Goal: Task Accomplishment & Management: Complete application form

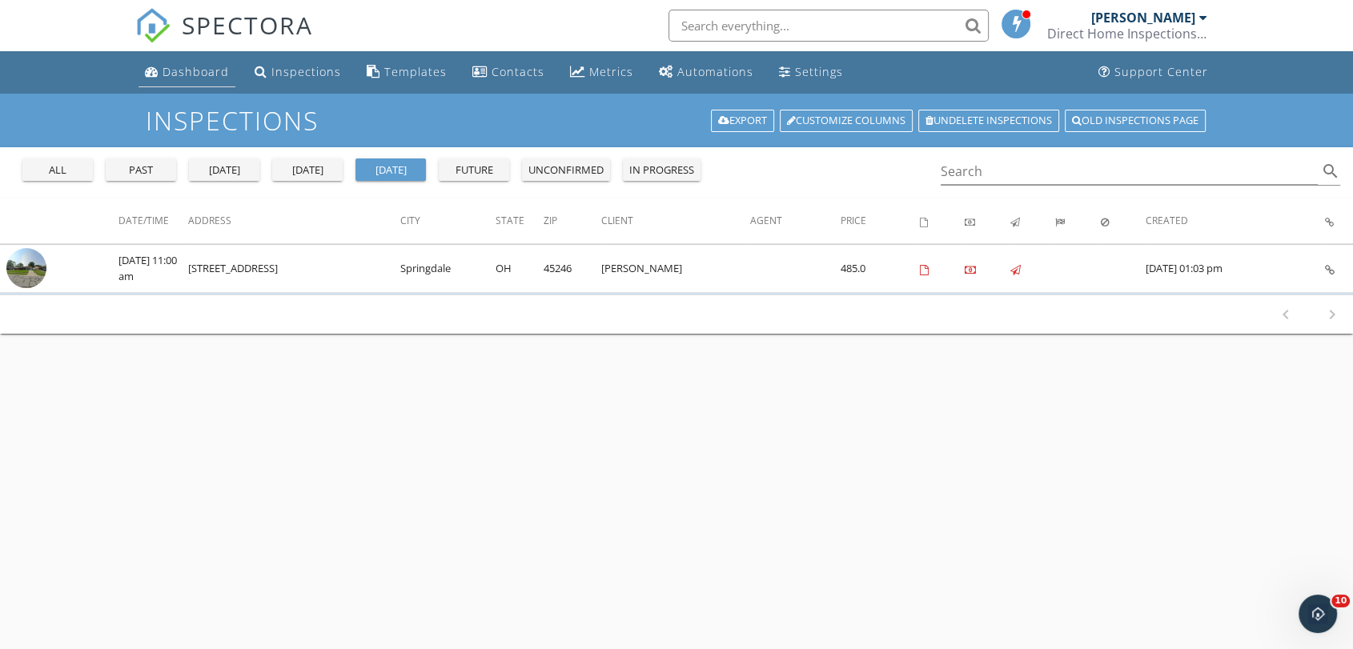
click at [199, 80] on link "Dashboard" at bounding box center [186, 73] width 97 height 30
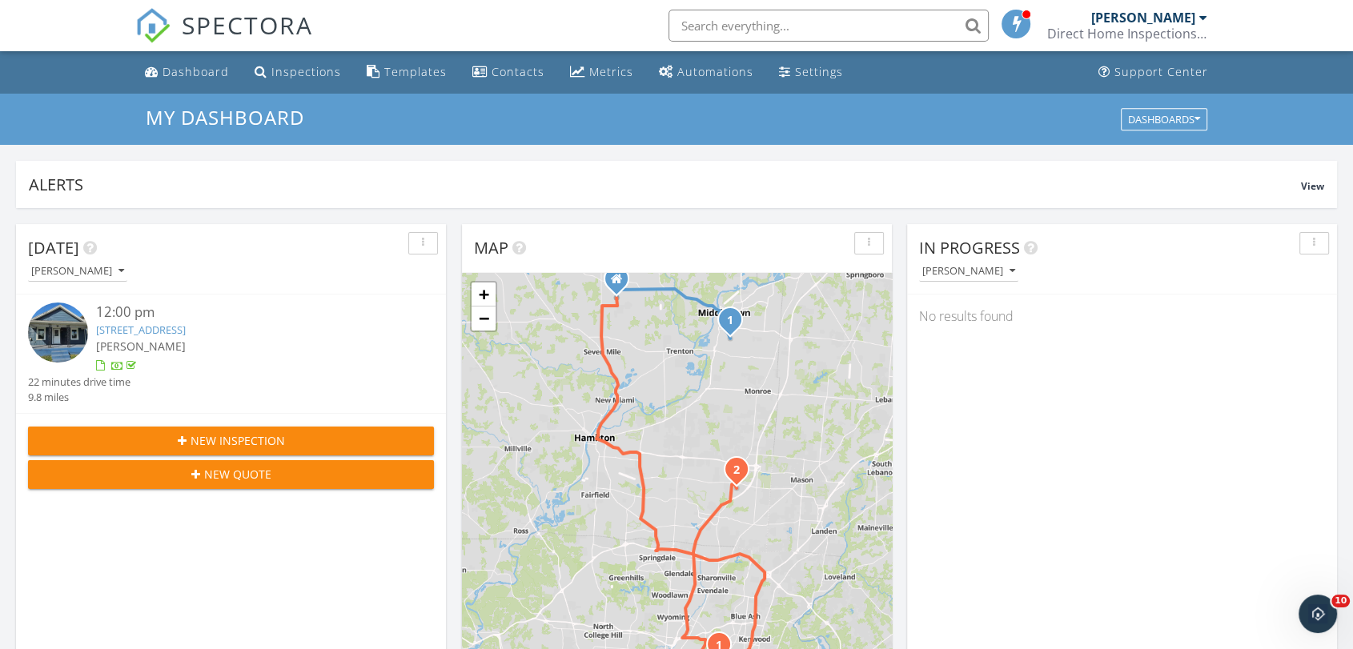
click at [245, 439] on span "New Inspection" at bounding box center [238, 440] width 94 height 17
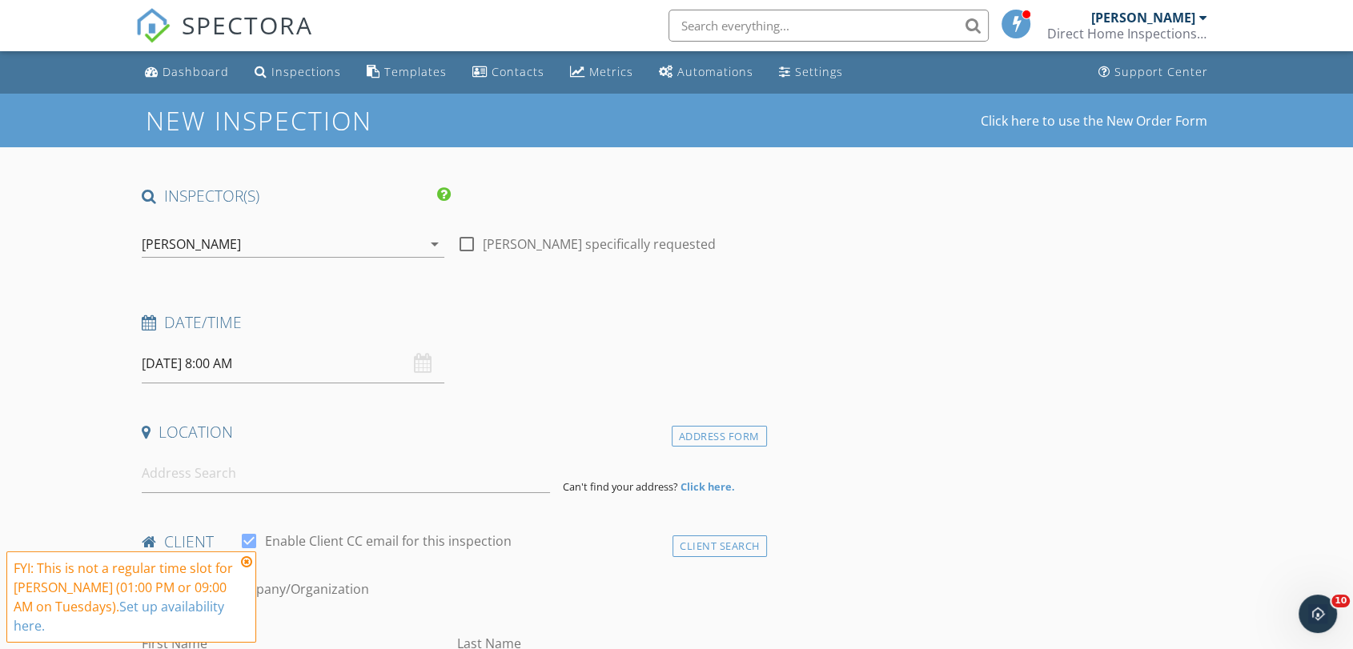
click at [249, 563] on icon at bounding box center [246, 562] width 11 height 13
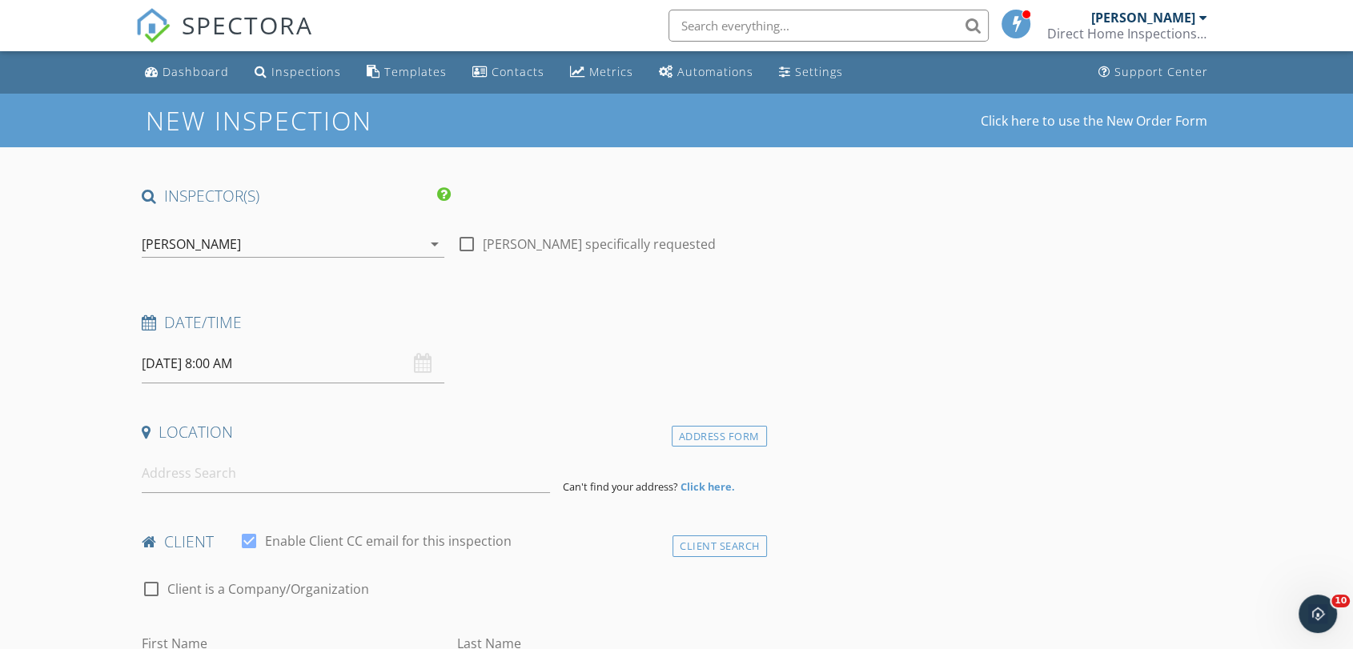
click at [215, 365] on input "09/30/2025 8:00 AM" at bounding box center [293, 363] width 303 height 39
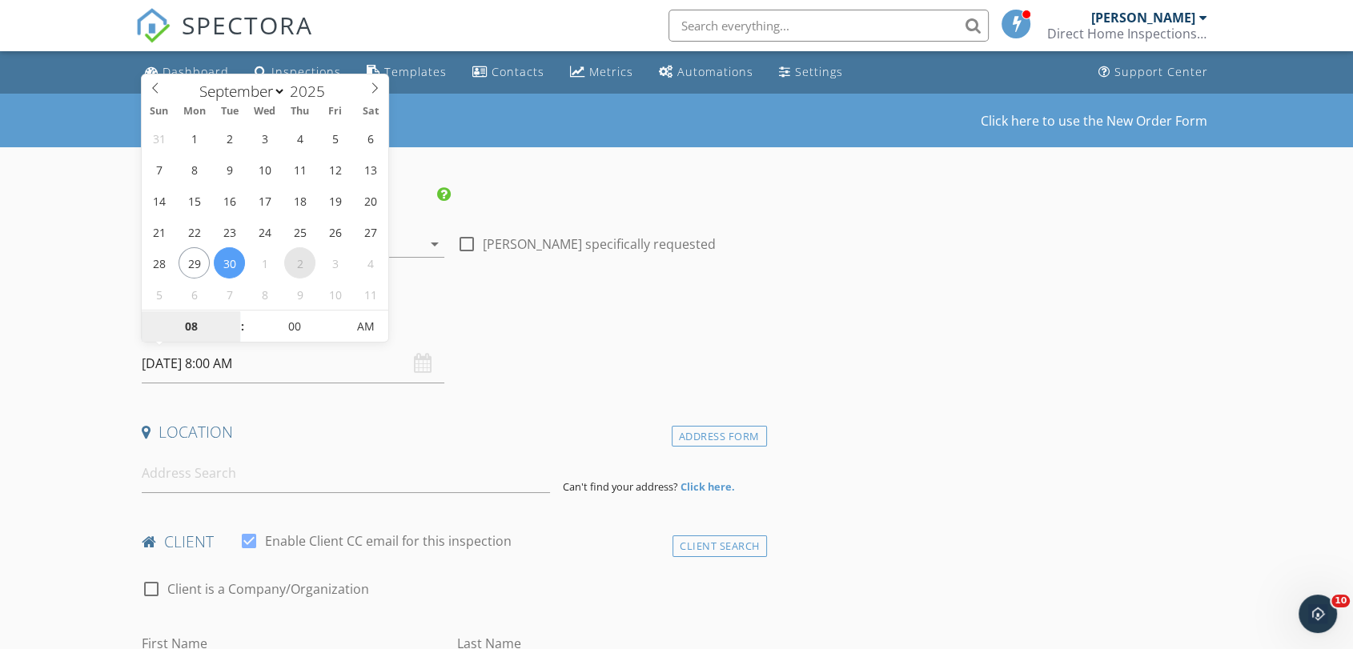
select select "9"
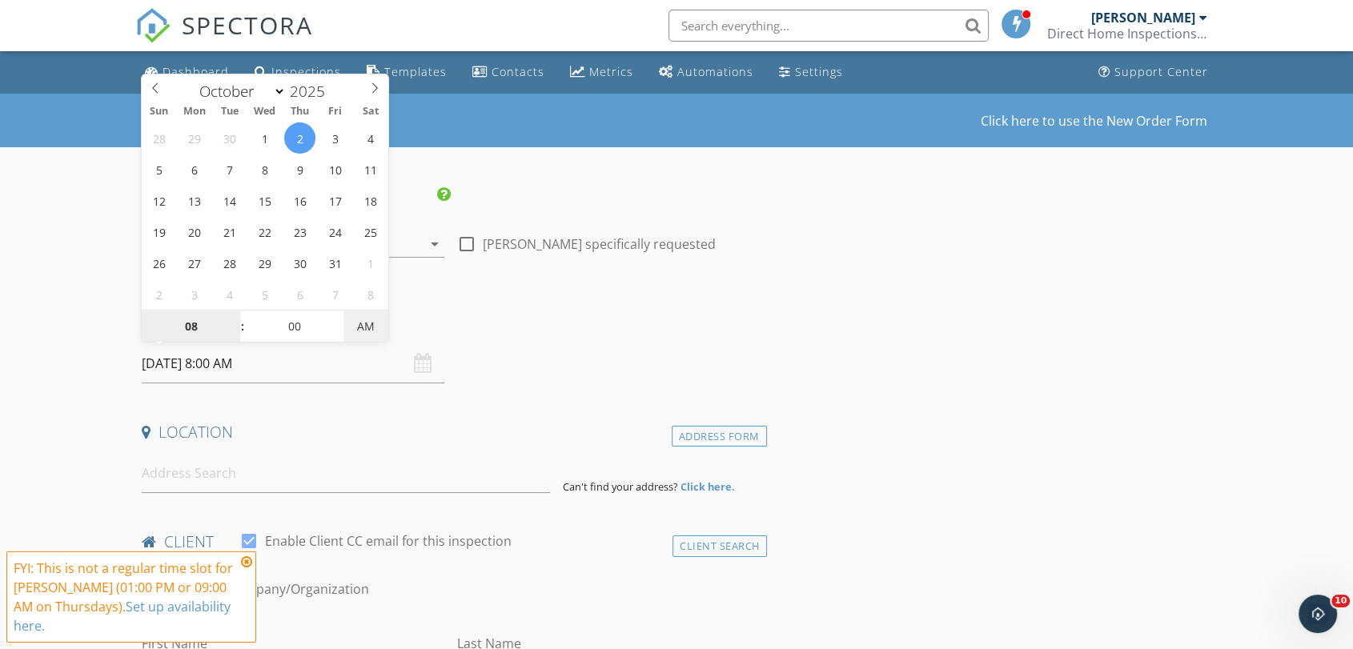
type input "10/02/2025 8:00 PM"
click at [366, 328] on span "PM" at bounding box center [365, 327] width 44 height 32
type input "12"
type input "10/02/2025 12:00 PM"
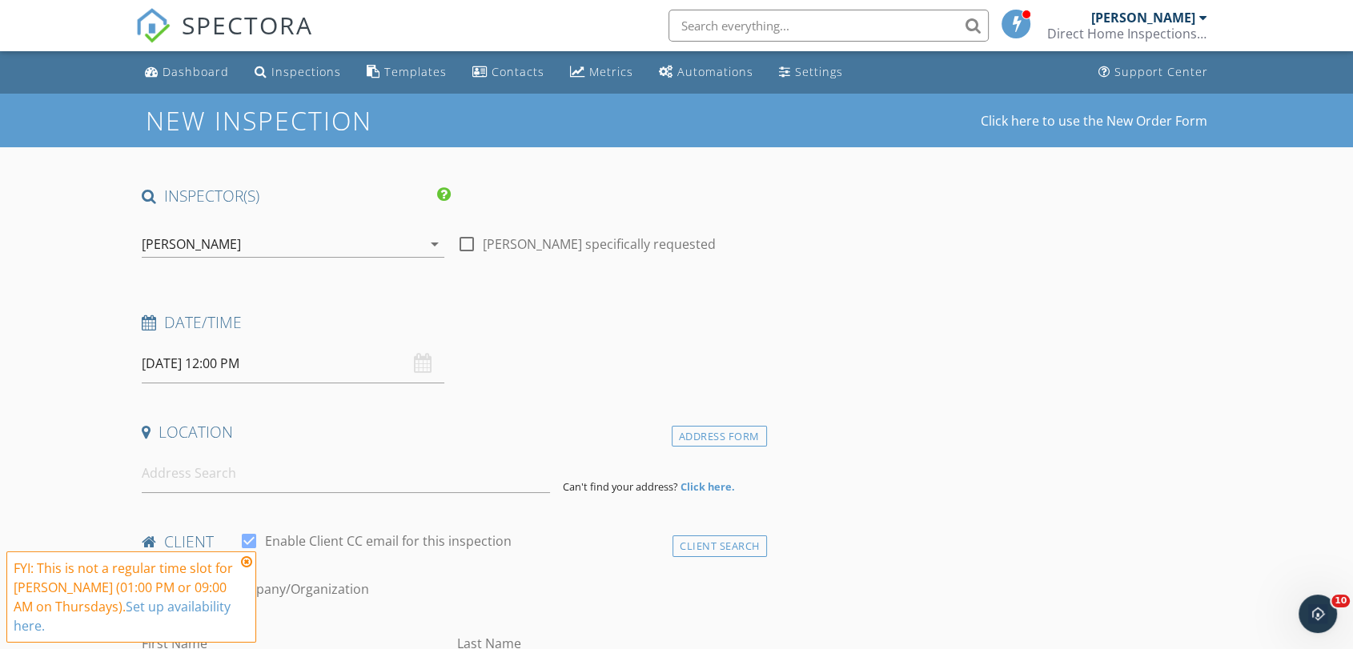
click at [513, 338] on div "Date/Time" at bounding box center [451, 328] width 632 height 32
click at [306, 354] on input "10/02/2025 12:00 PM" at bounding box center [293, 363] width 303 height 39
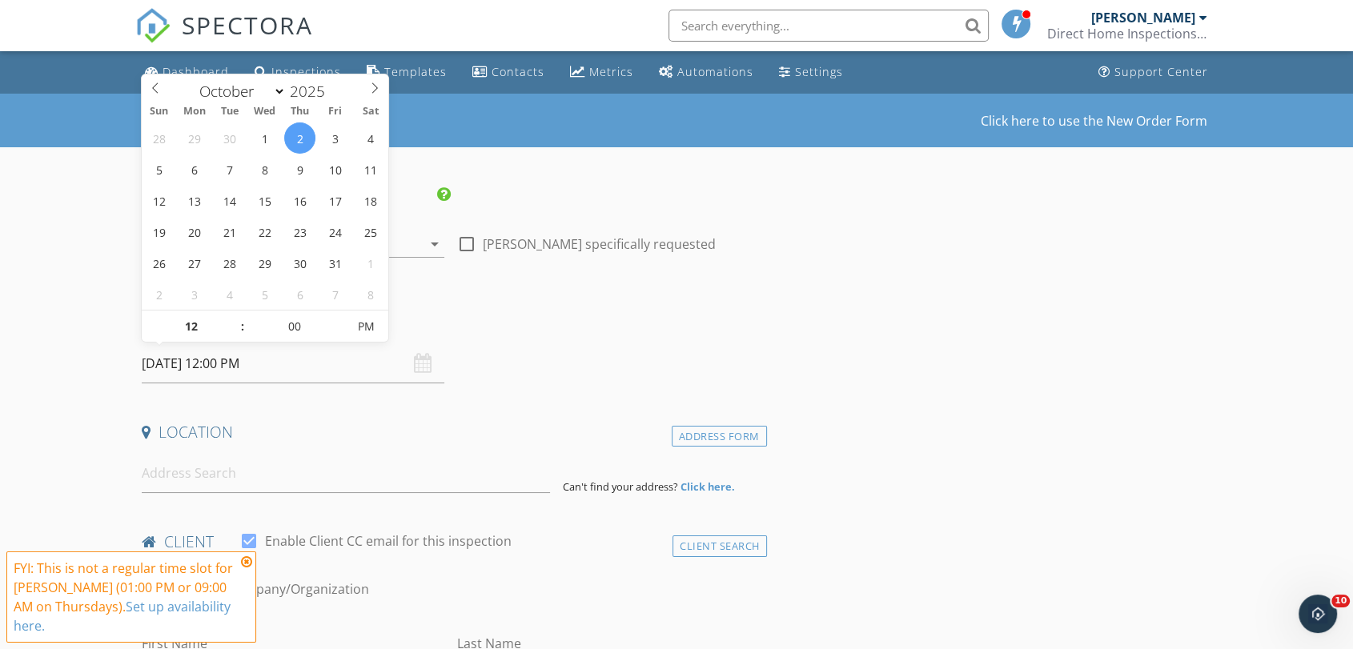
click at [516, 315] on h4 "Date/Time" at bounding box center [451, 322] width 619 height 21
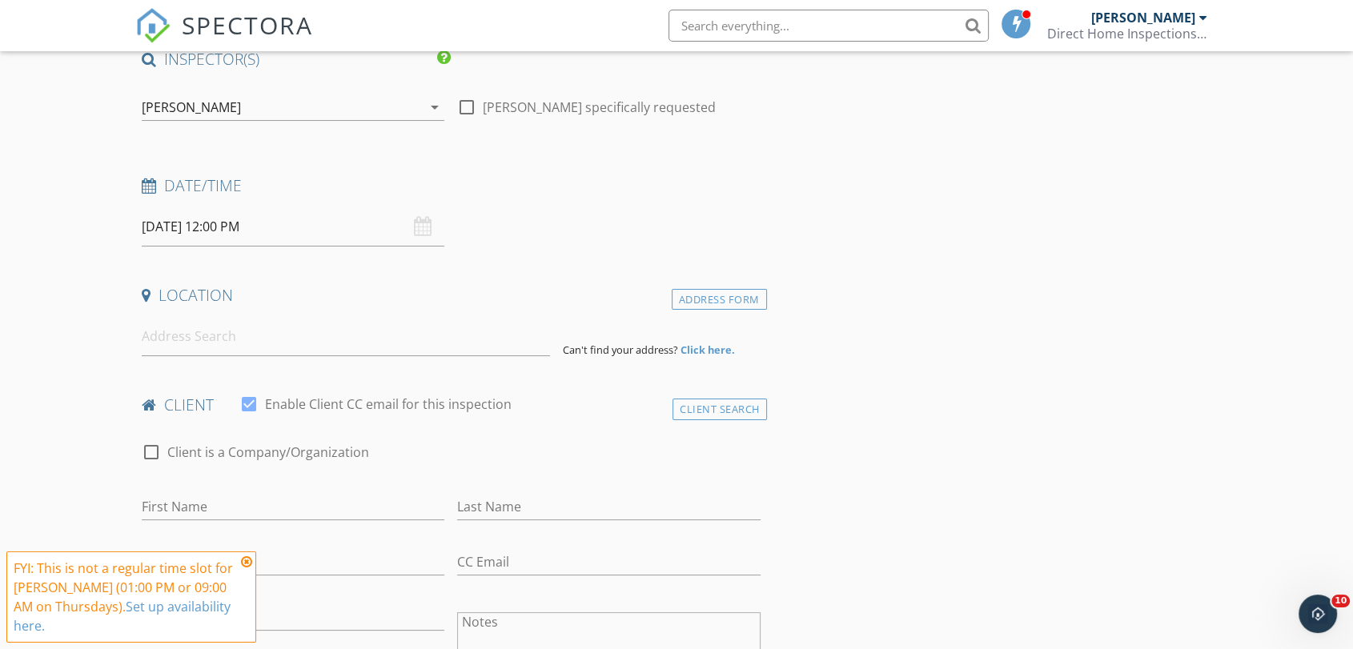
scroll to position [267, 0]
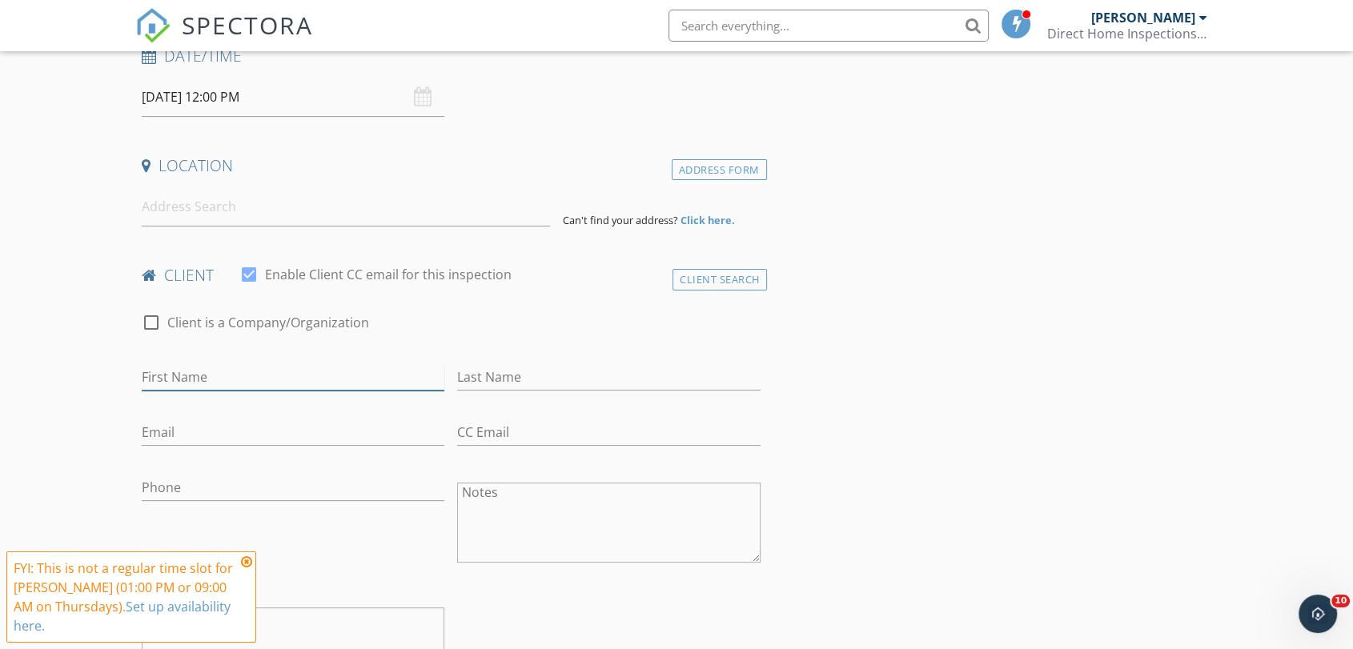
click at [291, 368] on input "First Name" at bounding box center [293, 377] width 303 height 26
type input "Kristin"
type input "Ainslie"
click at [279, 375] on input "Kristin" at bounding box center [293, 377] width 303 height 26
type input "Kristen"
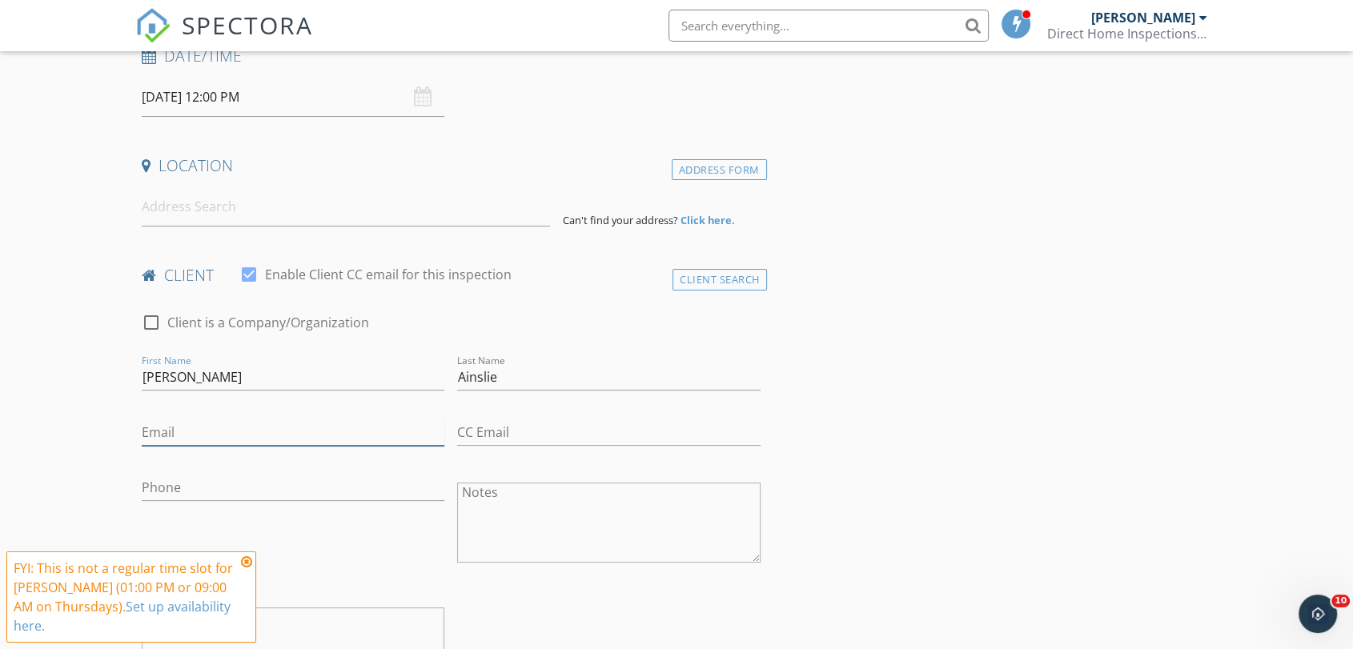
click at [188, 419] on input "Email" at bounding box center [293, 432] width 303 height 26
type input "Kmurray5105@gmail.com"
click at [207, 195] on input at bounding box center [346, 206] width 408 height 39
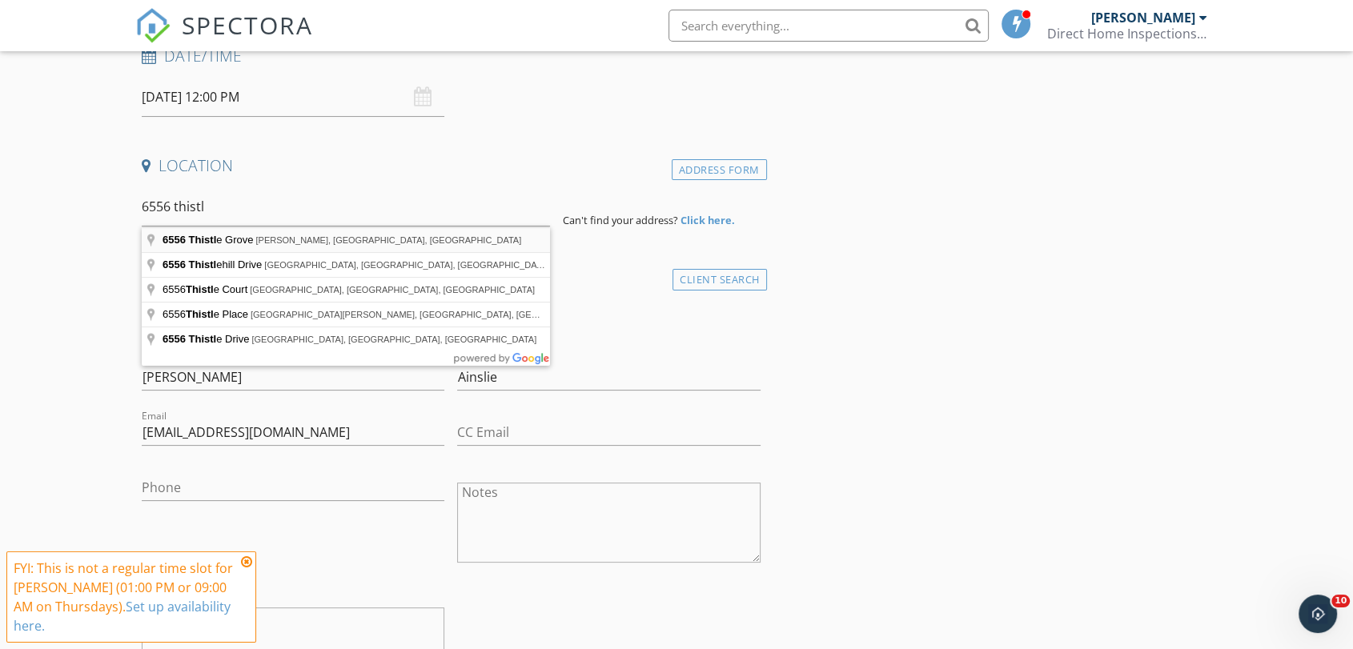
type input "6556 Thistle Grove, Morrow, OH, USA"
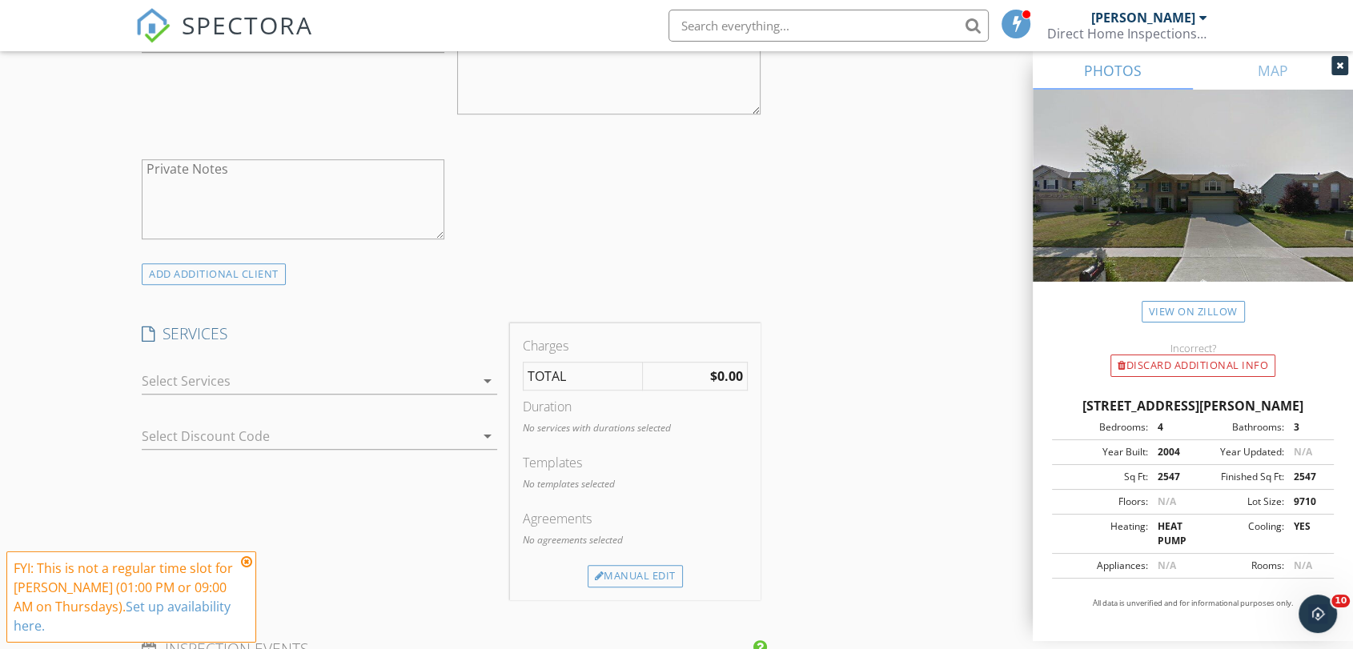
scroll to position [1067, 0]
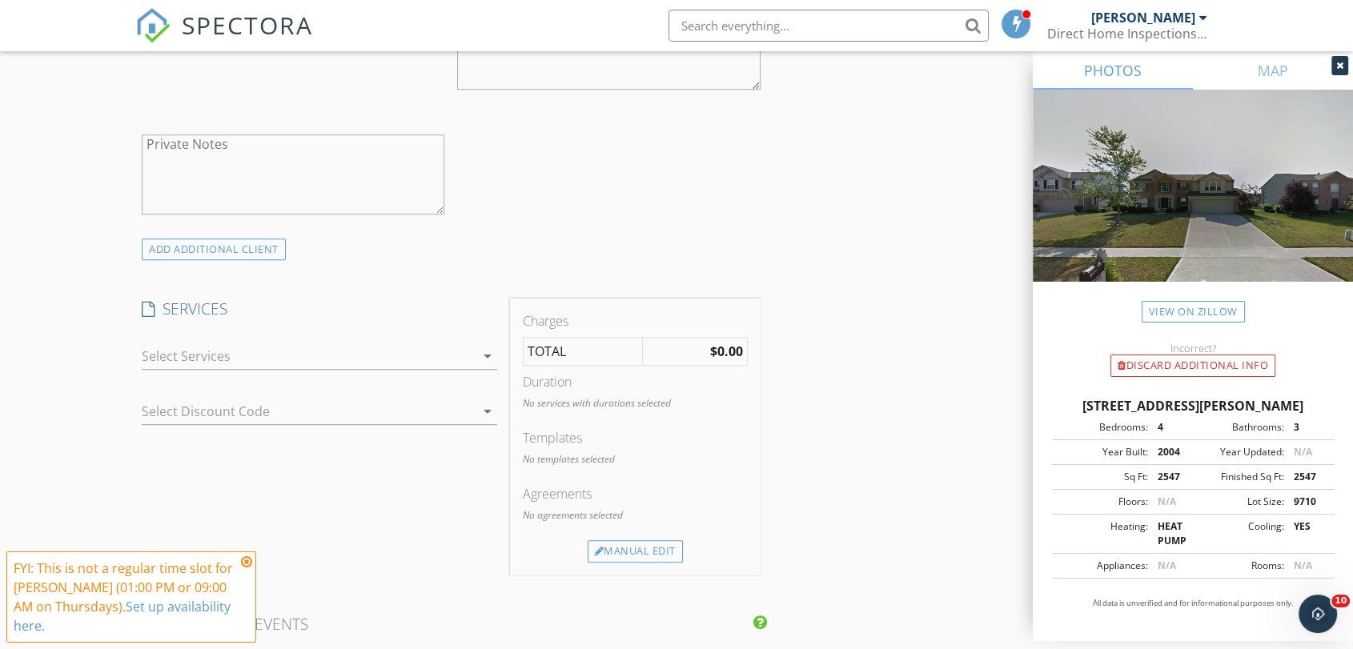
click at [187, 351] on div at bounding box center [308, 356] width 333 height 26
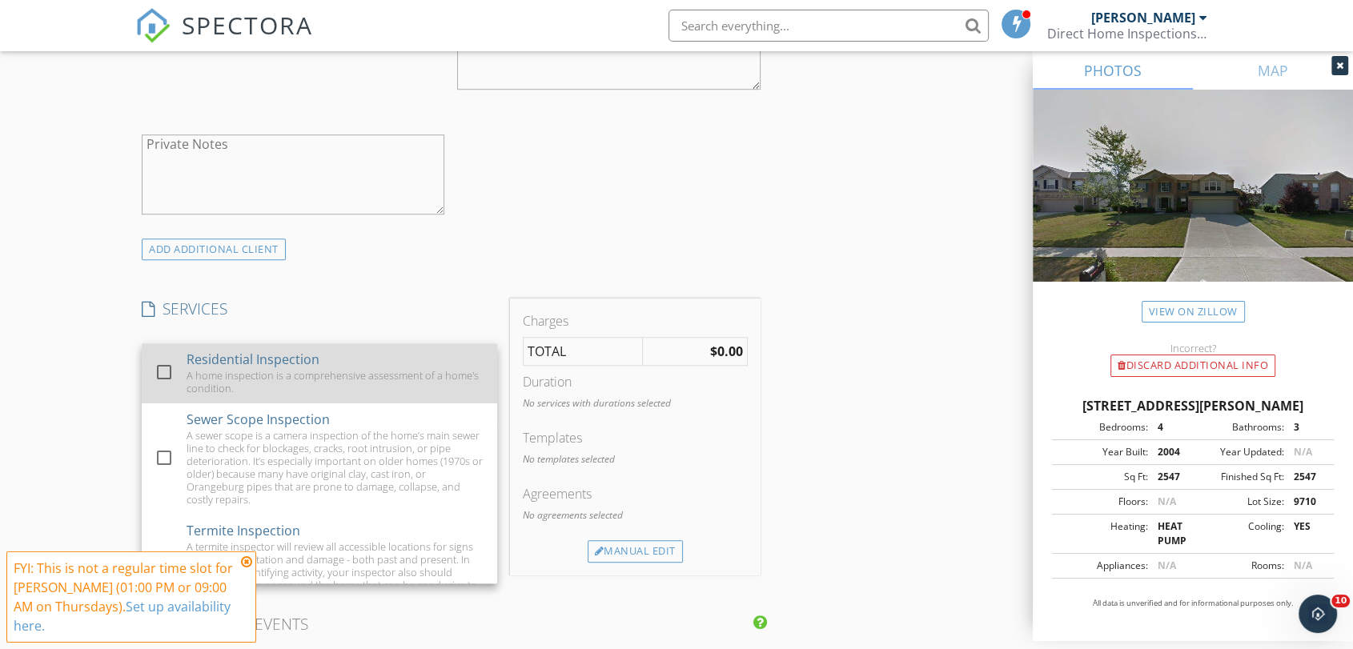
click at [195, 369] on div "A home inspection is a comprehensive assessment of a home's condition." at bounding box center [336, 382] width 298 height 26
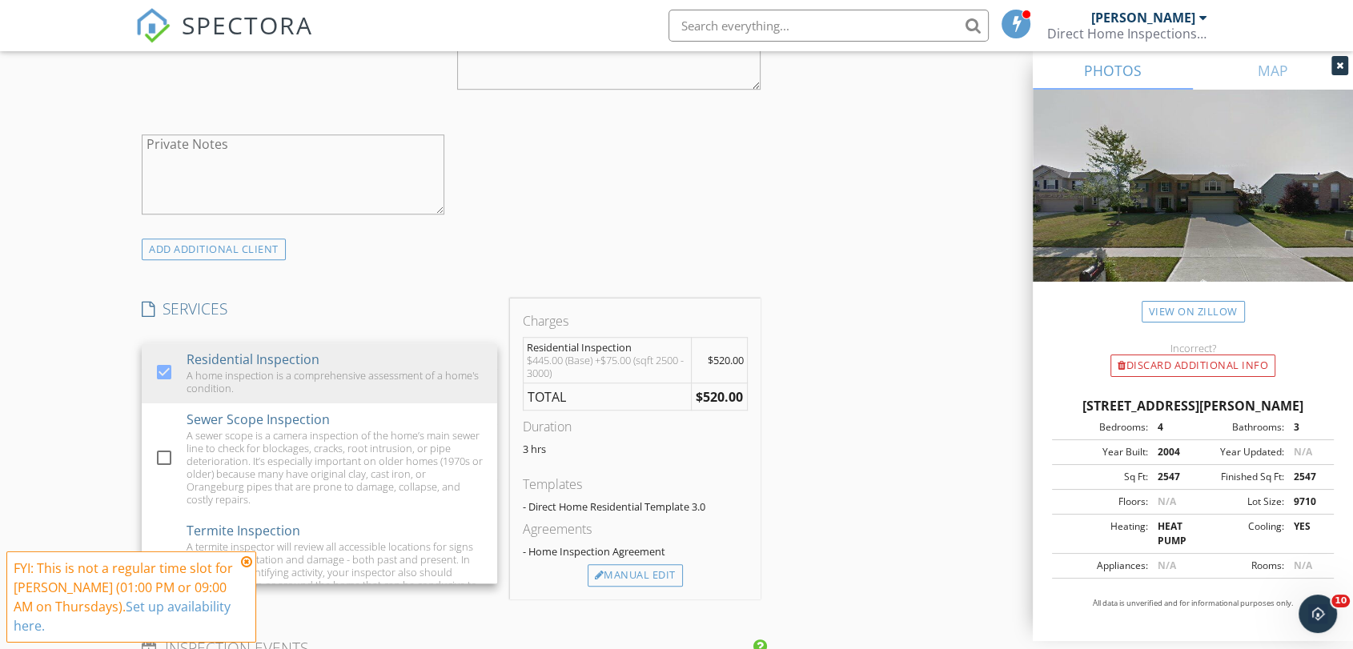
click at [63, 315] on div "New Inspection Click here to use the New Order Form INSPECTOR(S) check_box Mitc…" at bounding box center [676, 416] width 1353 height 2779
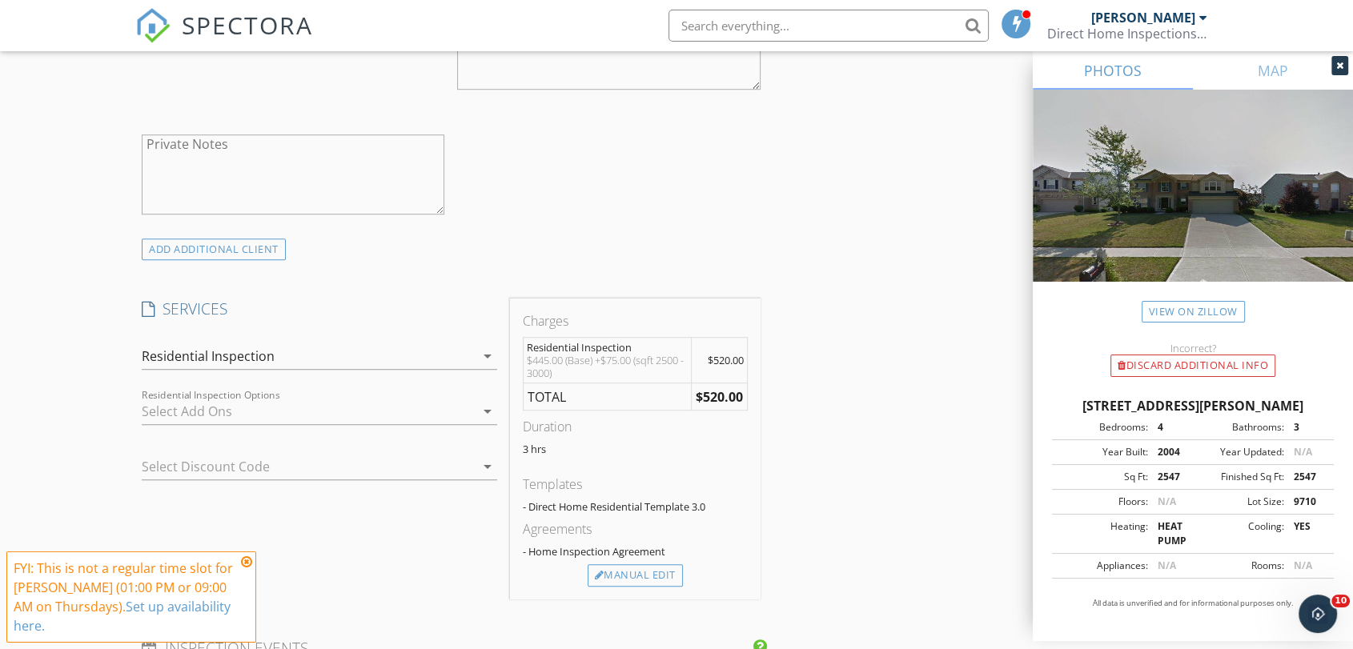
click at [167, 411] on div at bounding box center [308, 412] width 333 height 26
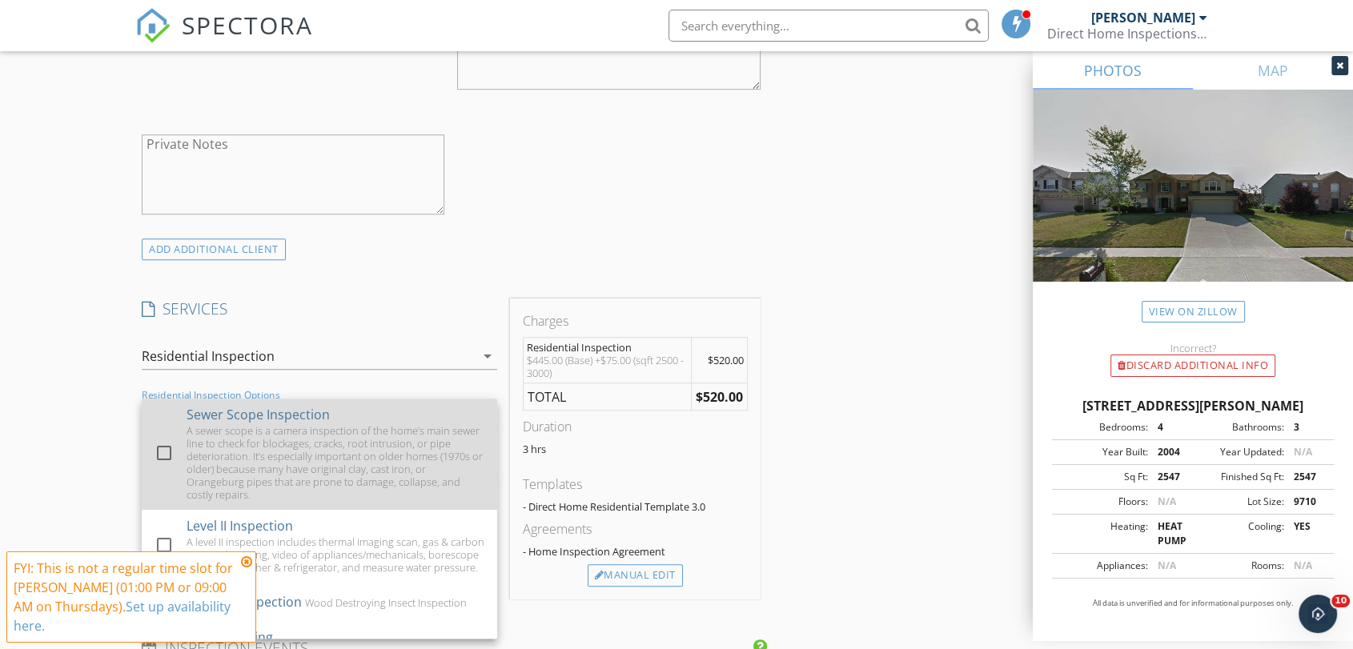
scroll to position [89, 0]
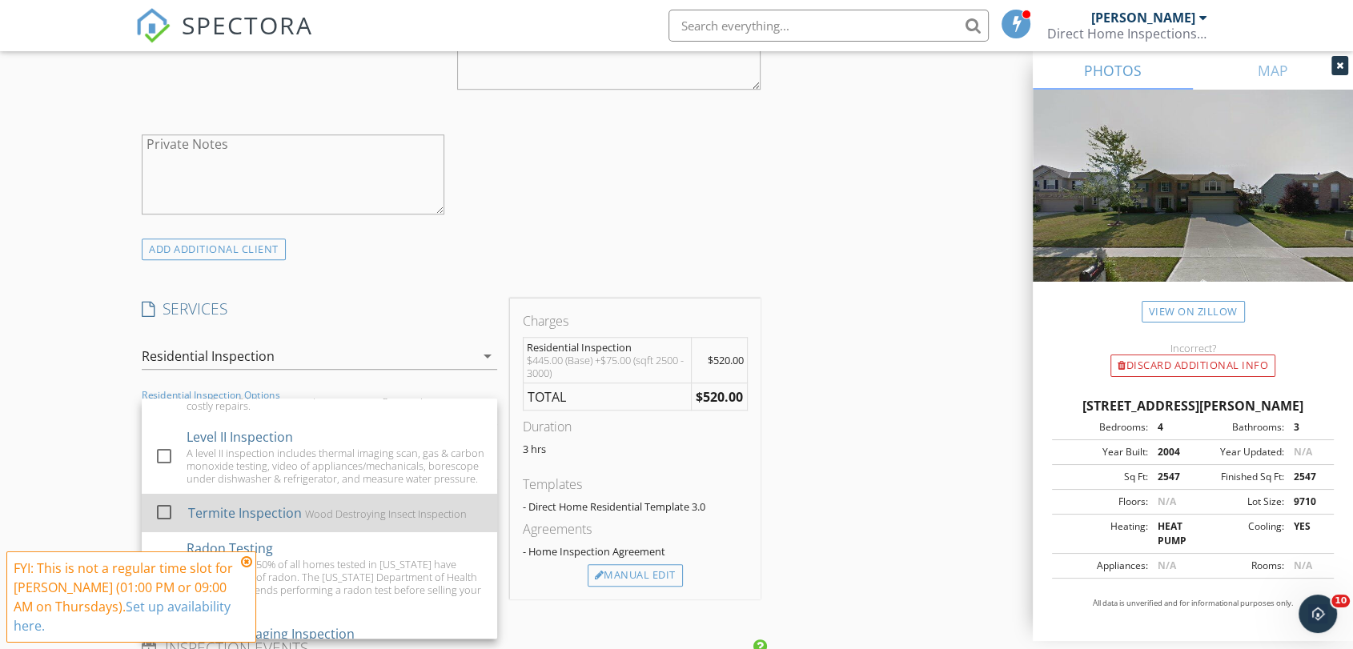
click at [289, 523] on div "Termite Inspection" at bounding box center [245, 513] width 114 height 19
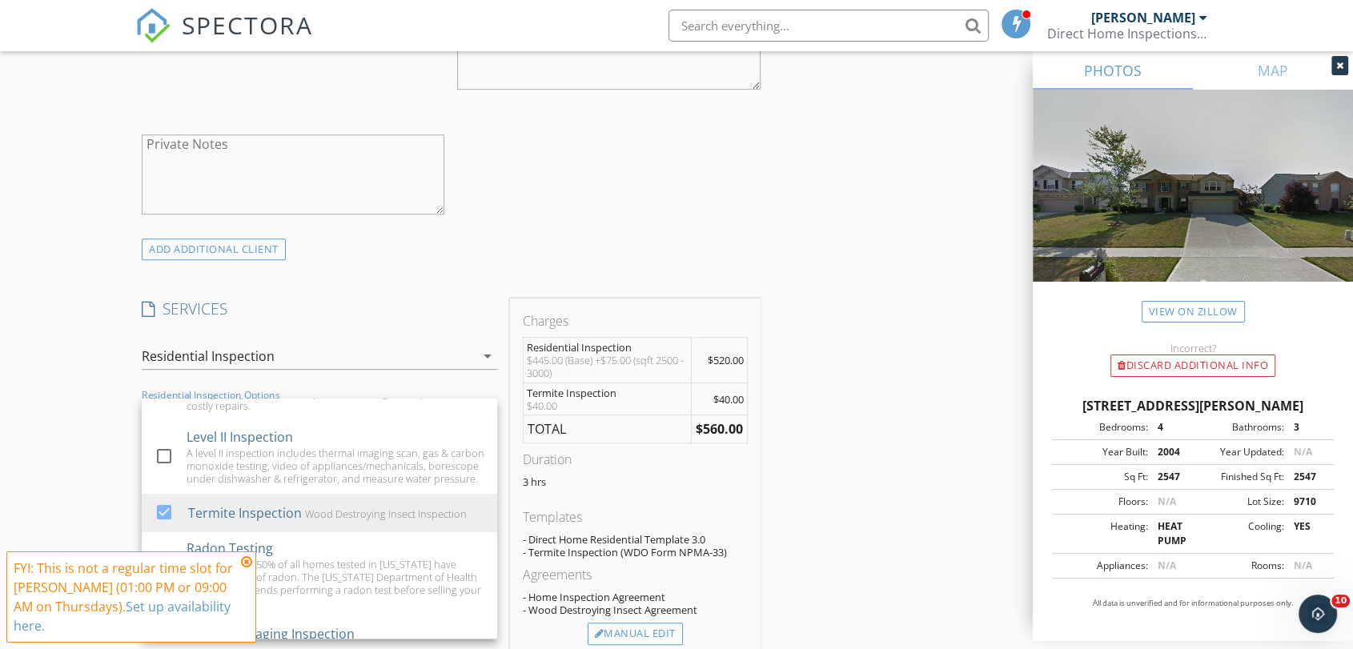
click at [85, 356] on div "New Inspection Click here to use the New Order Form INSPECTOR(S) check_box Mitc…" at bounding box center [676, 446] width 1353 height 2838
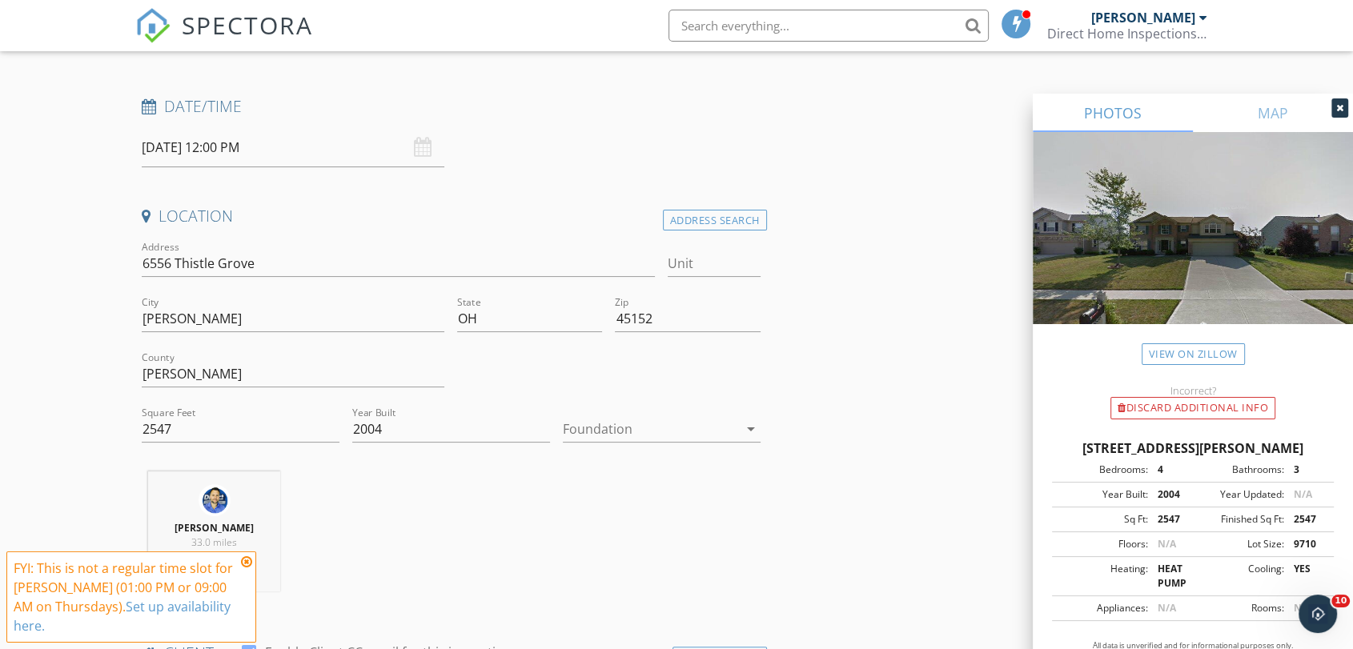
scroll to position [0, 0]
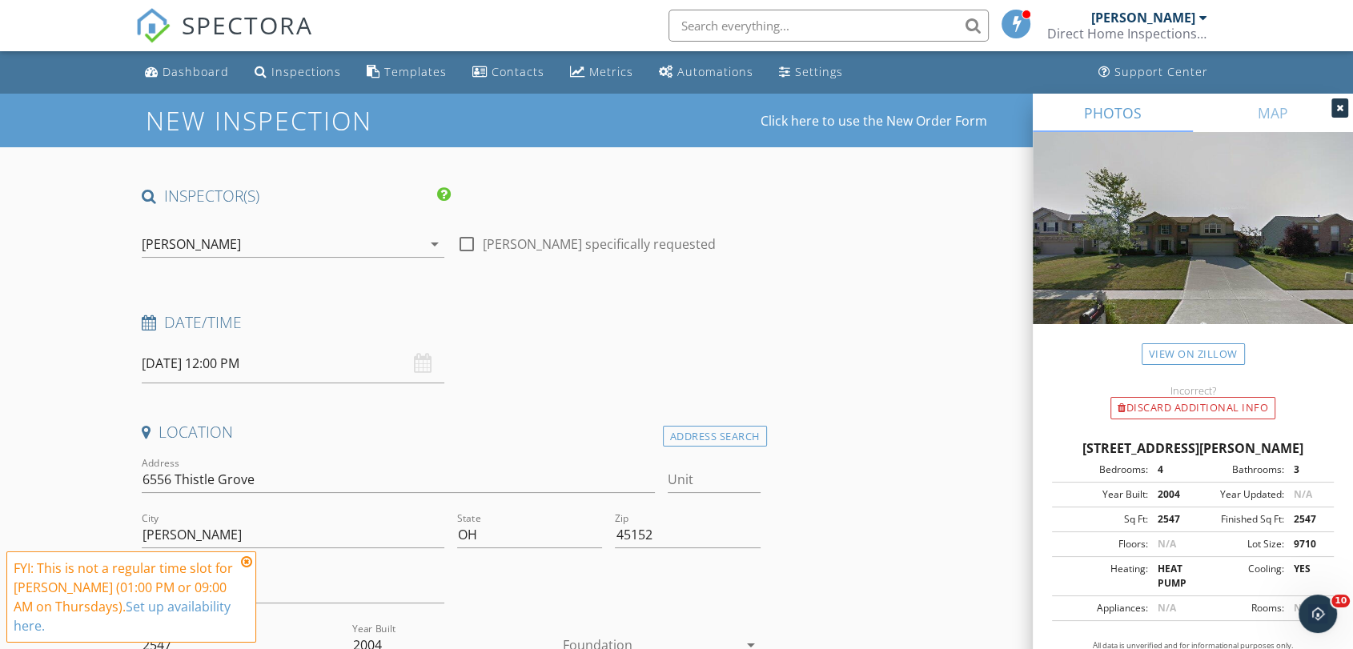
click at [203, 358] on input "10/02/2025 12:00 PM" at bounding box center [293, 363] width 303 height 39
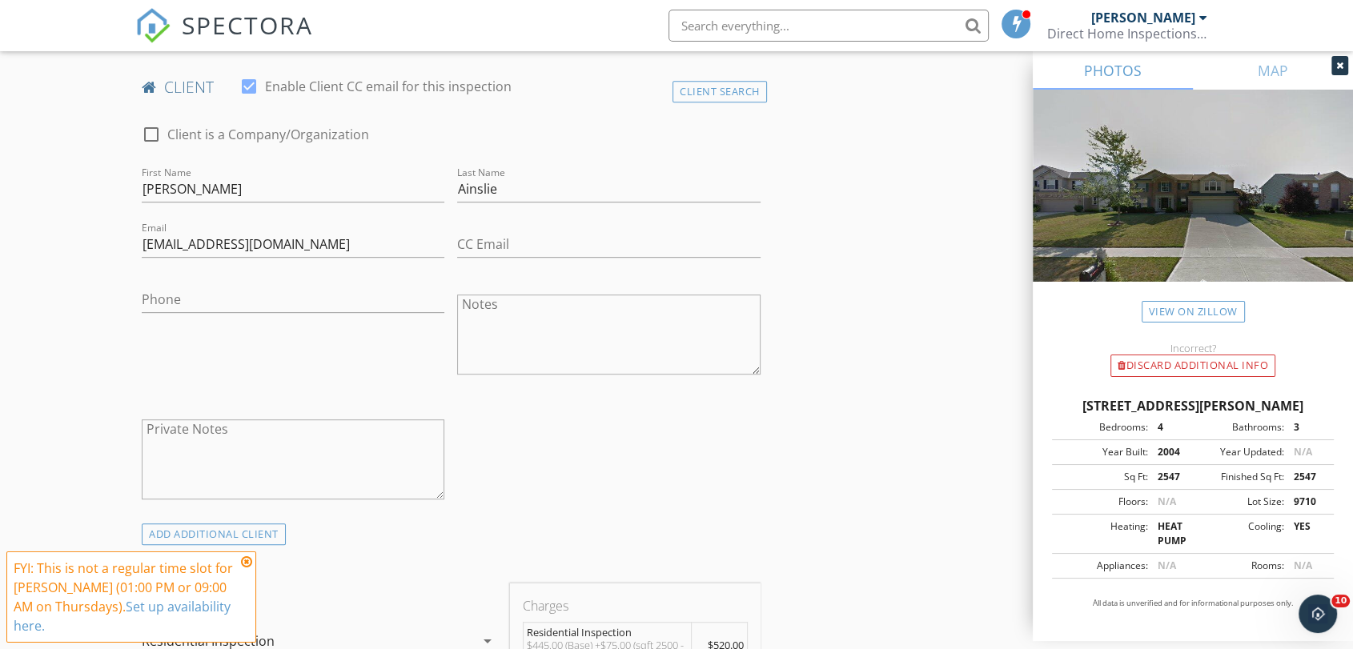
scroll to position [800, 0]
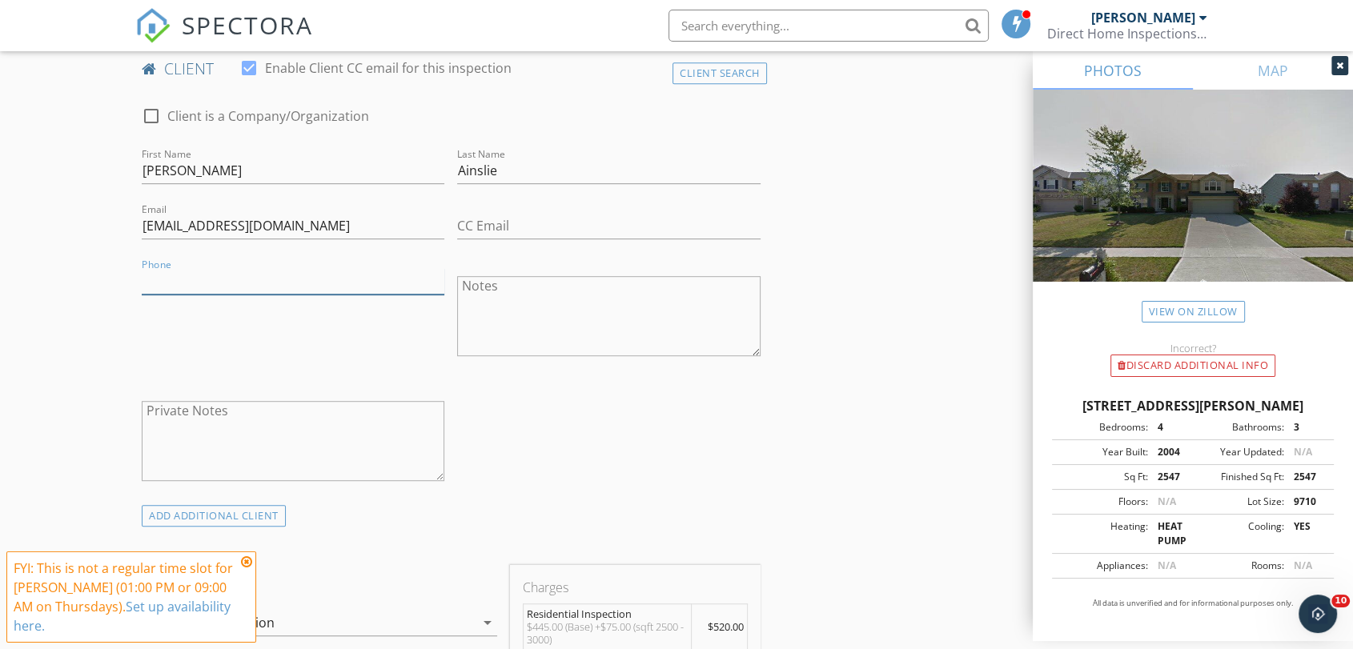
click at [190, 283] on input "Phone" at bounding box center [293, 281] width 303 height 26
type input "513-805-1343"
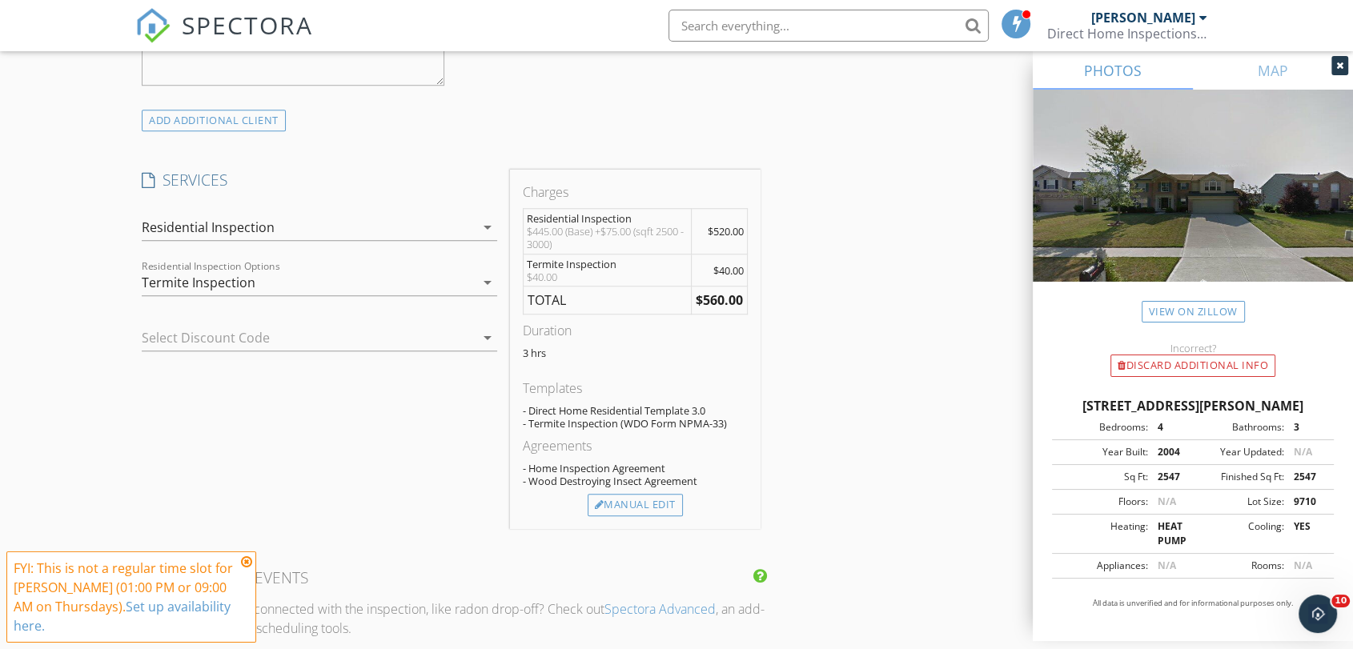
scroll to position [1245, 0]
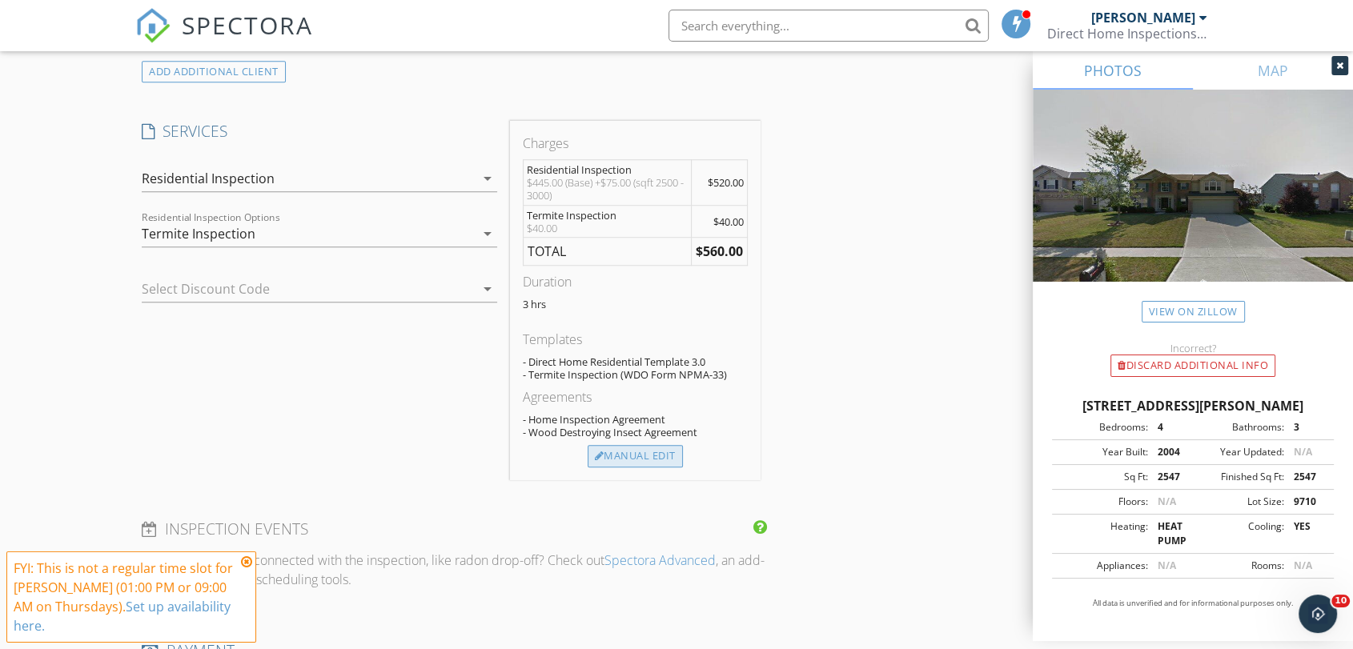
click at [605, 459] on div "Manual Edit" at bounding box center [635, 456] width 95 height 22
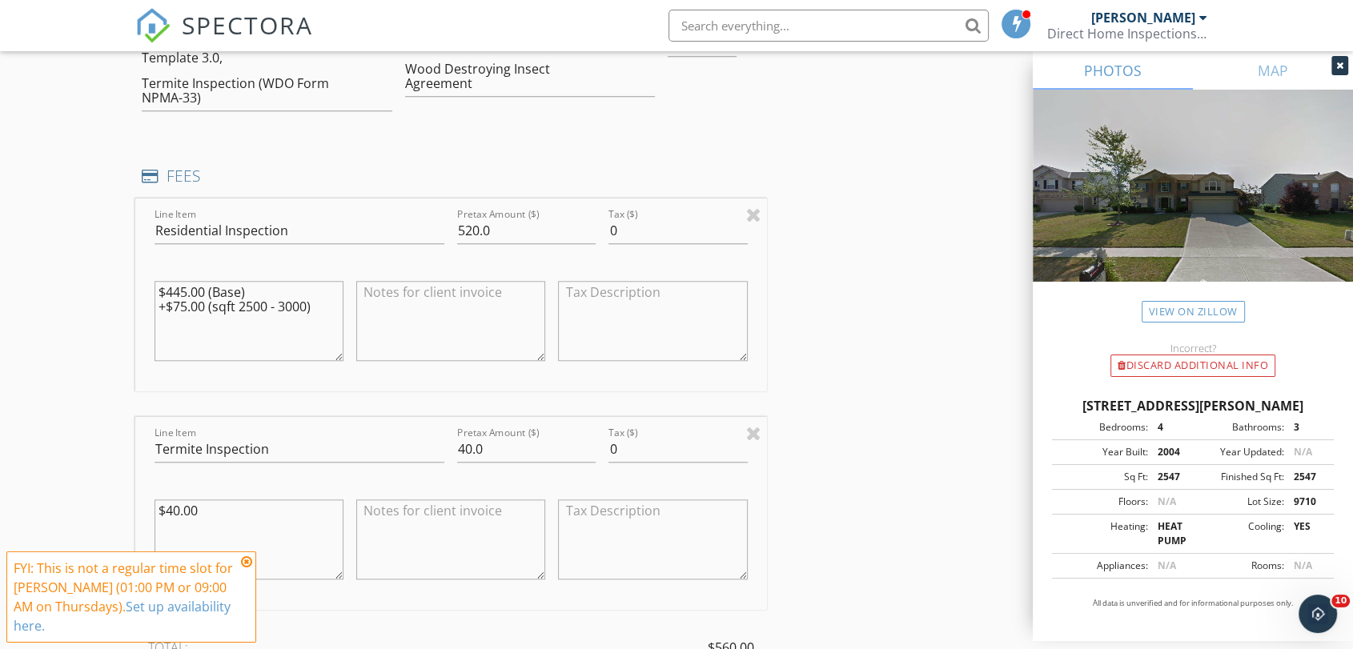
scroll to position [1422, 0]
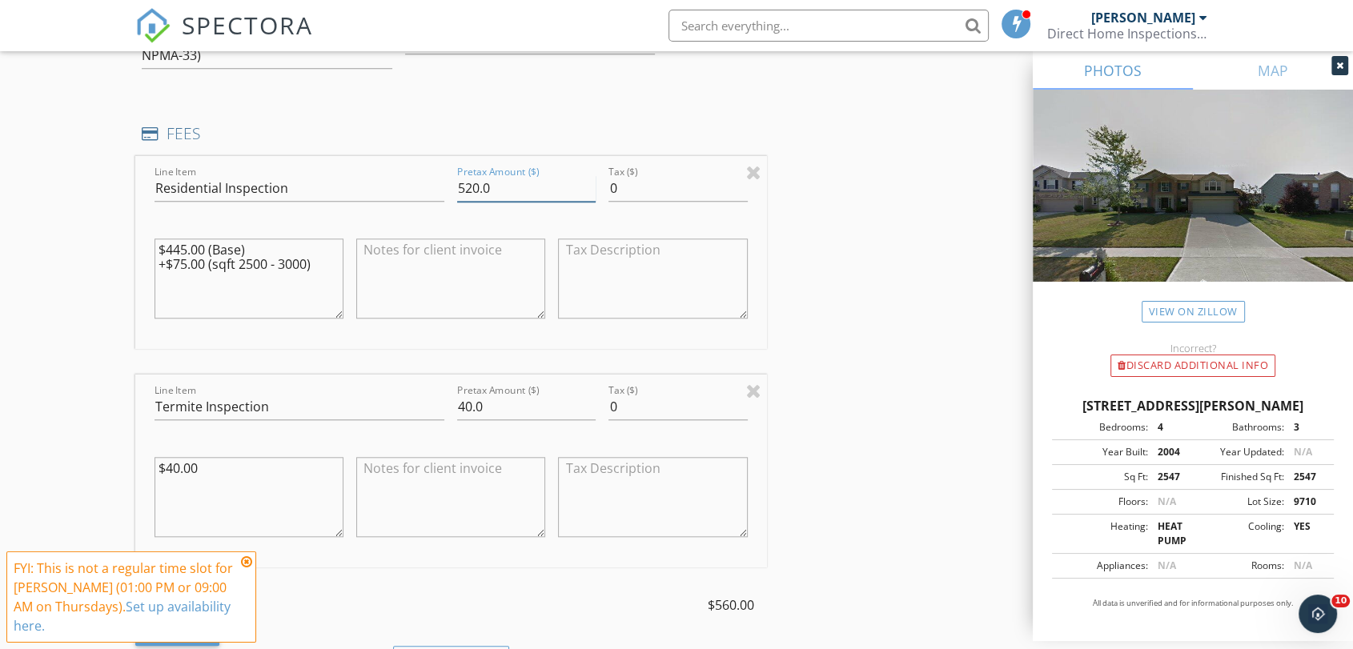
drag, startPoint x: 479, startPoint y: 192, endPoint x: 437, endPoint y: 190, distance: 41.7
click at [437, 190] on div "Line Item Residential Inspection Pretax Amount ($) 520.0 Tax ($) 0 $445.00 (Bas…" at bounding box center [451, 252] width 632 height 193
type input "495.0"
click at [468, 406] on input "40.0" at bounding box center [526, 407] width 138 height 26
type input "0.0"
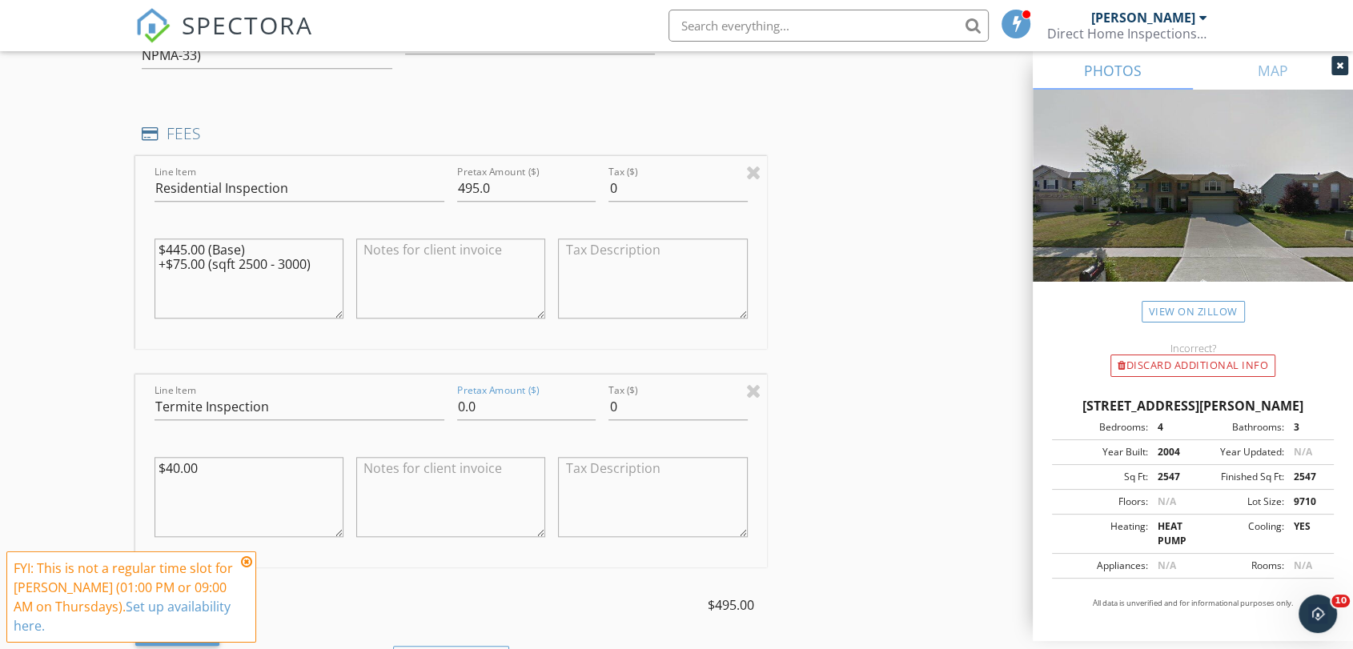
click at [882, 354] on div "INSPECTOR(S) check_box Mitchell Caskey PRIMARY check_box_outline_blank Wayne Ba…" at bounding box center [676, 299] width 1082 height 3072
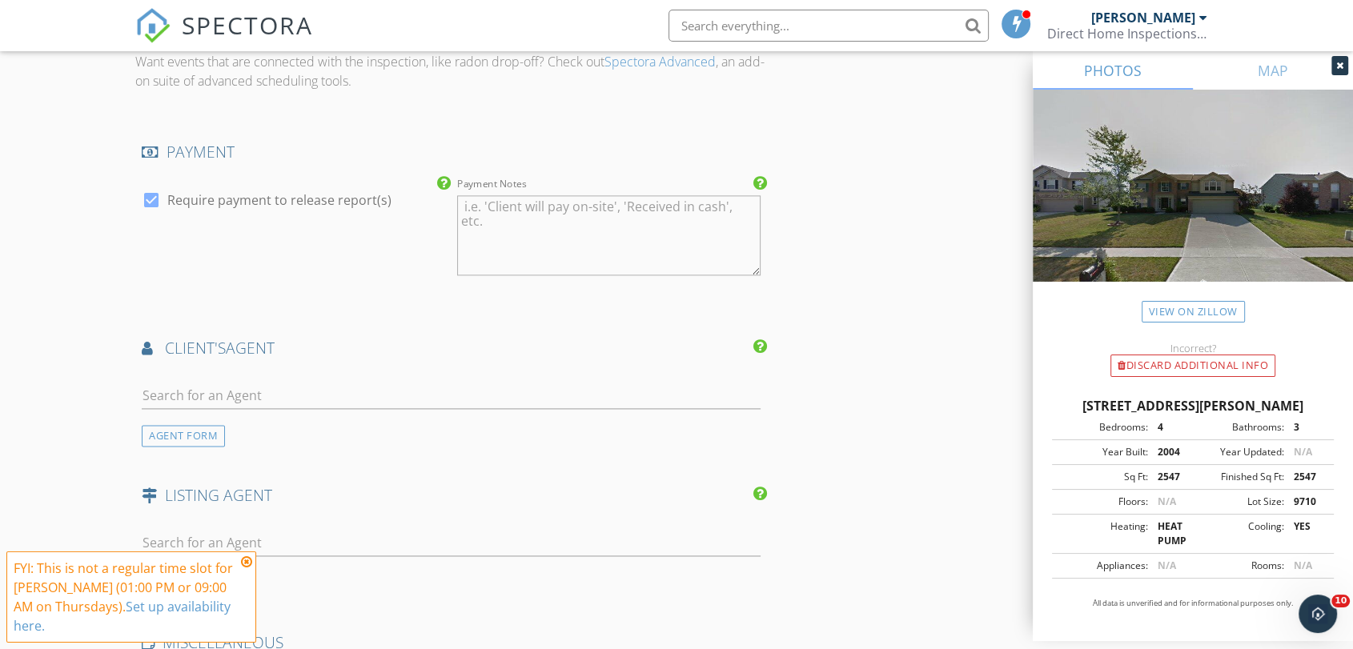
scroll to position [2223, 0]
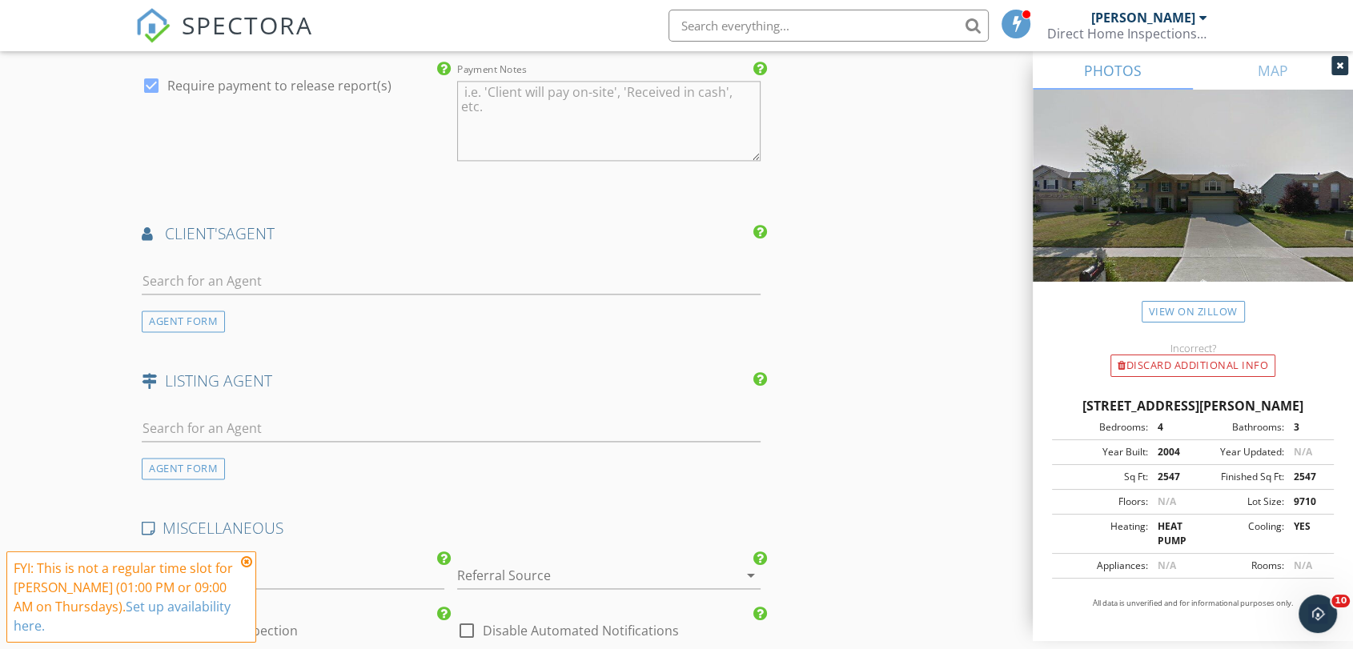
click at [474, 259] on div at bounding box center [451, 285] width 619 height 52
click at [477, 263] on div at bounding box center [451, 285] width 619 height 52
click at [478, 269] on input "text" at bounding box center [451, 281] width 619 height 26
type input "mark"
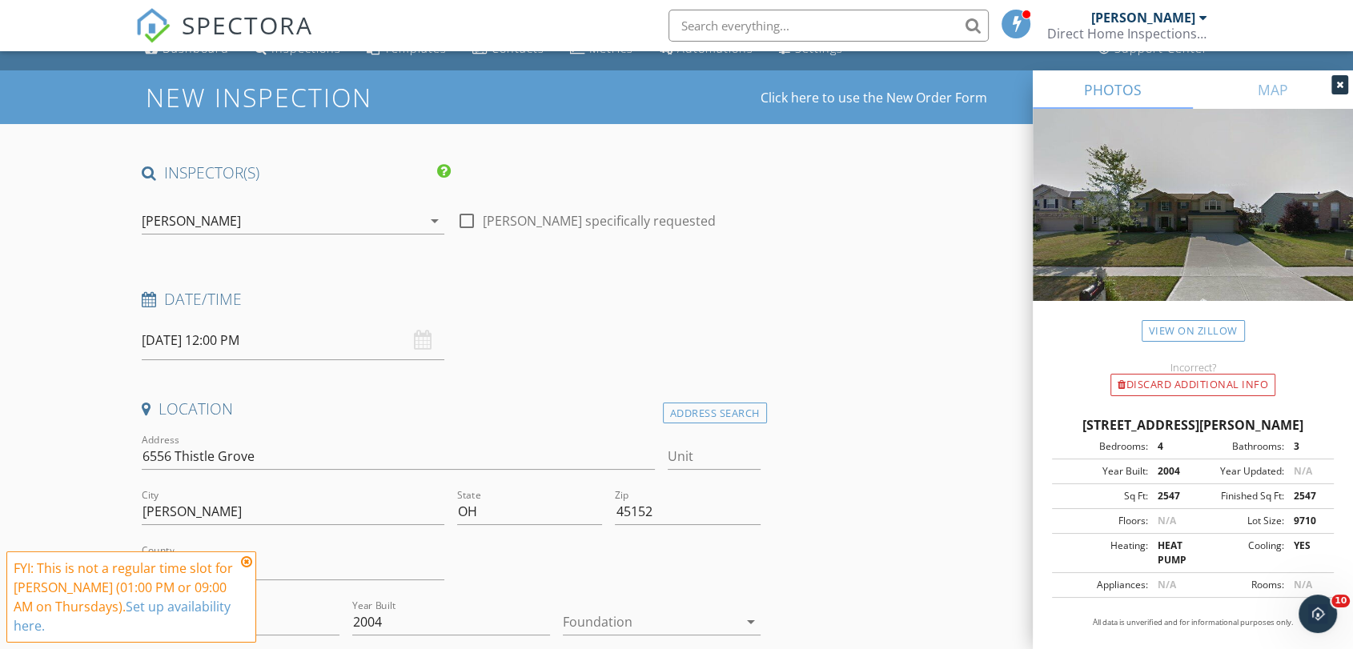
scroll to position [0, 0]
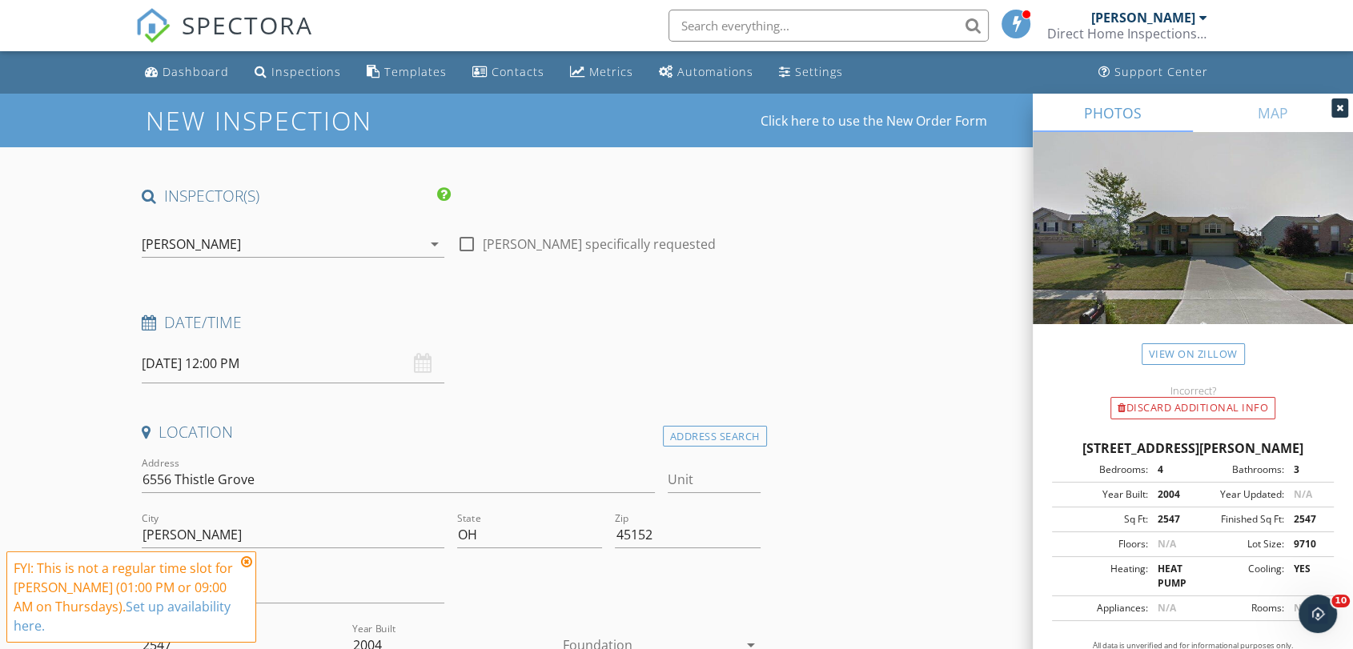
click at [303, 357] on input "10/02/2025 12:00 PM" at bounding box center [293, 363] width 303 height 39
click at [592, 356] on div "Date/Time 10/02/2025 12:00 PM" at bounding box center [451, 347] width 632 height 71
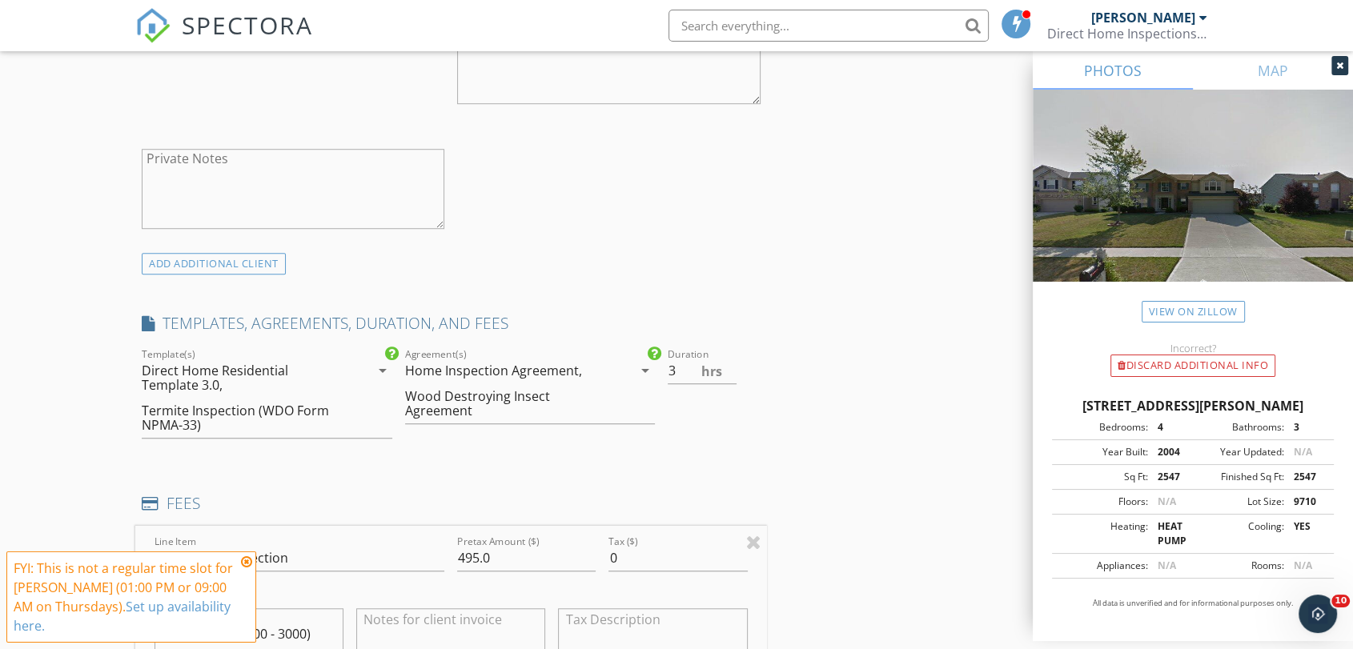
scroll to position [1067, 0]
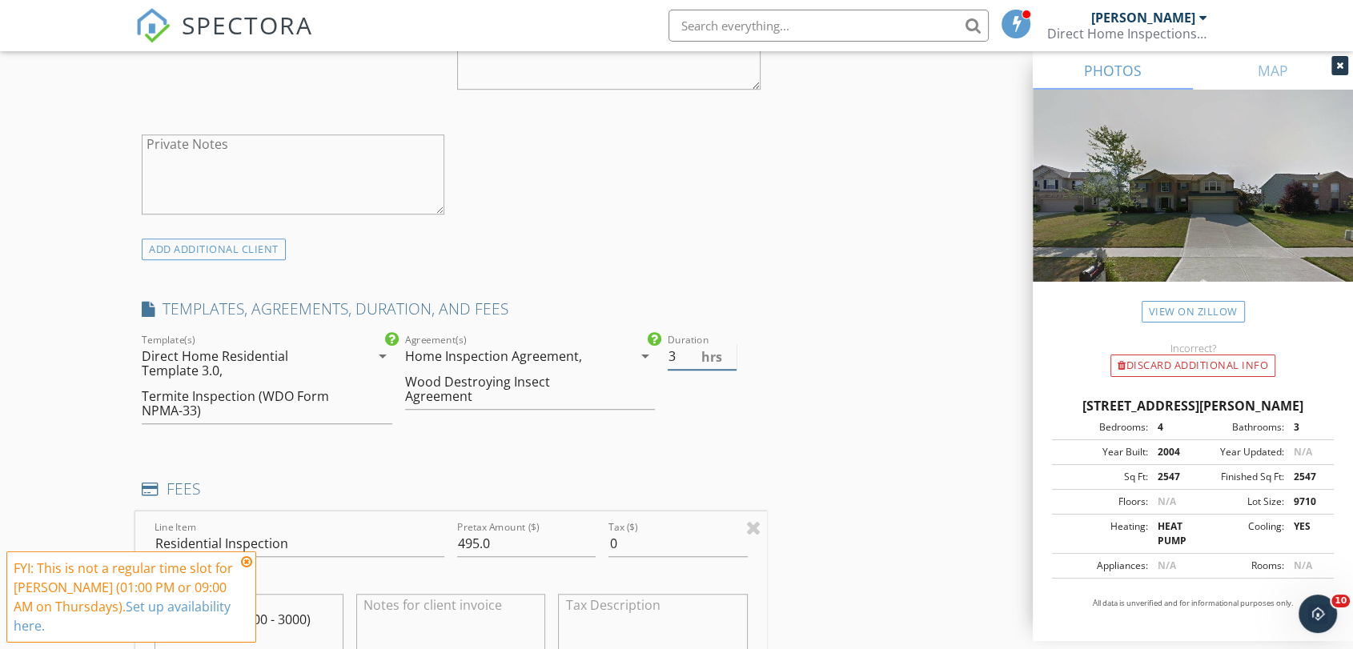
click at [679, 368] on input "3" at bounding box center [702, 356] width 68 height 26
type input ".5"
click at [965, 333] on div "INSPECTOR(S) check_box Mitchell Caskey PRIMARY check_box_outline_blank Wayne Ba…" at bounding box center [676, 655] width 1082 height 3072
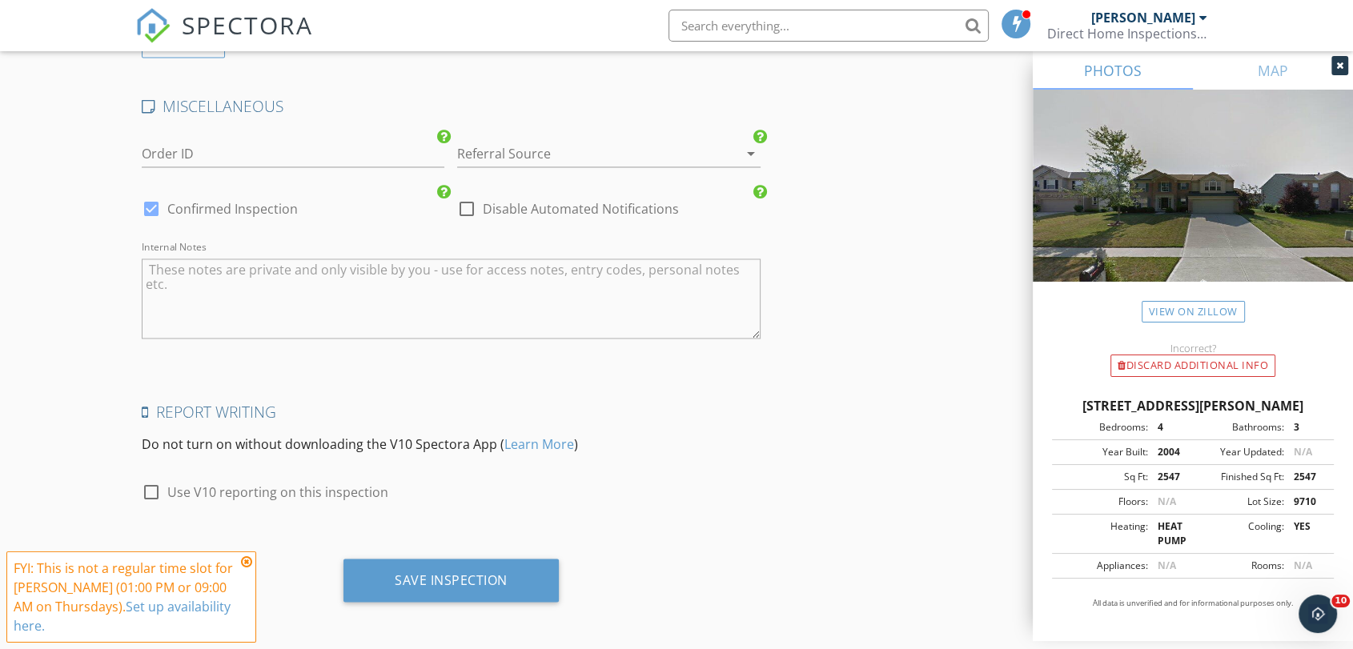
scroll to position [2112, 0]
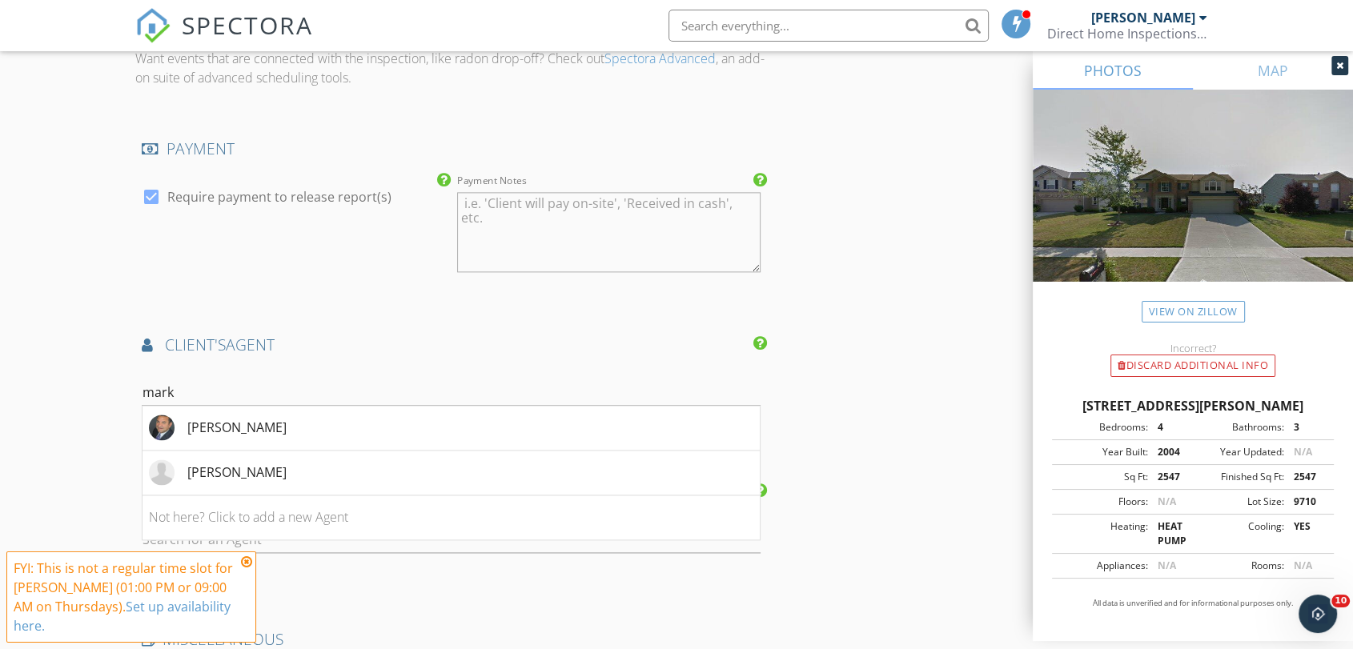
click at [516, 386] on input "mark" at bounding box center [451, 392] width 619 height 26
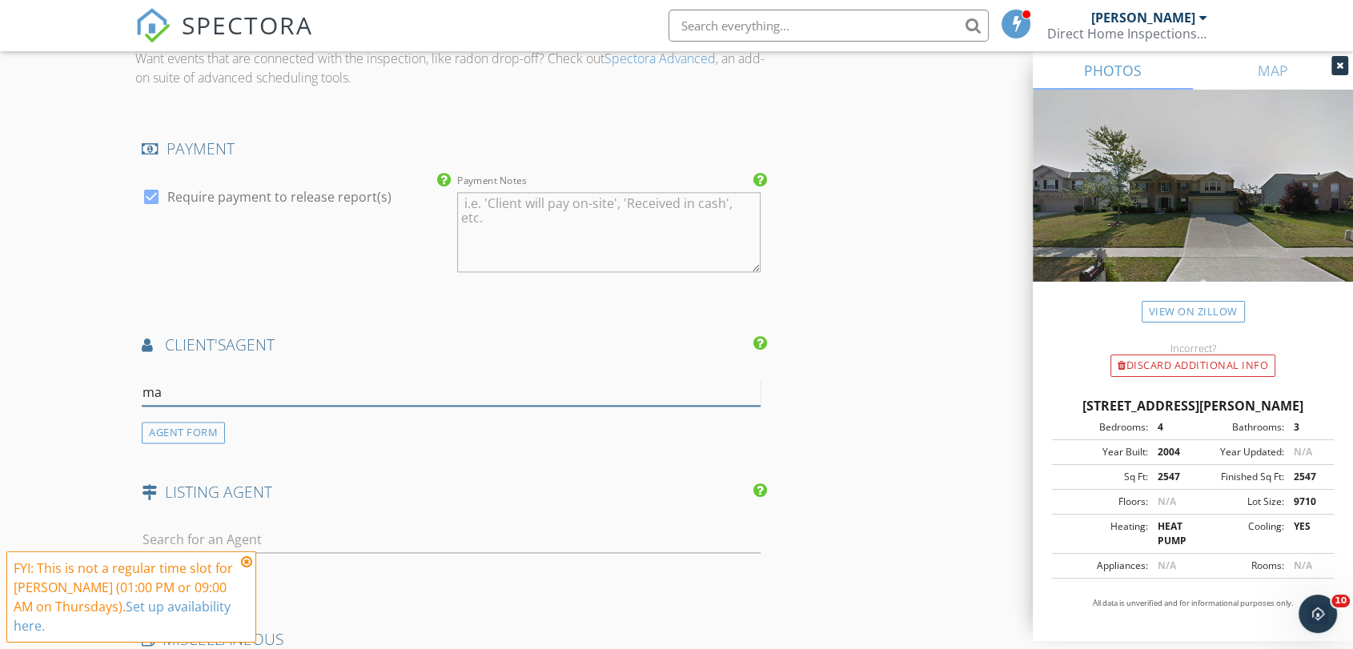
type input "m"
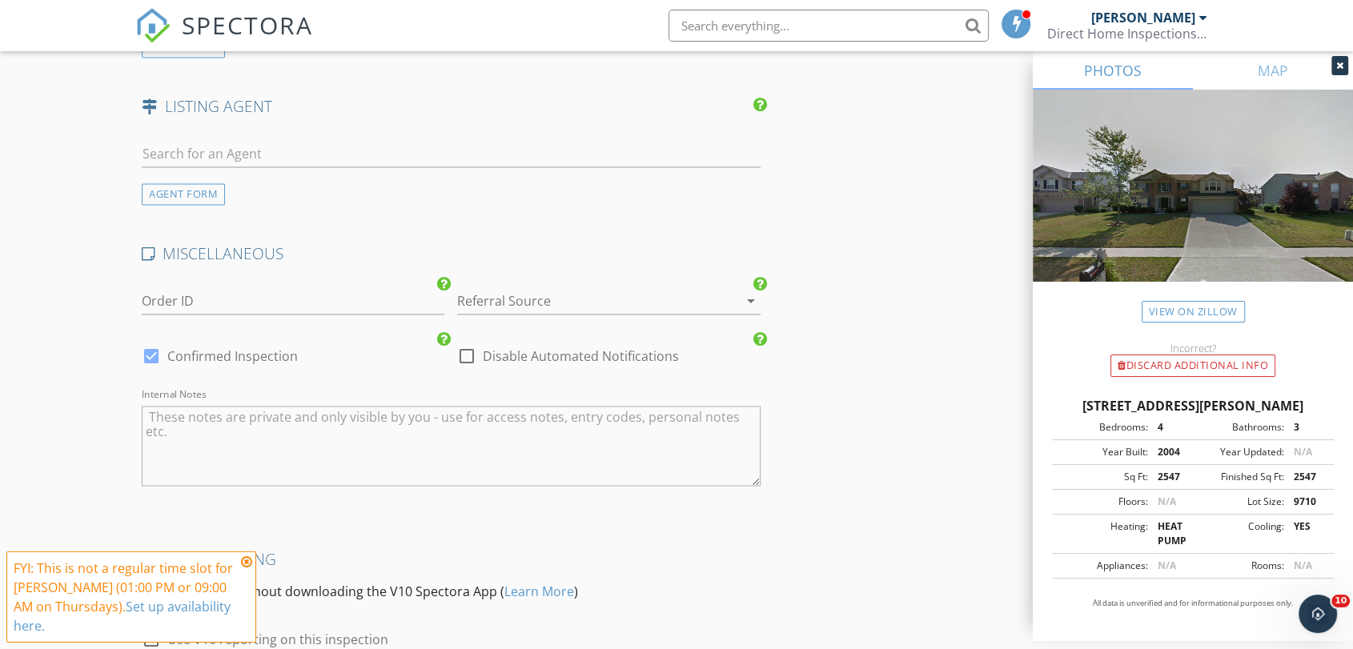
scroll to position [2645, 0]
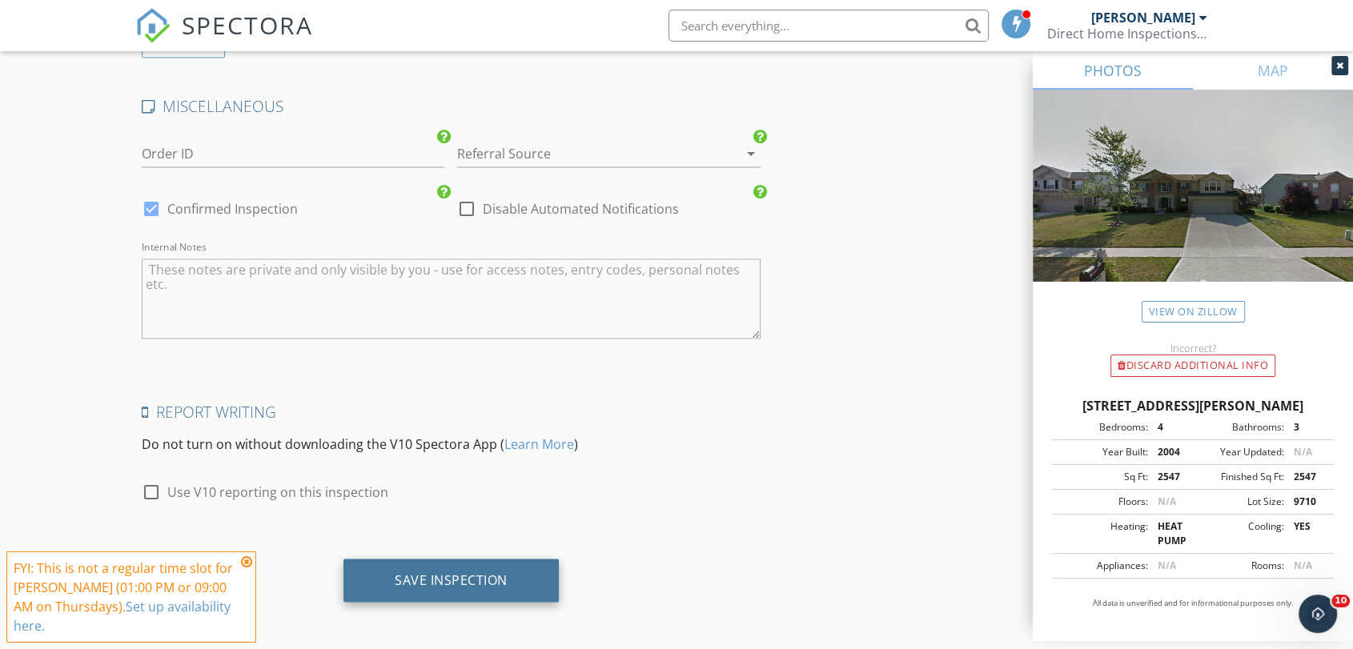
click at [488, 572] on div "Save Inspection" at bounding box center [451, 580] width 113 height 16
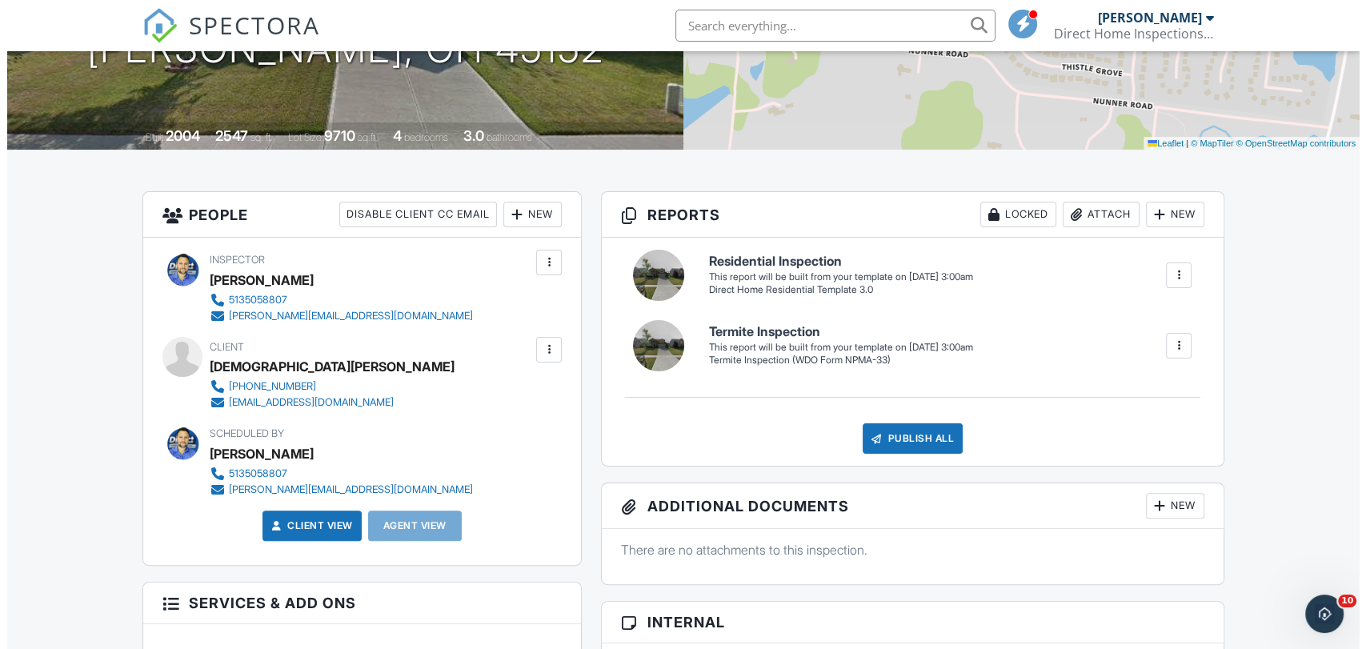
scroll to position [355, 0]
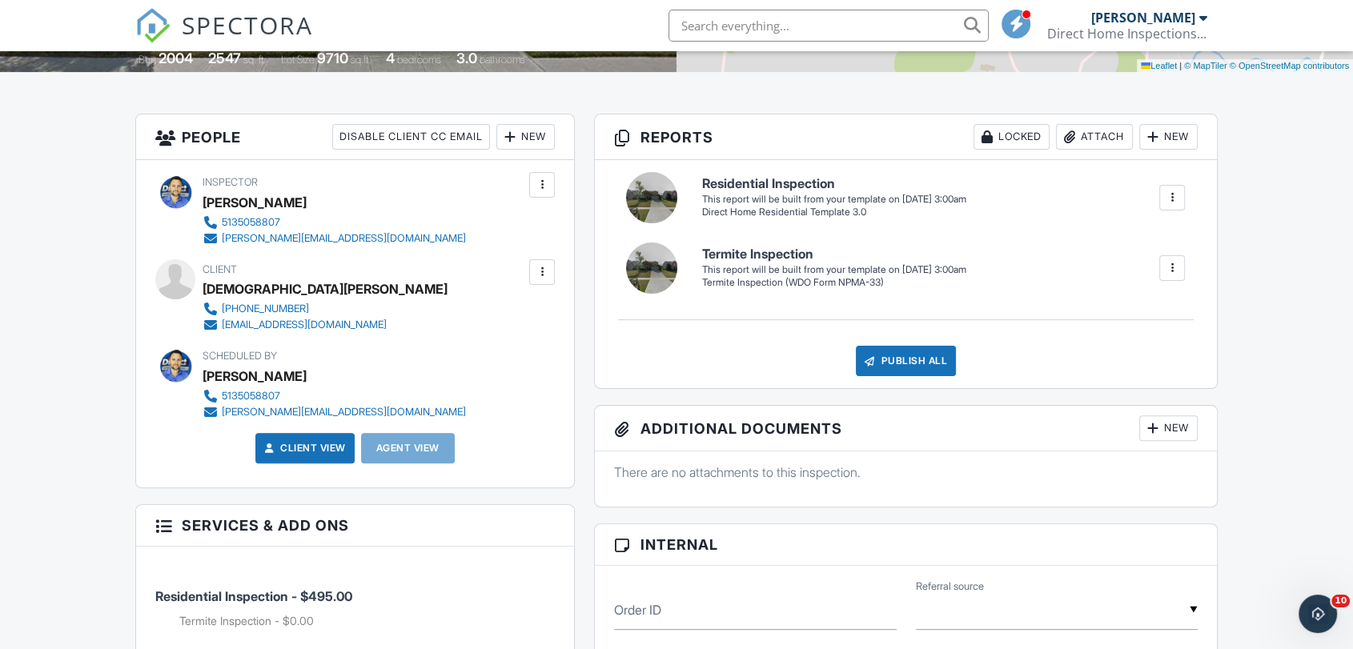
click at [530, 131] on div "New" at bounding box center [525, 137] width 58 height 26
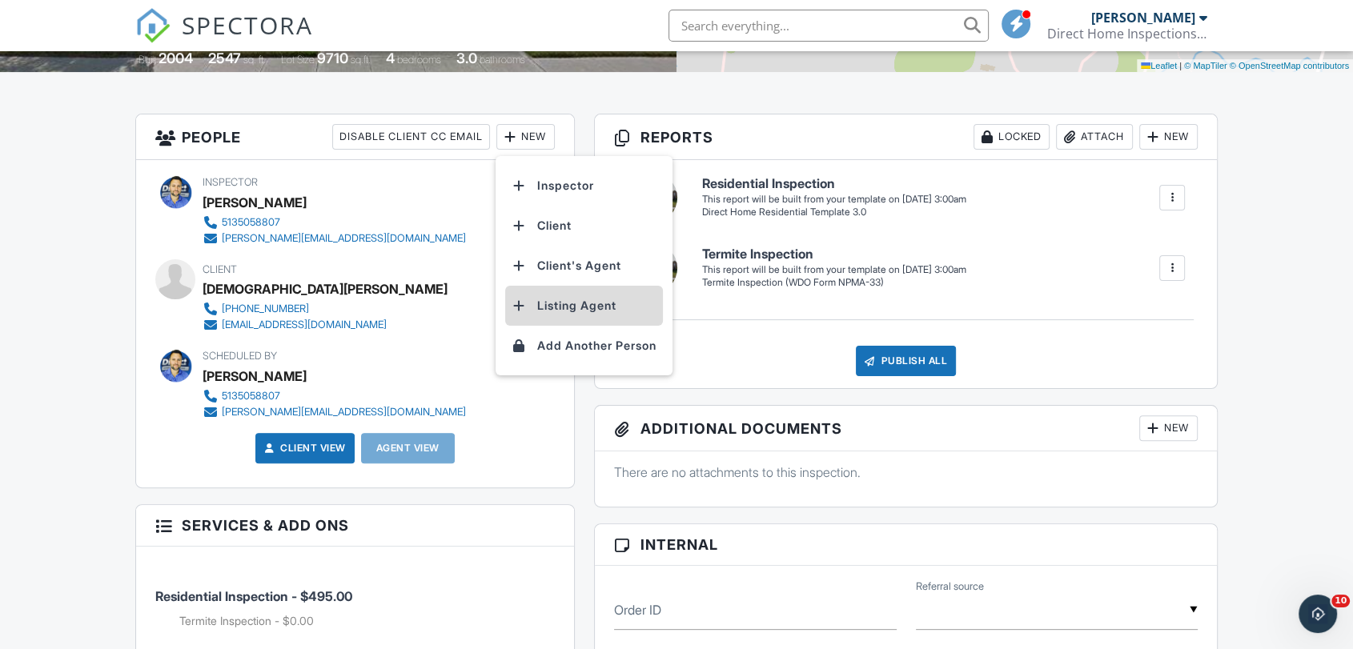
click at [608, 307] on li "Listing Agent" at bounding box center [584, 306] width 158 height 40
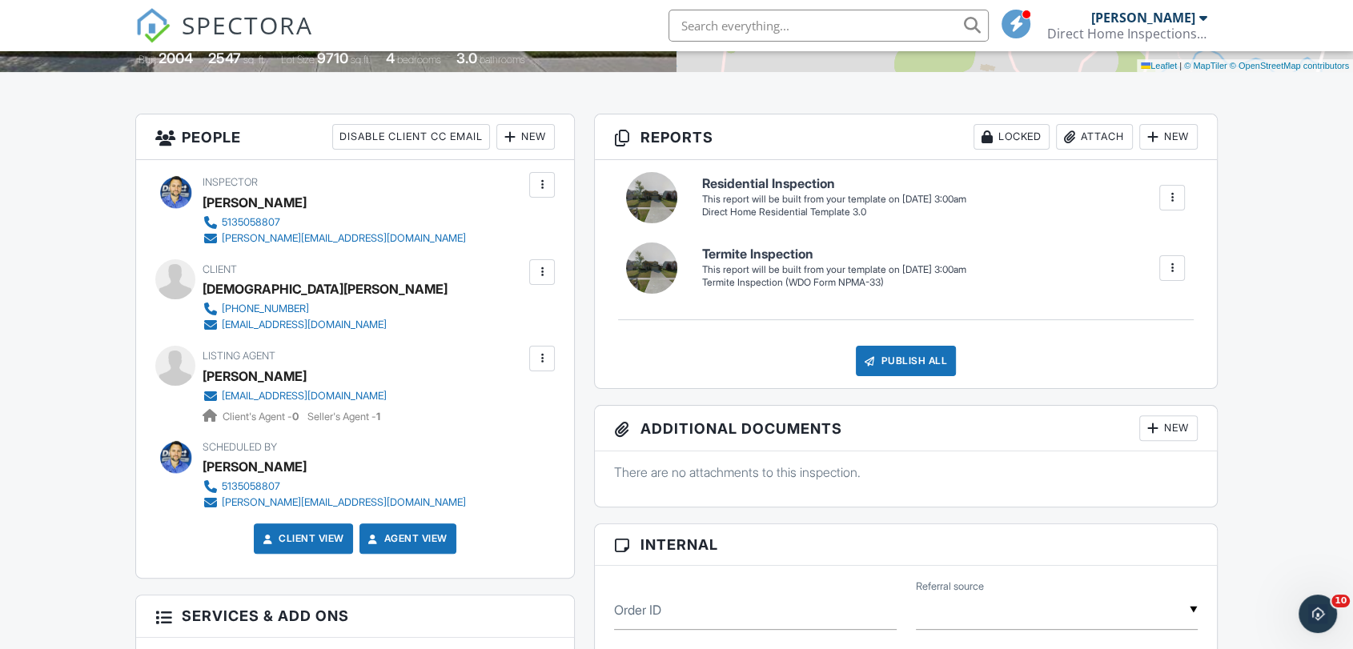
click at [528, 130] on div "New" at bounding box center [525, 137] width 58 height 26
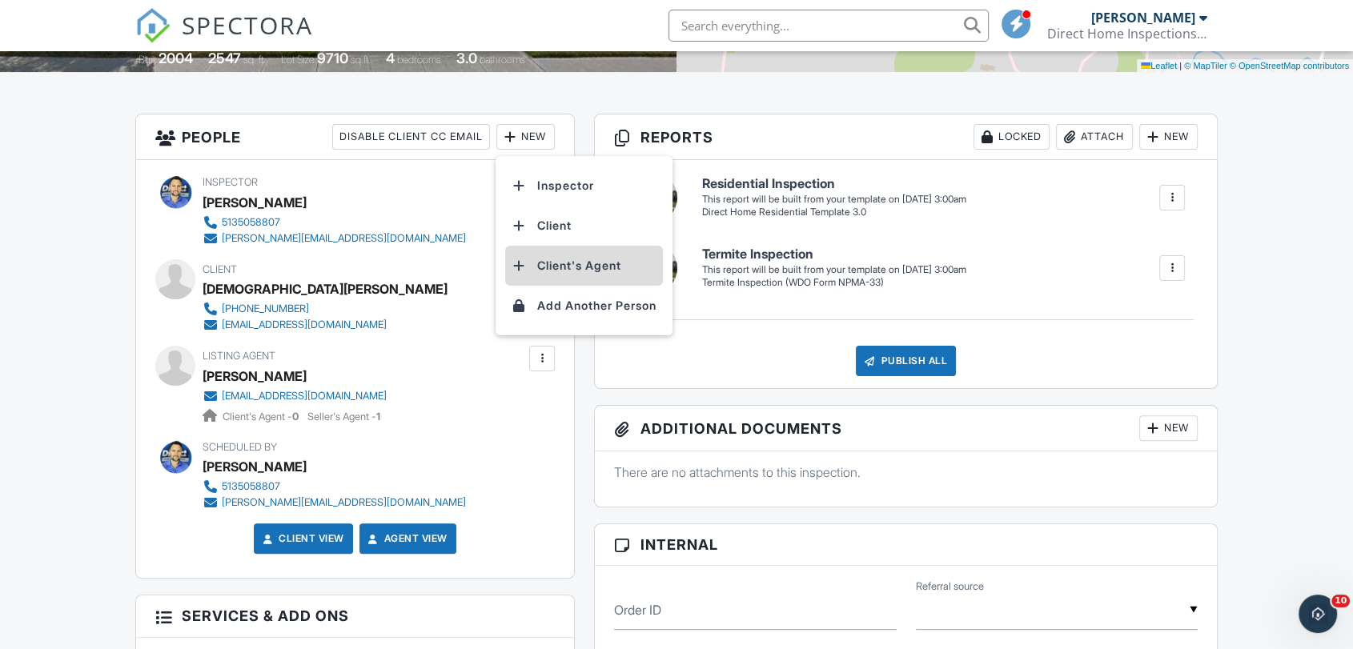
click at [586, 266] on li "Client's Agent" at bounding box center [584, 266] width 158 height 40
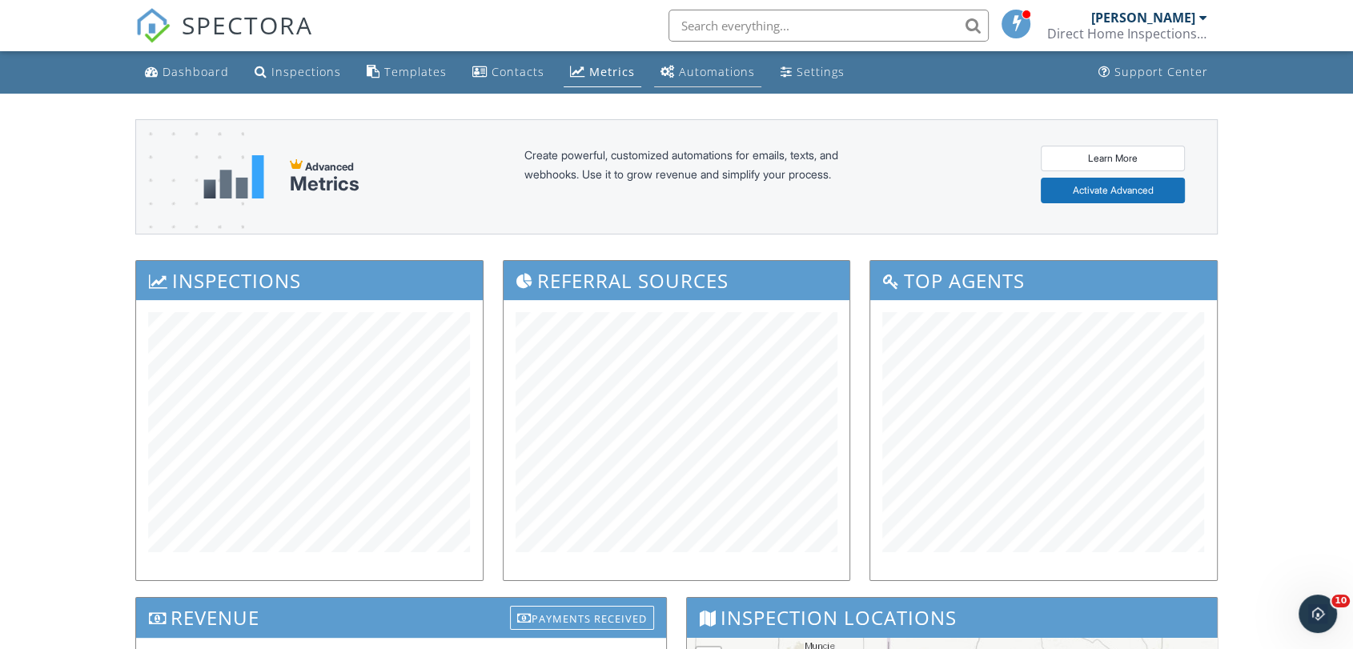
click at [724, 69] on div "Automations" at bounding box center [717, 71] width 76 height 15
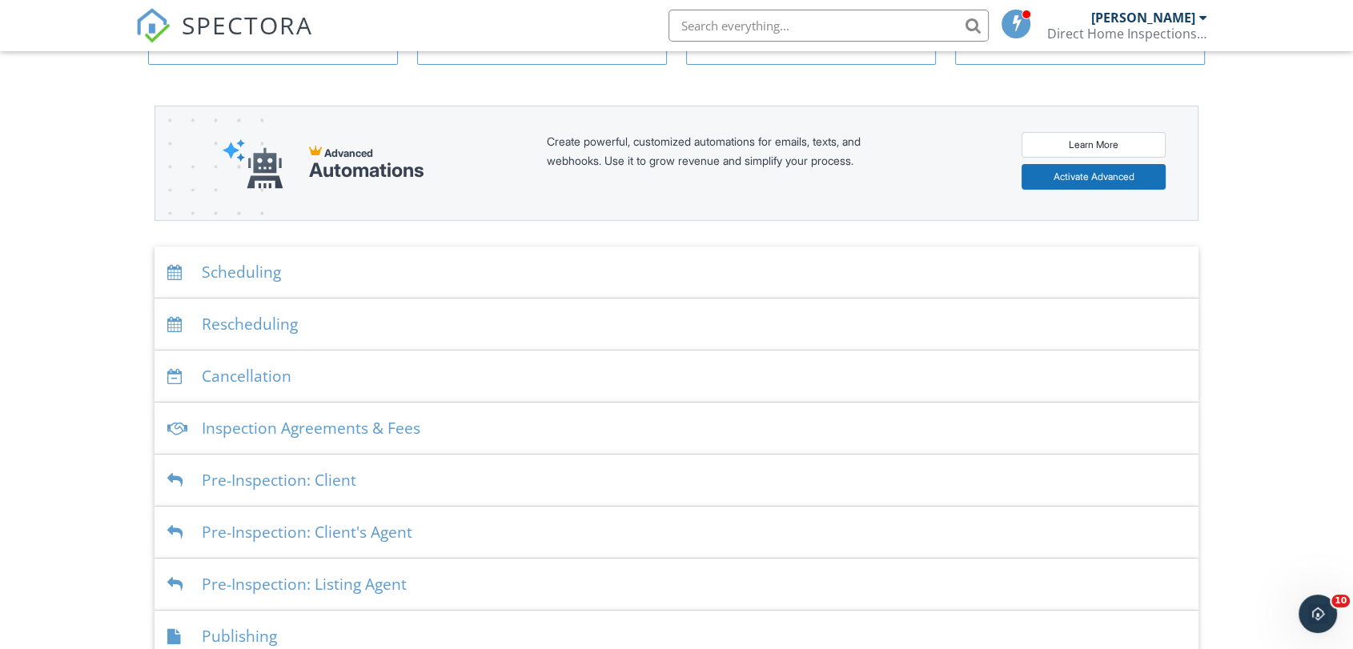
scroll to position [178, 0]
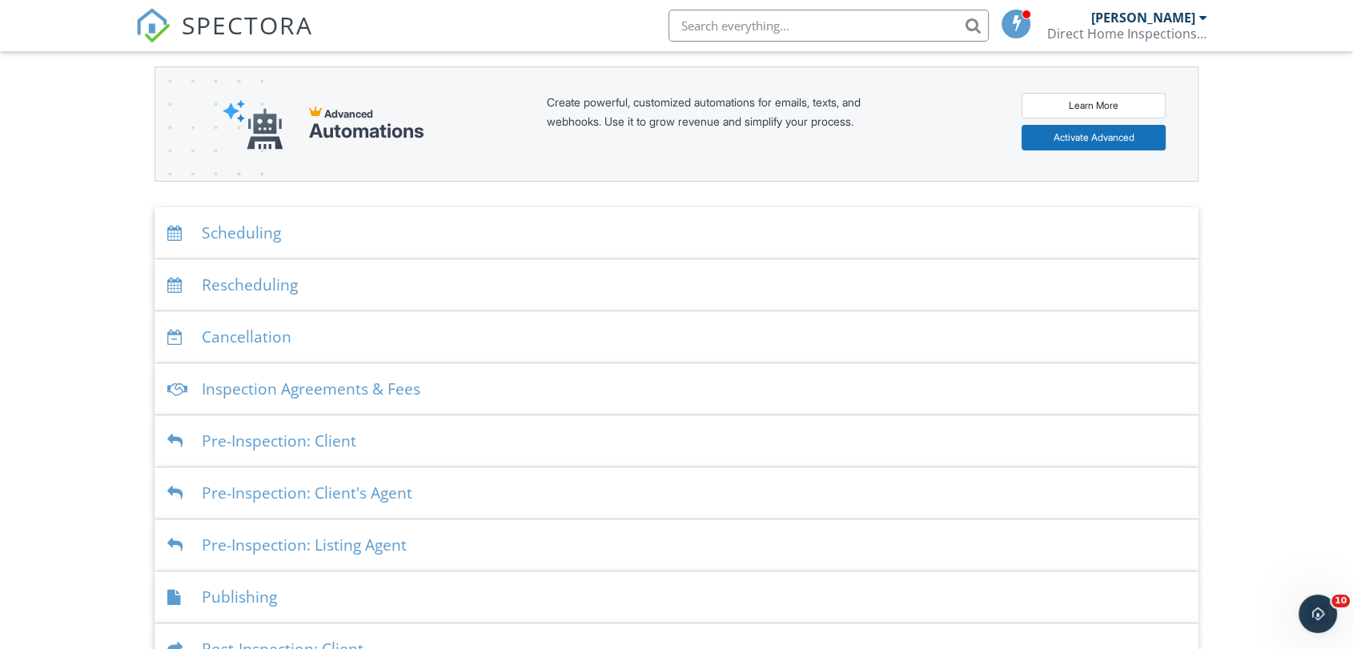
click at [276, 267] on div "Rescheduling" at bounding box center [676, 285] width 1044 height 52
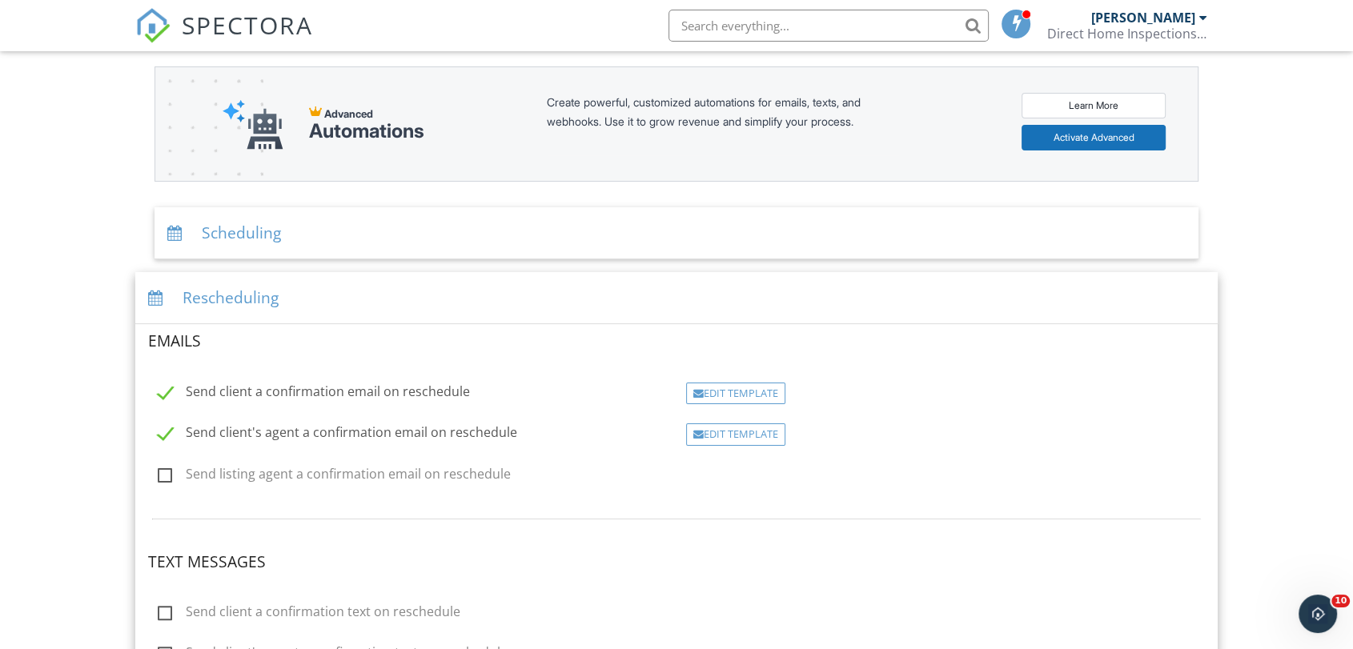
click at [264, 213] on div "Scheduling" at bounding box center [676, 233] width 1044 height 52
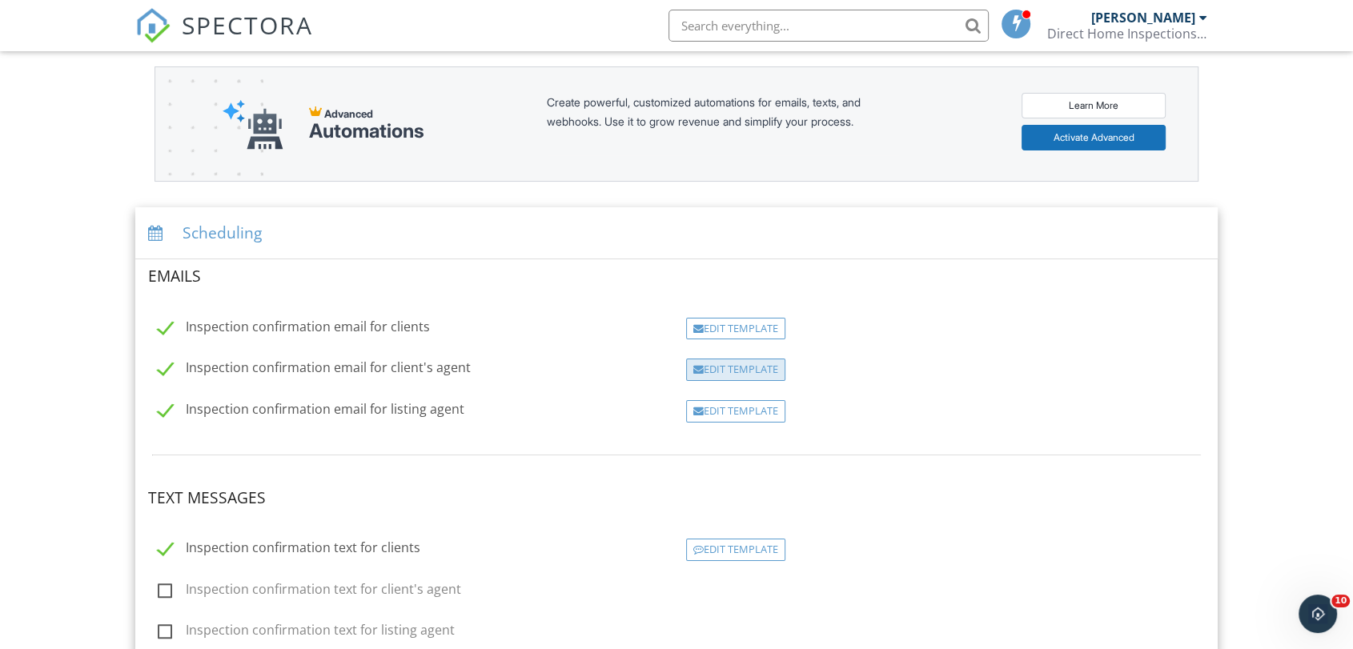
click at [727, 363] on div "Edit Template" at bounding box center [735, 370] width 99 height 22
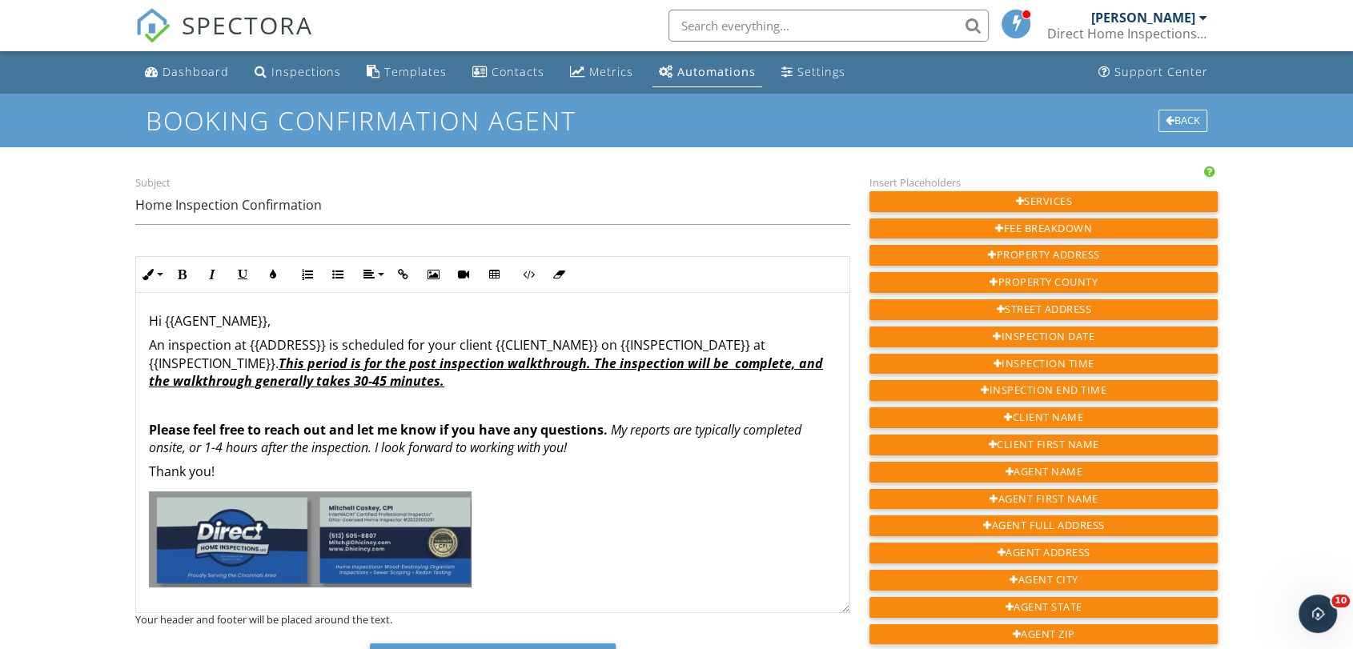
click at [577, 455] on p "Please feel free to reach out and let me know if you have any questions. My rep…" at bounding box center [493, 439] width 688 height 36
click at [136, 212] on input "Home Inspection Confirmation" at bounding box center [492, 205] width 715 height 39
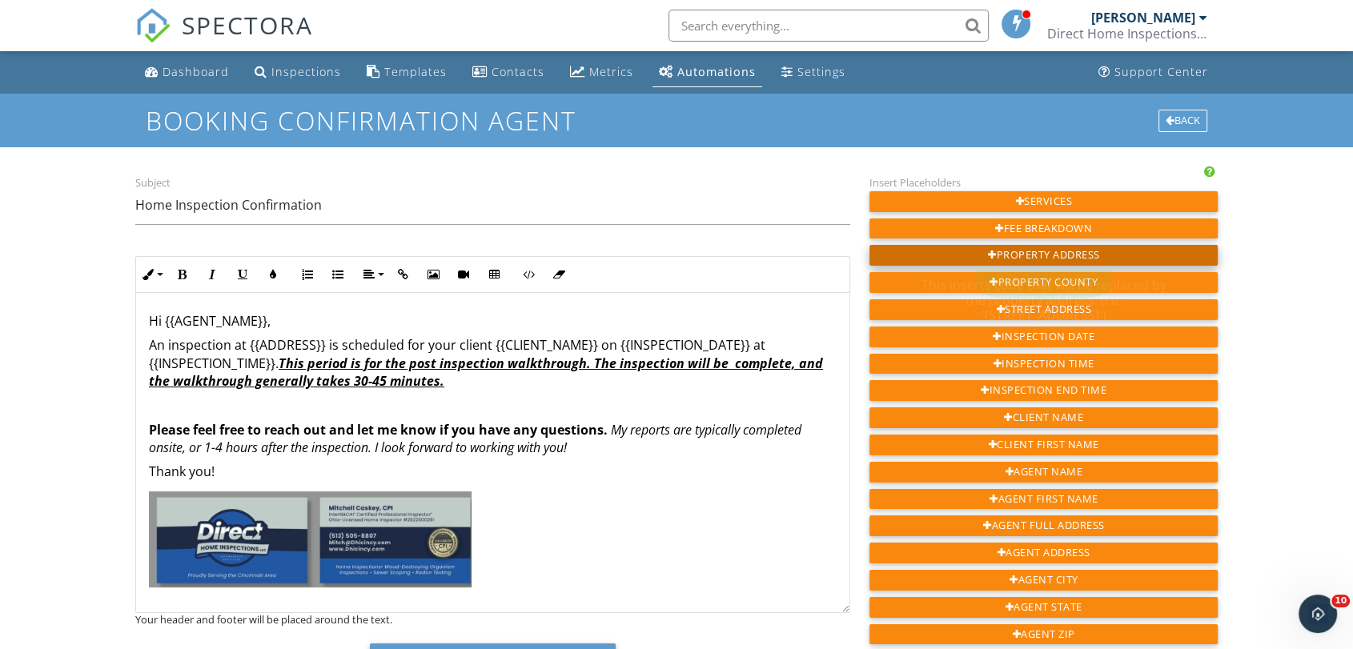
click at [1077, 262] on div "Property Address" at bounding box center [1043, 255] width 348 height 21
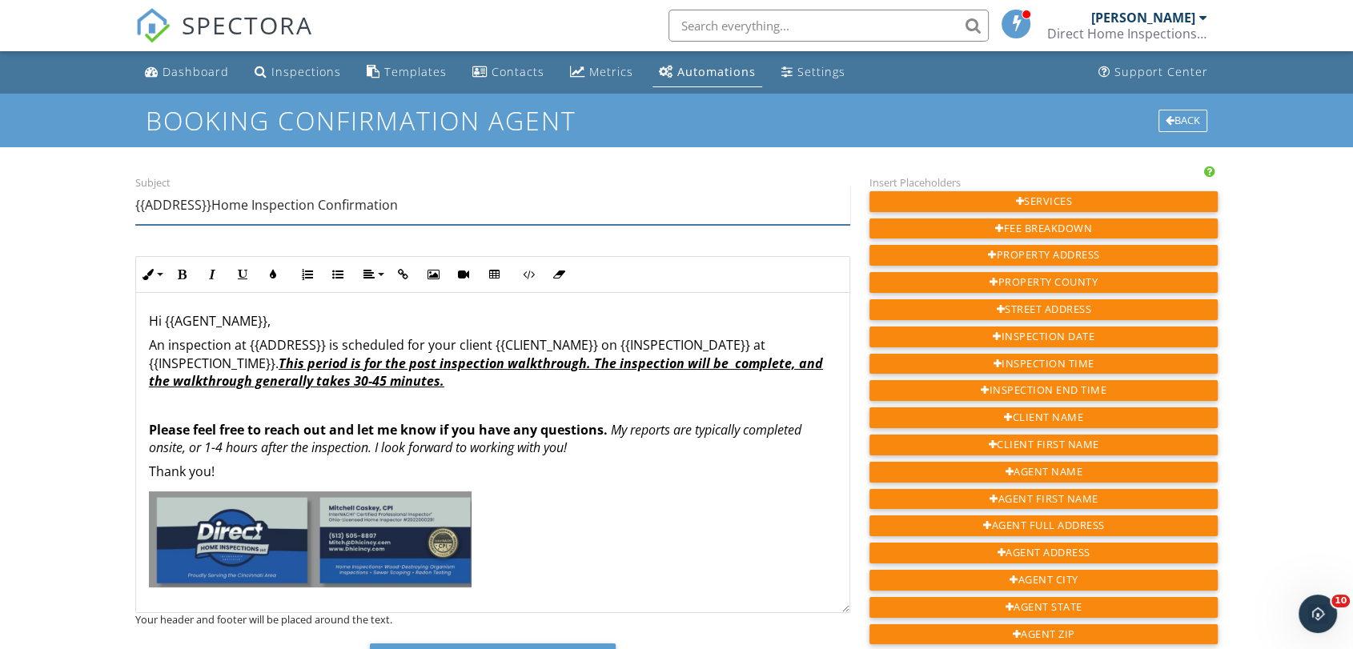
click at [207, 207] on input "{{ADDRESS}}Home Inspection Confirmation" at bounding box center [492, 205] width 715 height 39
click at [208, 207] on input "{{ADDRESS}}Home Inspection Confirmation" at bounding box center [492, 205] width 715 height 39
type input "{{ADDRESS}} Home Inspection Confirmation"
click at [222, 451] on em "My reports are typically completed onsite, or 1-4 hours after the inspection. I…" at bounding box center [475, 438] width 652 height 35
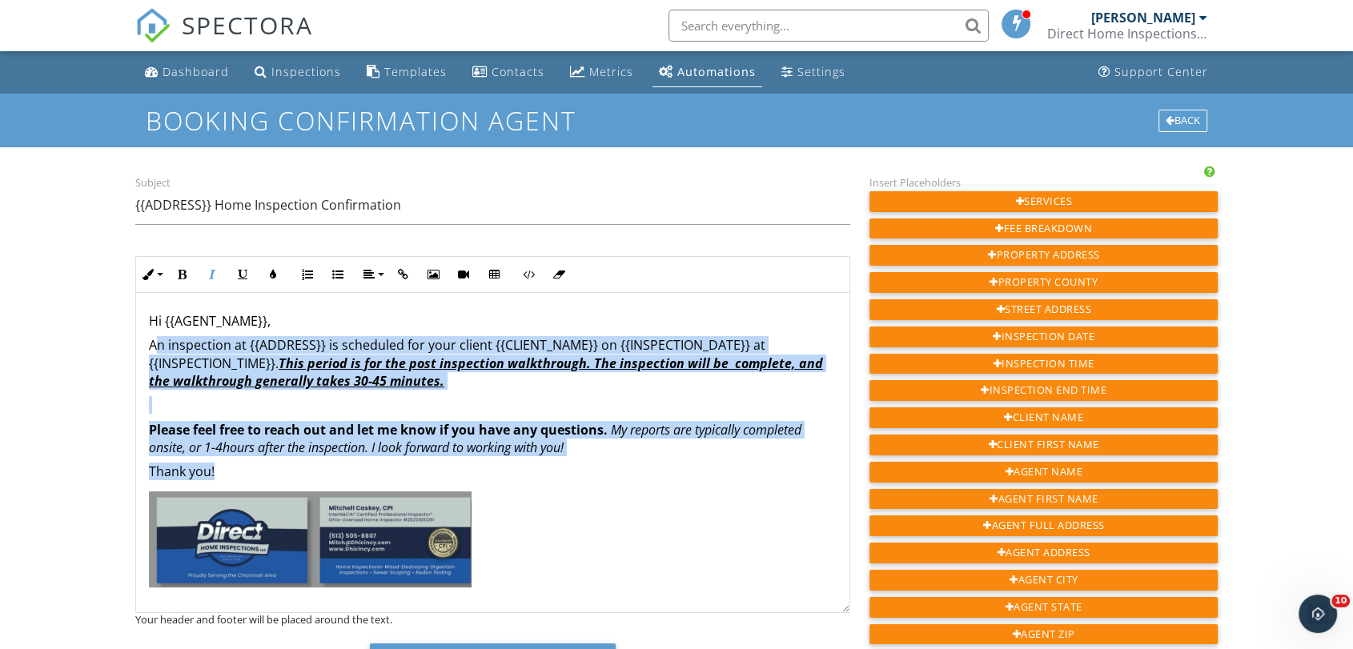
drag, startPoint x: 154, startPoint y: 338, endPoint x: 258, endPoint y: 461, distance: 161.3
click at [258, 461] on div "Hi {{AGENT_NAME}}, An inspection at {{ADDRESS}} is scheduled for your client {{…" at bounding box center [492, 453] width 713 height 320
click at [220, 383] on u "This period is for the post inspection walkthrough. The inspection will be comp…" at bounding box center [486, 372] width 674 height 35
drag, startPoint x: 147, startPoint y: 347, endPoint x: 253, endPoint y: 472, distance: 163.6
click at [253, 472] on div "Hi {{AGENT_NAME}}, An inspection at {{ADDRESS}} is scheduled for your client {{…" at bounding box center [492, 453] width 713 height 320
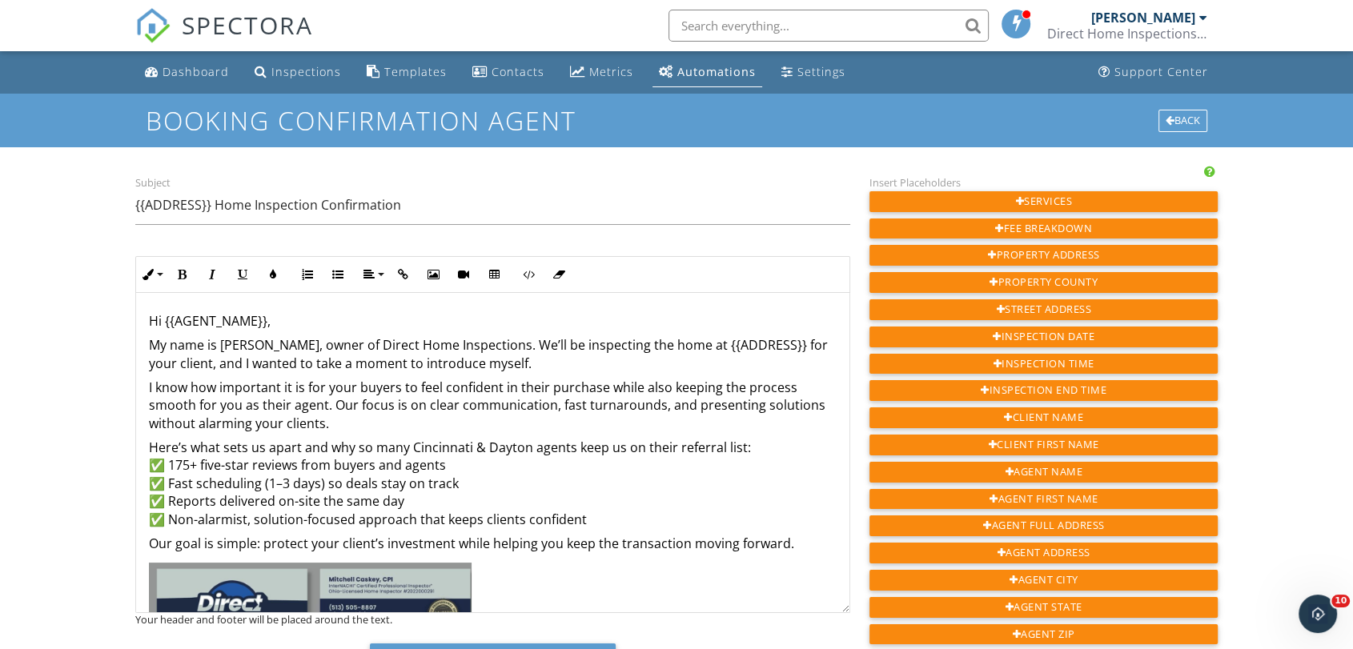
click at [235, 375] on div "Hi {{AGENT_NAME}}, My name is Mitchell Caskey, owner of Direct Home Inspections…" at bounding box center [492, 484] width 713 height 383
drag, startPoint x: 151, startPoint y: 343, endPoint x: 416, endPoint y: 350, distance: 265.1
click at [416, 350] on p "My name is Mitchell Caskey, owner of Direct Home Inspections. We’ll be inspecti…" at bounding box center [493, 354] width 688 height 36
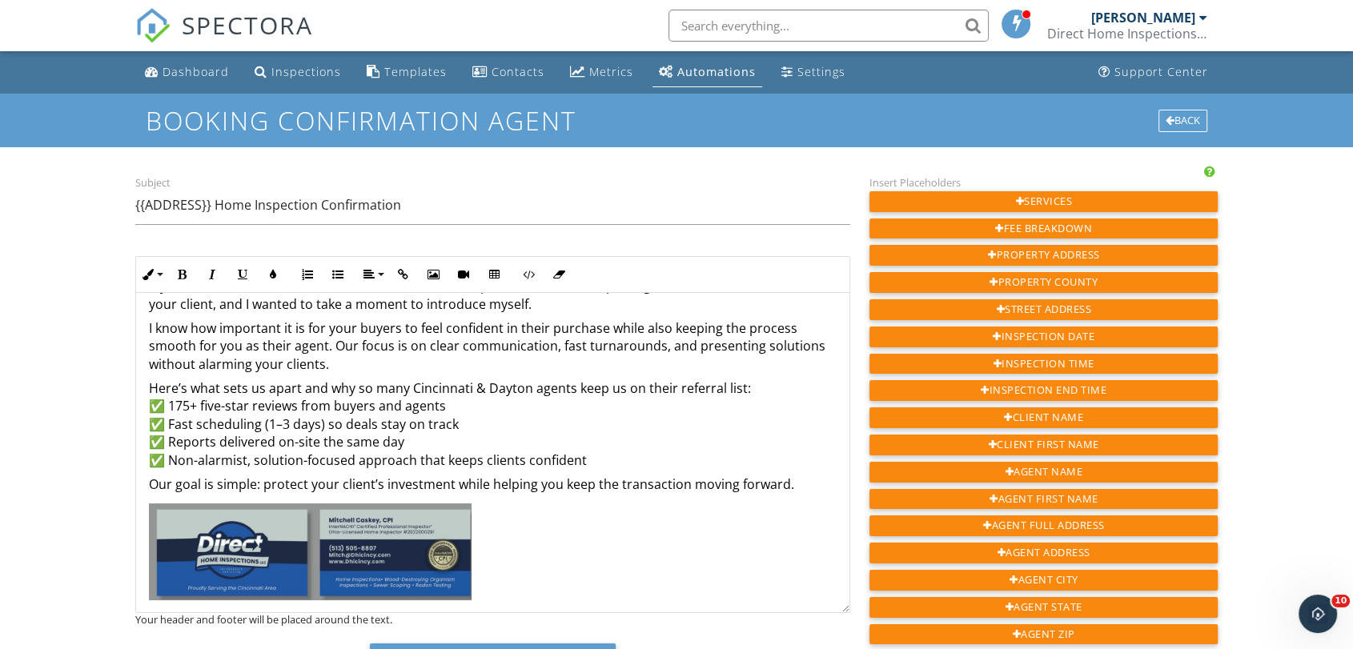
scroll to position [64, 0]
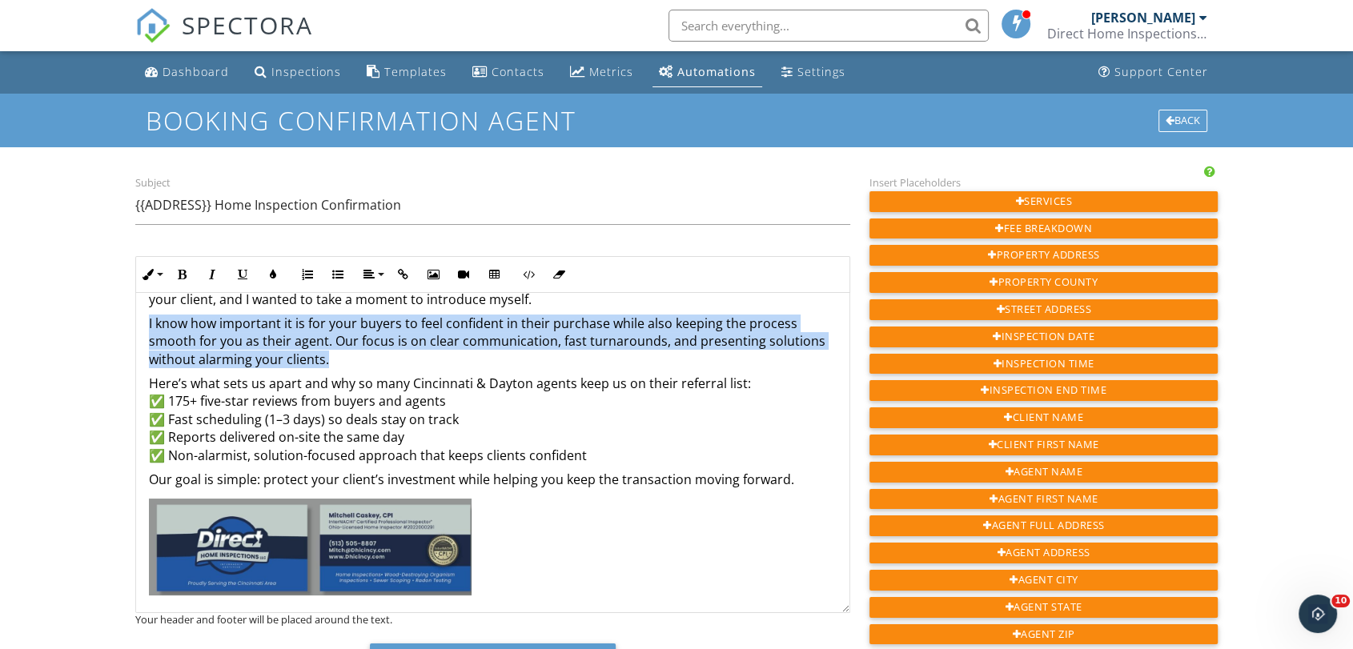
drag, startPoint x: 146, startPoint y: 326, endPoint x: 329, endPoint y: 356, distance: 185.0
click at [329, 356] on div "Hi {{AGENT_NAME}}, My name is Mitchell Caskey, owner of Direct Home Inspections…" at bounding box center [492, 420] width 713 height 383
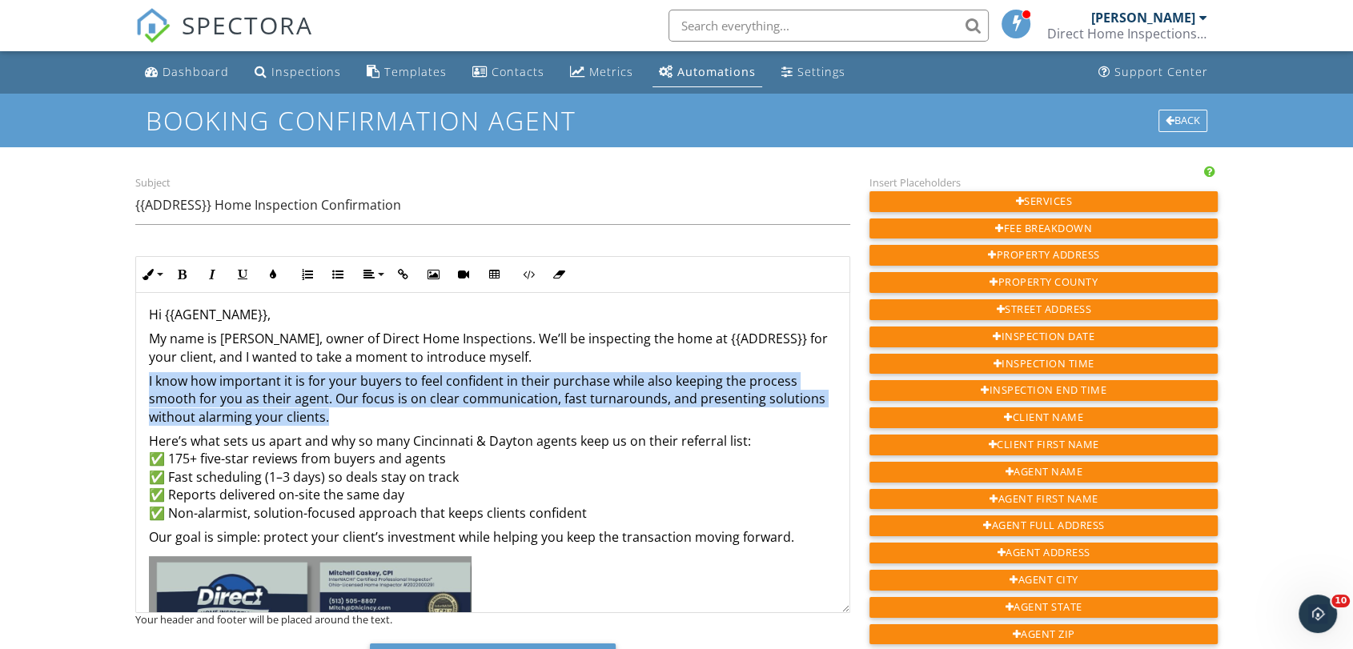
scroll to position [0, 0]
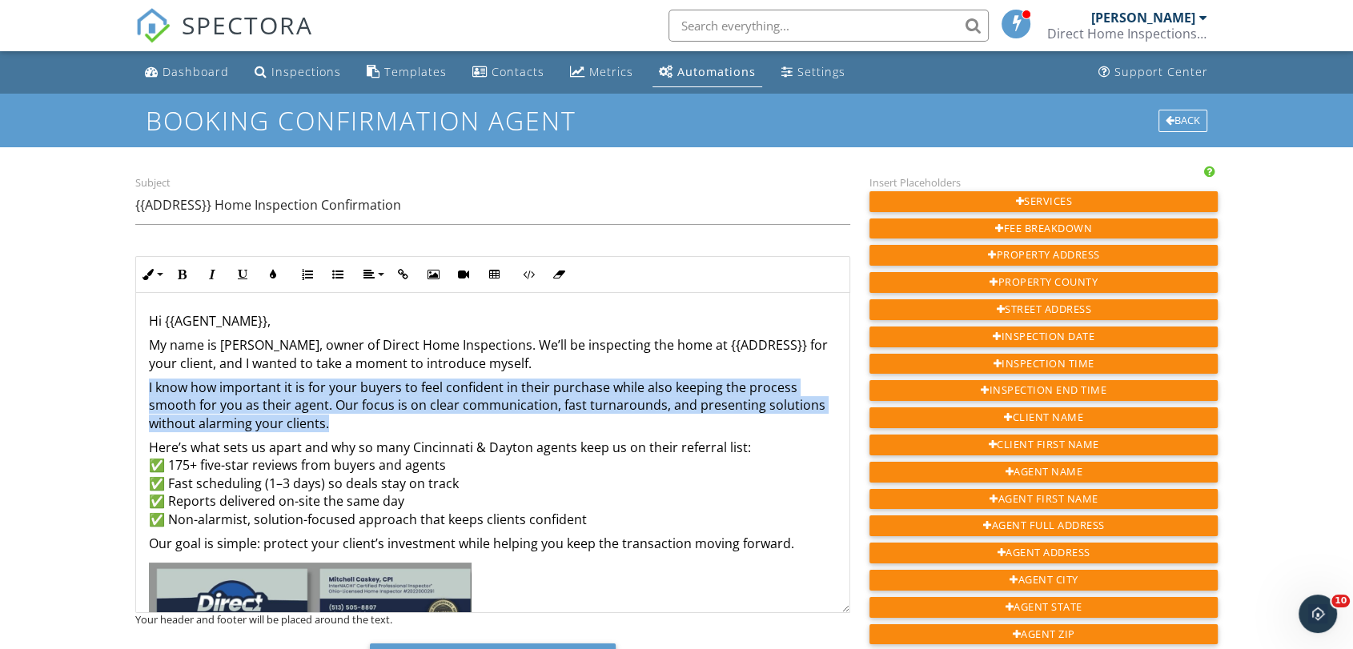
click at [372, 406] on p "I know how important it is for your buyers to feel confident in their purchase …" at bounding box center [493, 406] width 688 height 54
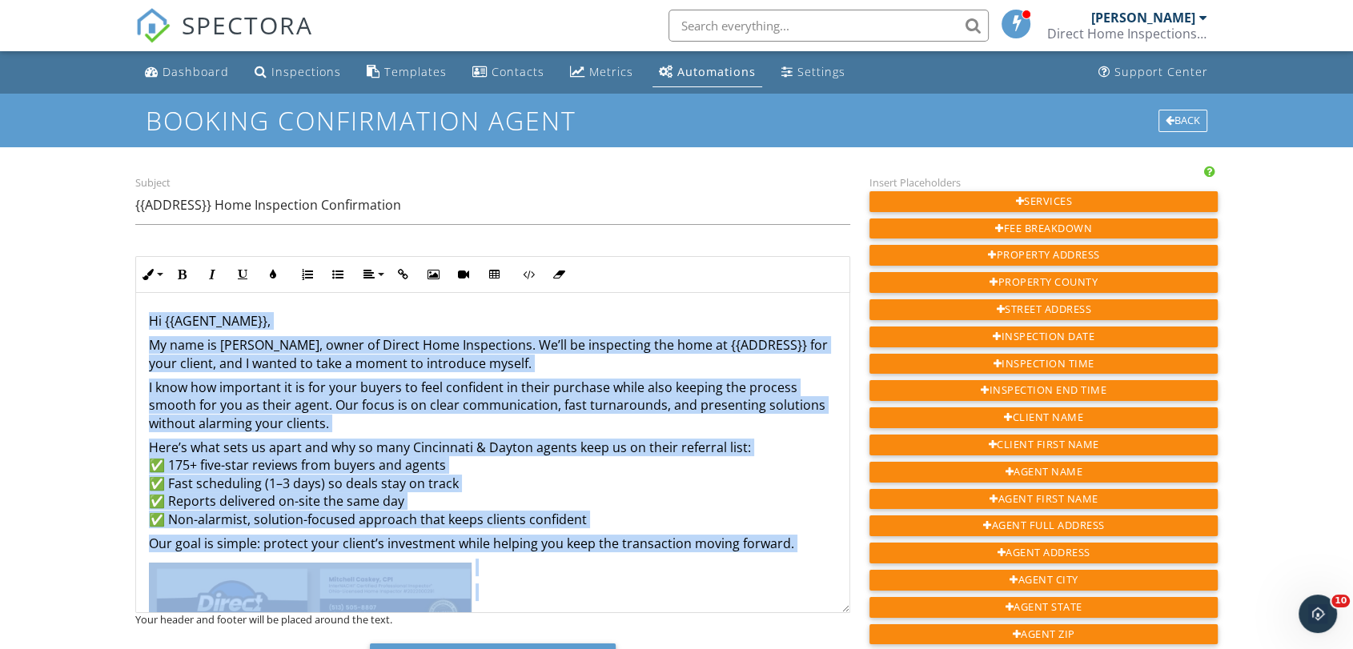
scroll to position [64, 0]
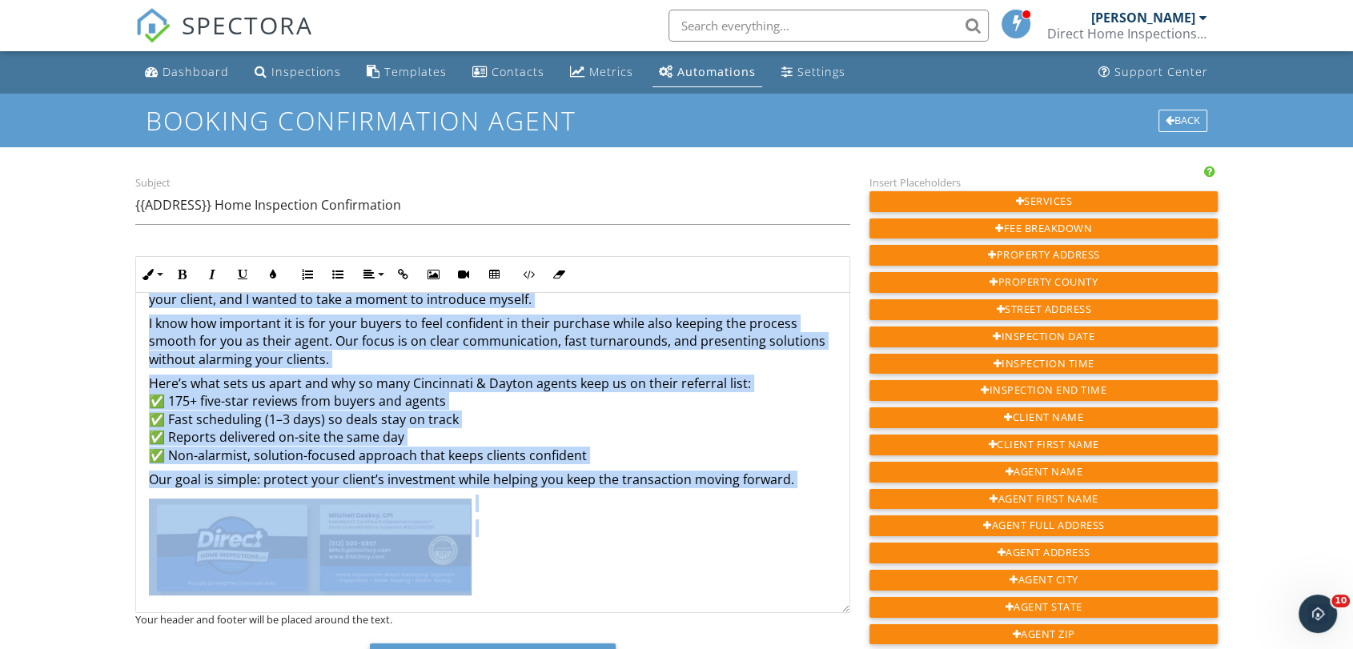
drag, startPoint x: 143, startPoint y: 317, endPoint x: 486, endPoint y: 546, distance: 412.1
click at [486, 546] on div "Hi {{AGENT_NAME}}, My name is Mitchell Caskey, owner of Direct Home Inspections…" at bounding box center [492, 420] width 713 height 383
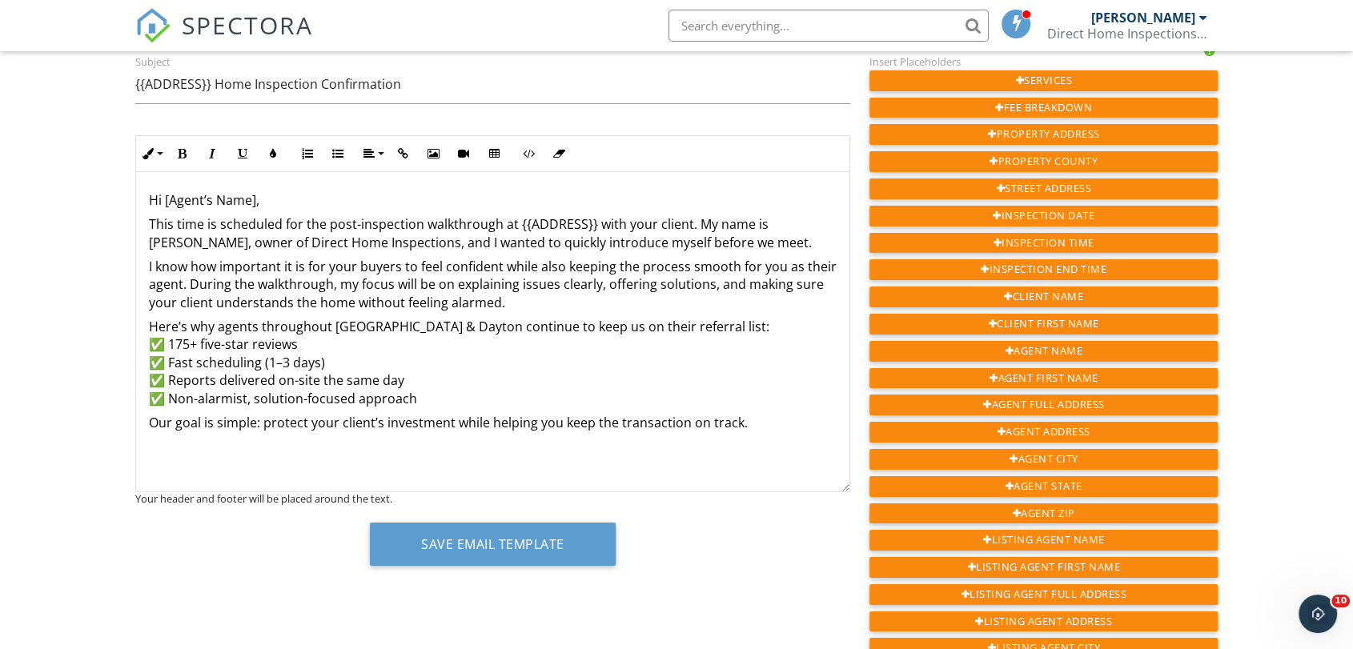
scroll to position [178, 0]
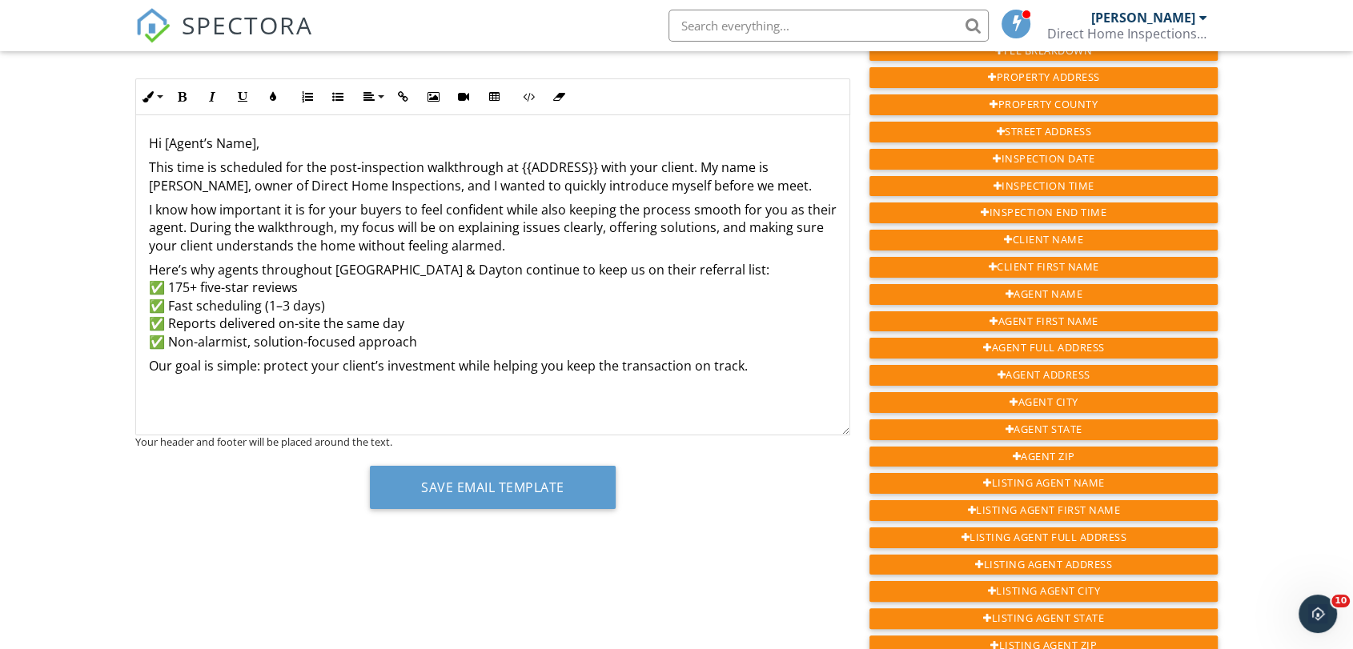
click at [228, 415] on div "Hi [Agent’s Name], This time is scheduled for the post-inspection walkthrough a…" at bounding box center [492, 275] width 713 height 320
click at [776, 363] on p "Our goal is simple: protect your client’s investment while helping you keep the…" at bounding box center [493, 366] width 688 height 18
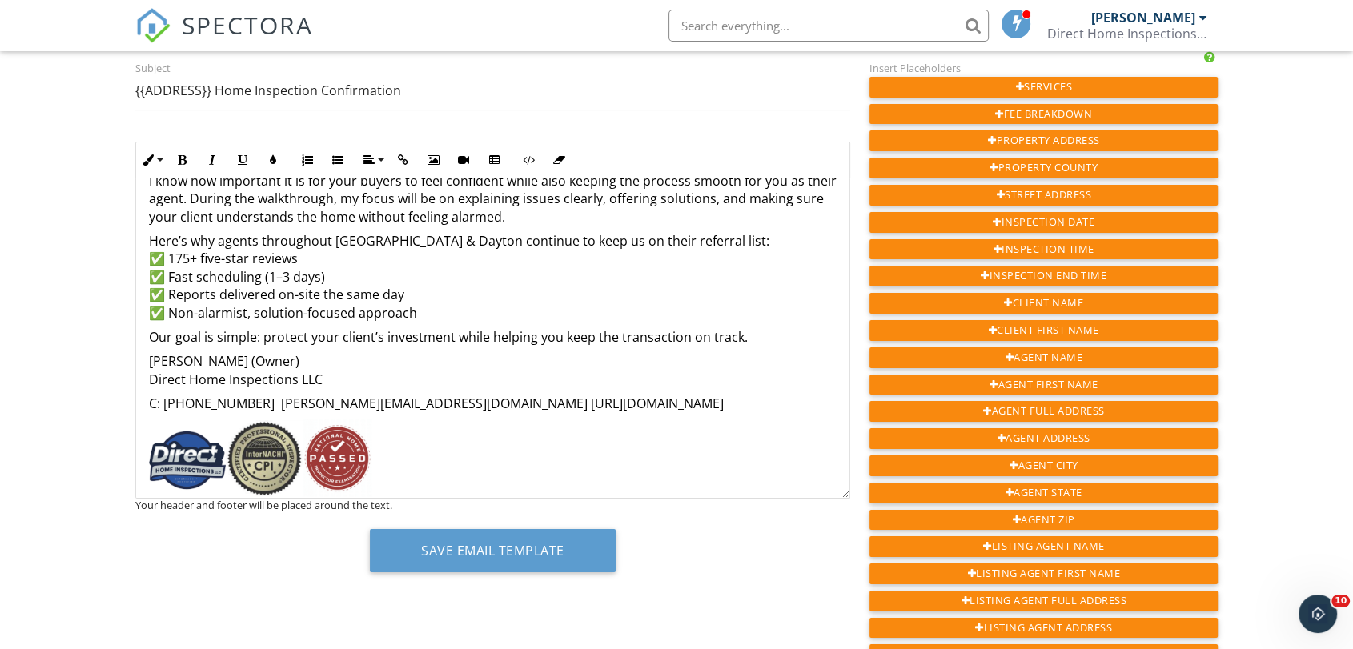
click at [147, 349] on div "Hi [Agent’s Name], This time is scheduled for the post-inspection walkthrough a…" at bounding box center [492, 302] width 713 height 433
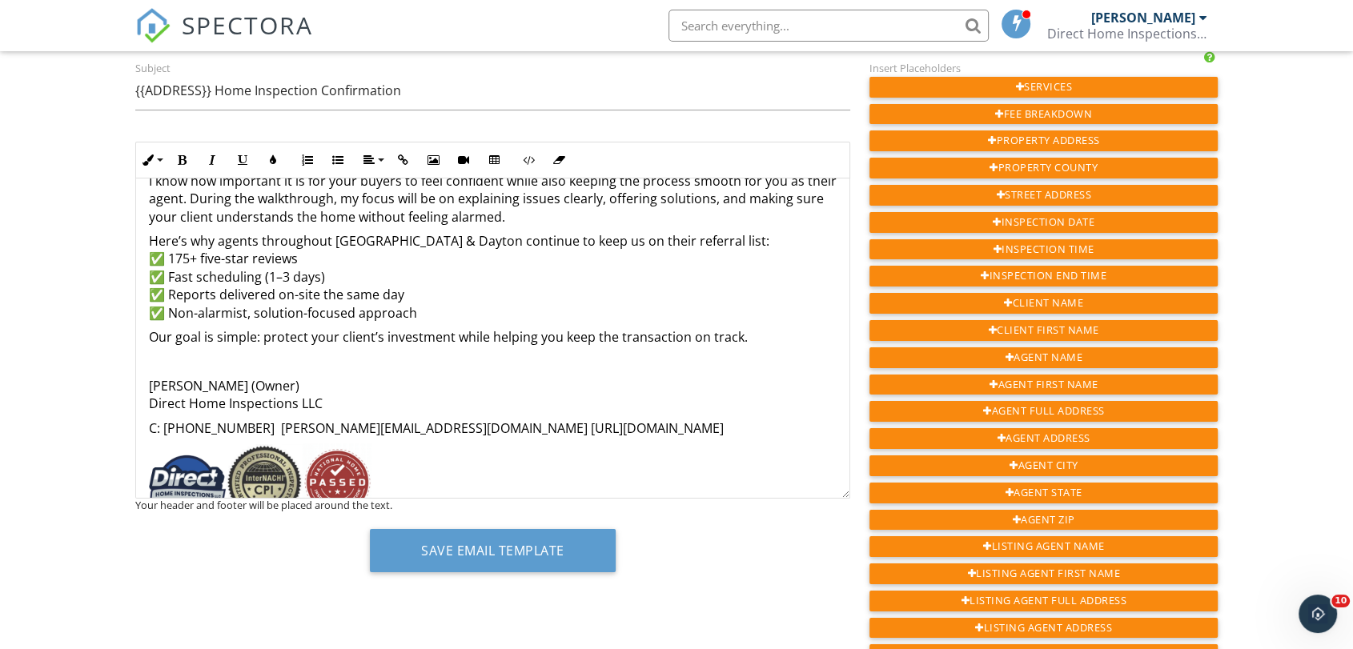
click at [379, 420] on p "C: [PHONE_NUMBER] [PERSON_NAME][EMAIL_ADDRESS][DOMAIN_NAME] [URL][DOMAIN_NAME]" at bounding box center [493, 428] width 688 height 18
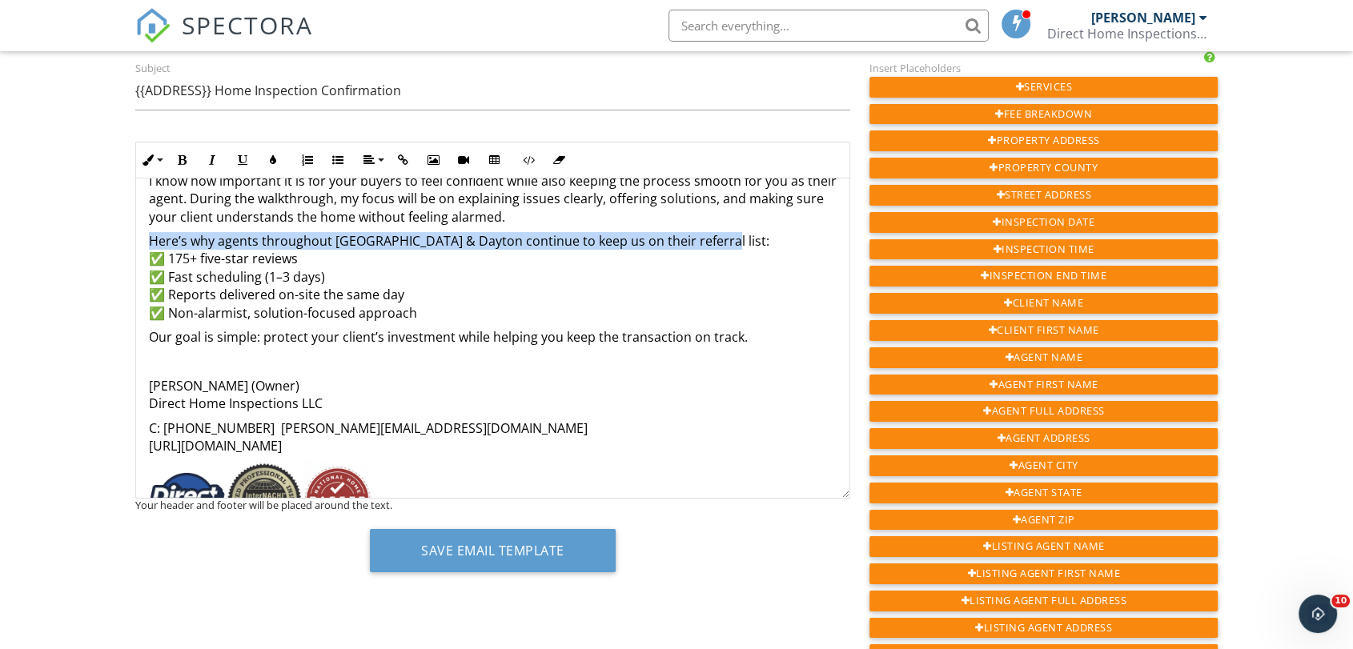
drag, startPoint x: 152, startPoint y: 239, endPoint x: 707, endPoint y: 243, distance: 554.8
click at [707, 243] on p "Here’s why agents throughout Cincinnati & Dayton continue to keep us on their r…" at bounding box center [493, 277] width 688 height 90
click at [220, 167] on button "Italic" at bounding box center [212, 160] width 30 height 30
click at [191, 164] on button "Bold" at bounding box center [182, 160] width 30 height 30
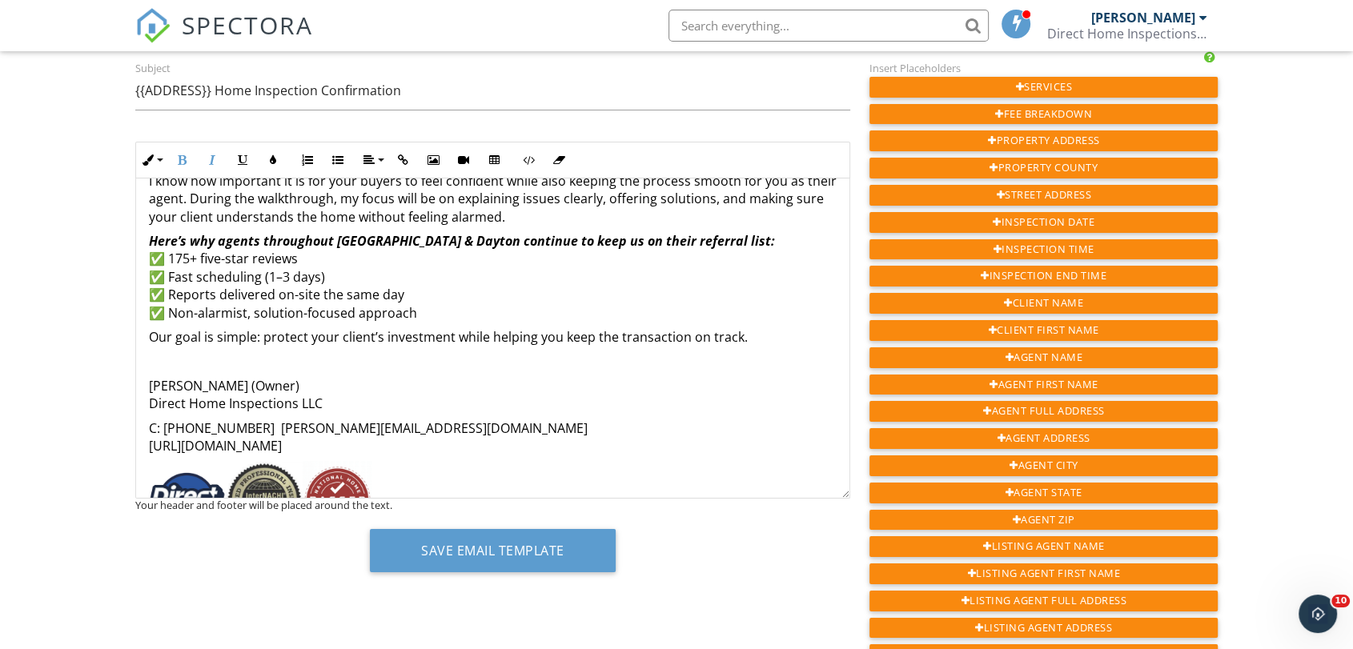
click at [334, 263] on p "Here’s why agents throughout Cincinnati & Dayton continue to keep us on their r…" at bounding box center [493, 277] width 688 height 90
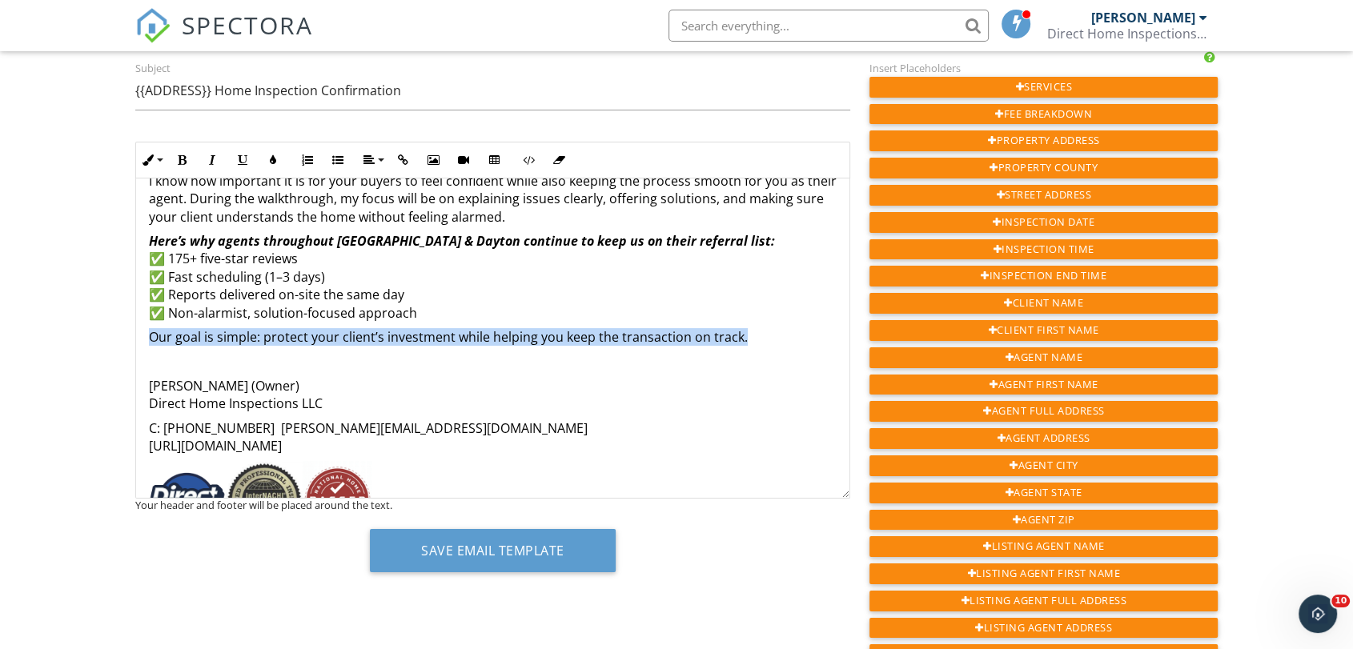
drag, startPoint x: 148, startPoint y: 334, endPoint x: 745, endPoint y: 327, distance: 597.2
click at [745, 328] on p "Our goal is simple: protect your client’s investment while helping you keep the…" at bounding box center [493, 337] width 688 height 18
click at [247, 162] on icon "button" at bounding box center [242, 159] width 11 height 11
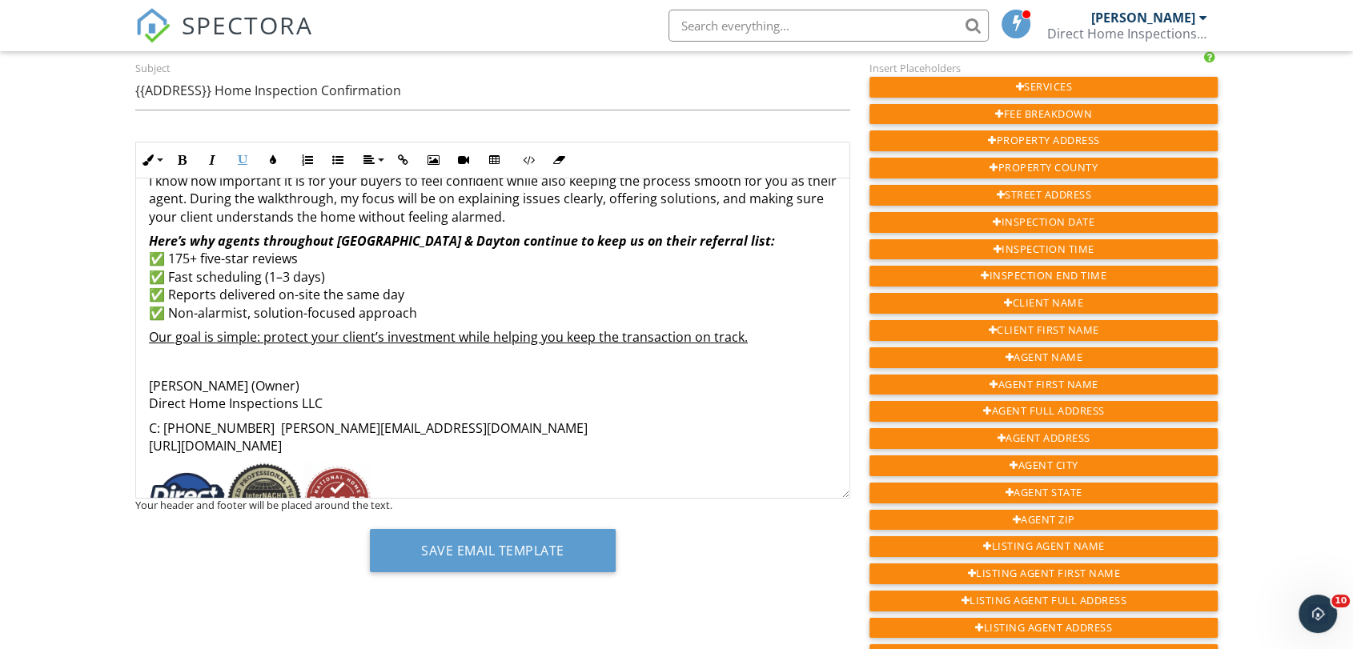
click at [357, 322] on div "Hi [Agent’s Name], This time is scheduled for the post-inspection walkthrough a…" at bounding box center [492, 323] width 713 height 475
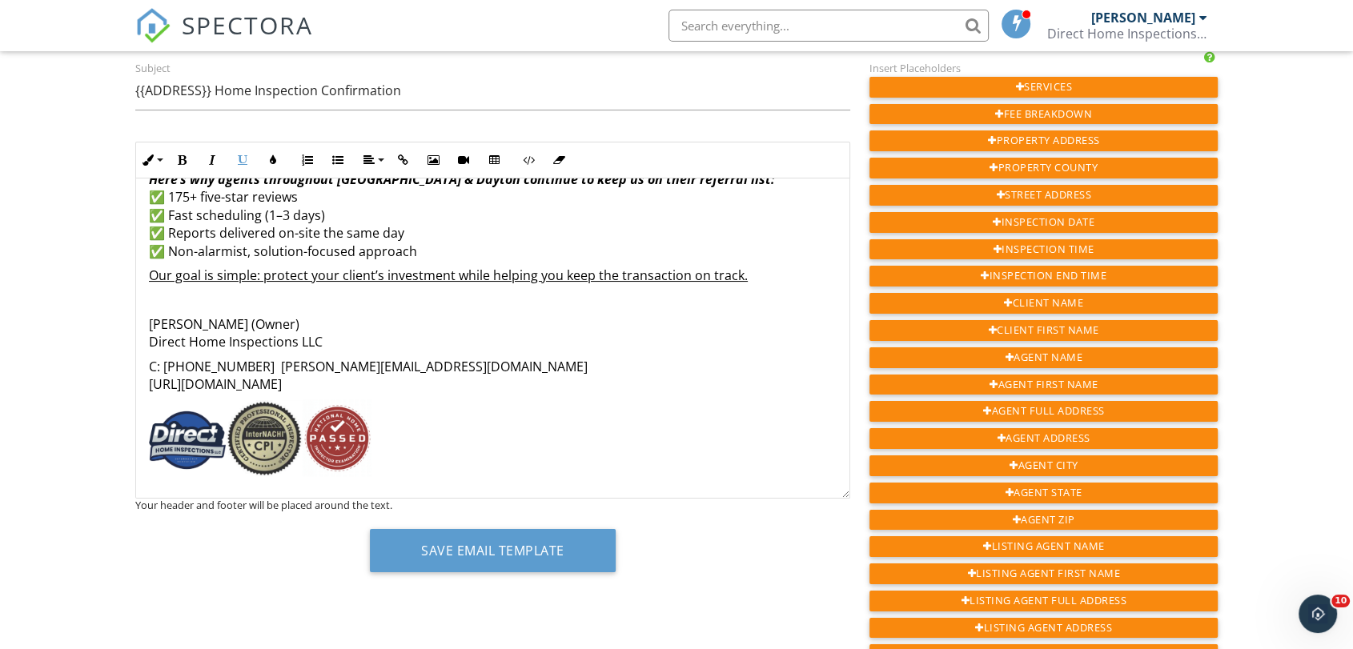
scroll to position [155, 0]
click at [154, 385] on p "C: 513-505-8807 Mitch@dhicincy.com http://dhicincy.com" at bounding box center [493, 374] width 688 height 36
click at [440, 404] on p at bounding box center [493, 438] width 688 height 81
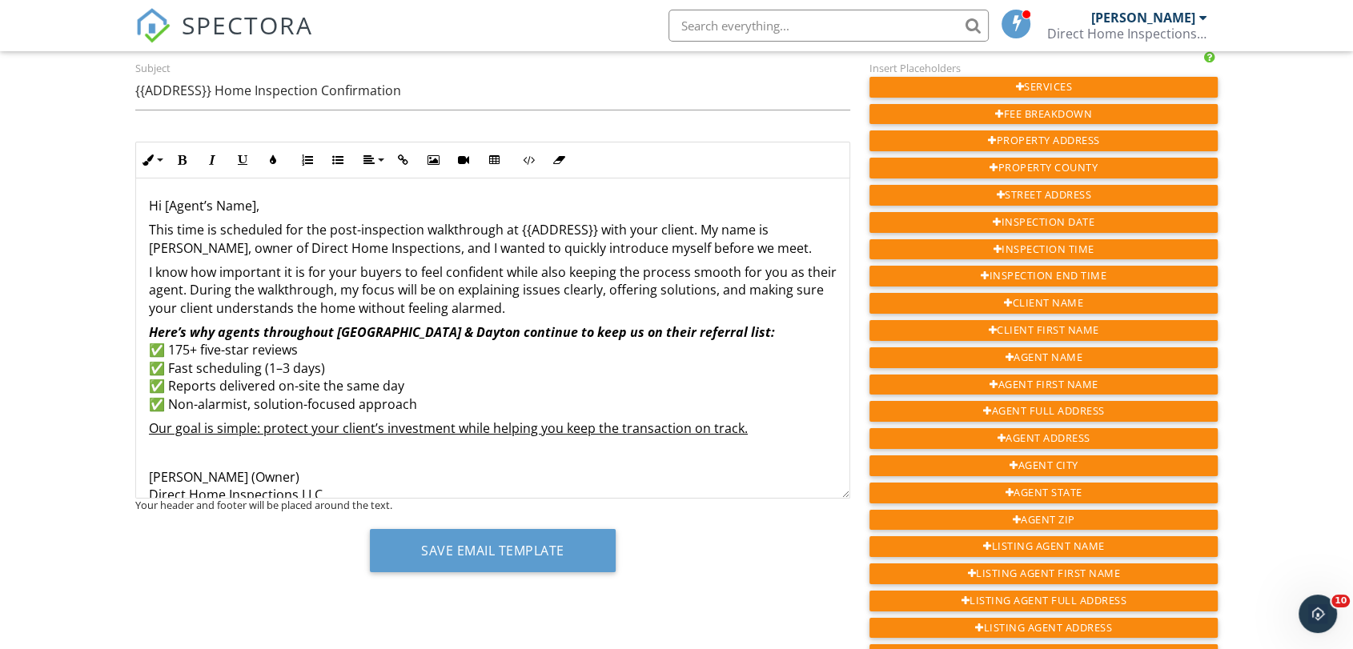
scroll to position [0, 0]
drag, startPoint x: 147, startPoint y: 227, endPoint x: 495, endPoint y: 232, distance: 347.4
click at [495, 232] on div "Hi [Agent’s Name], This time is scheduled for the post-inspection walkthrough a…" at bounding box center [492, 416] width 713 height 475
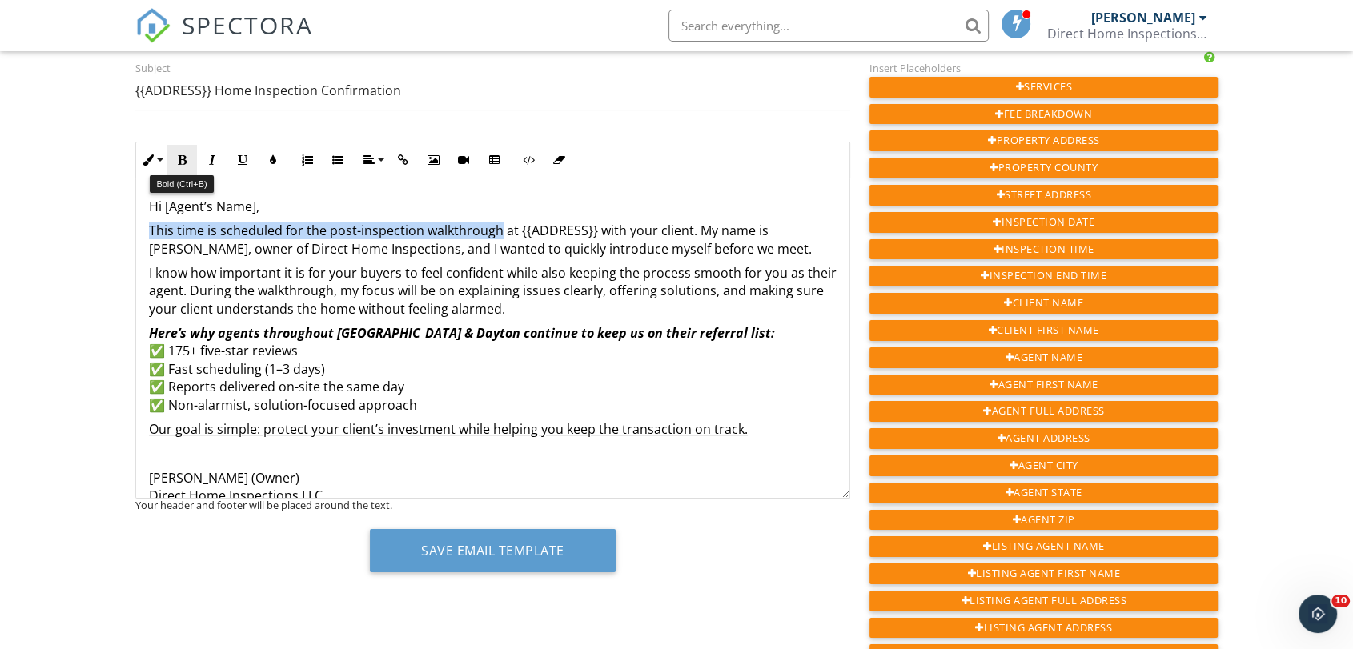
click at [178, 150] on button "Bold" at bounding box center [182, 160] width 30 height 30
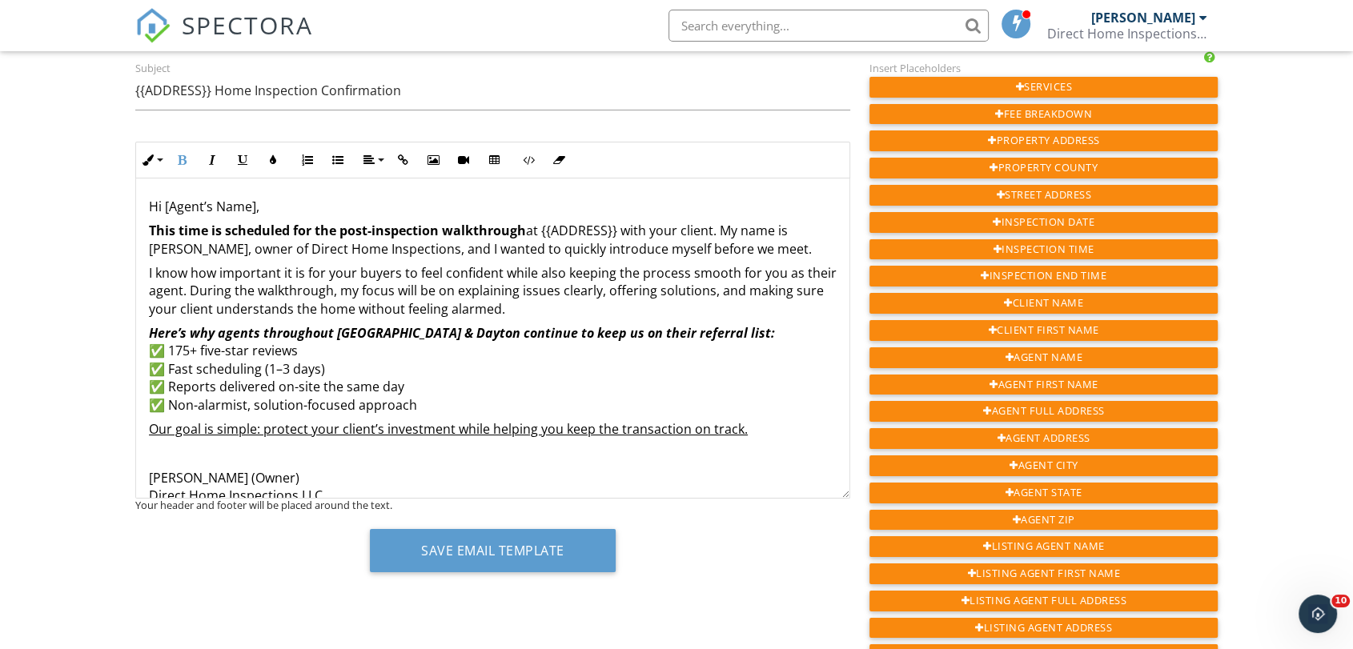
click at [619, 248] on p "This time is scheduled for the post-inspection walkthrough at {{ADDRESS}} with …" at bounding box center [493, 240] width 688 height 36
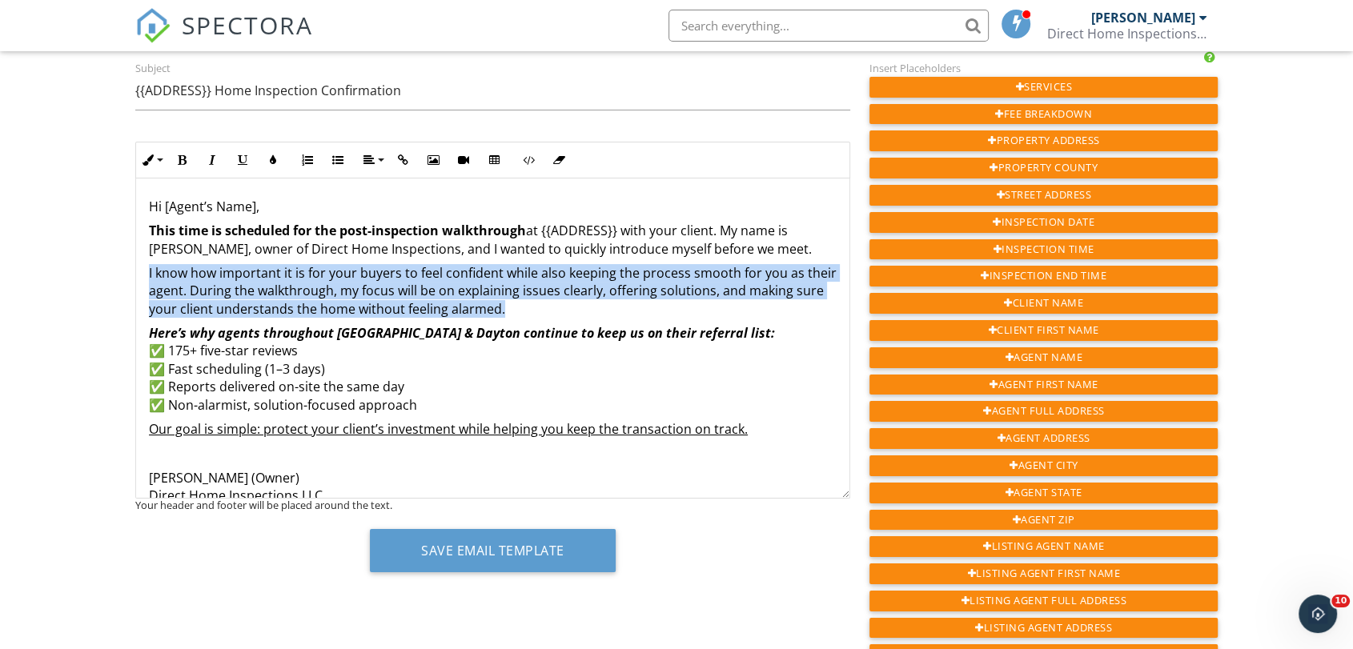
drag, startPoint x: 150, startPoint y: 275, endPoint x: 536, endPoint y: 303, distance: 387.6
click at [536, 303] on p "I know how important it is for your buyers to feel confident while also keeping…" at bounding box center [493, 291] width 688 height 54
click at [215, 162] on icon "button" at bounding box center [212, 159] width 11 height 11
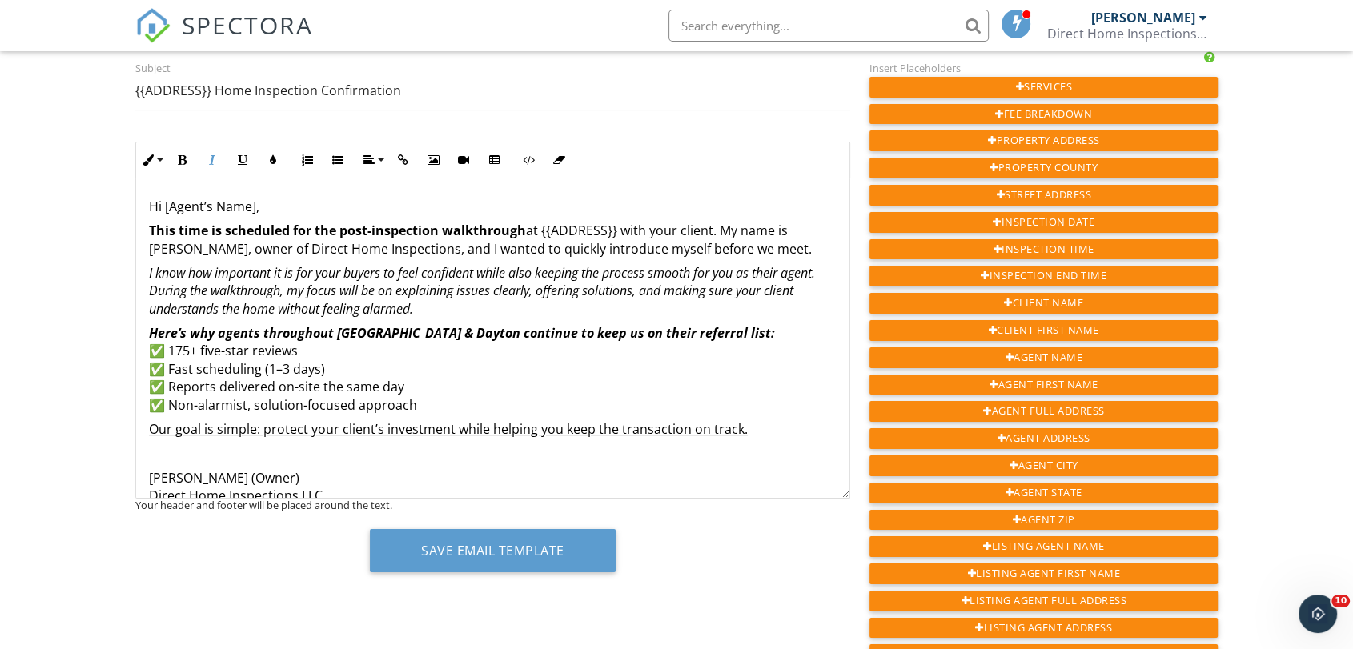
click at [351, 286] on em "I know how important it is for your buyers to feel confident while also keeping…" at bounding box center [482, 291] width 666 height 54
click at [404, 387] on p "Here’s why agents throughout Cincinnati & Dayton continue to keep us on their r…" at bounding box center [493, 369] width 688 height 90
drag, startPoint x: 322, startPoint y: 391, endPoint x: 168, endPoint y: 384, distance: 153.8
click at [168, 384] on p "Here’s why agents throughout Cincinnati & Dayton continue to keep us on their r…" at bounding box center [493, 369] width 688 height 90
copy p "Reports delivered on-site"
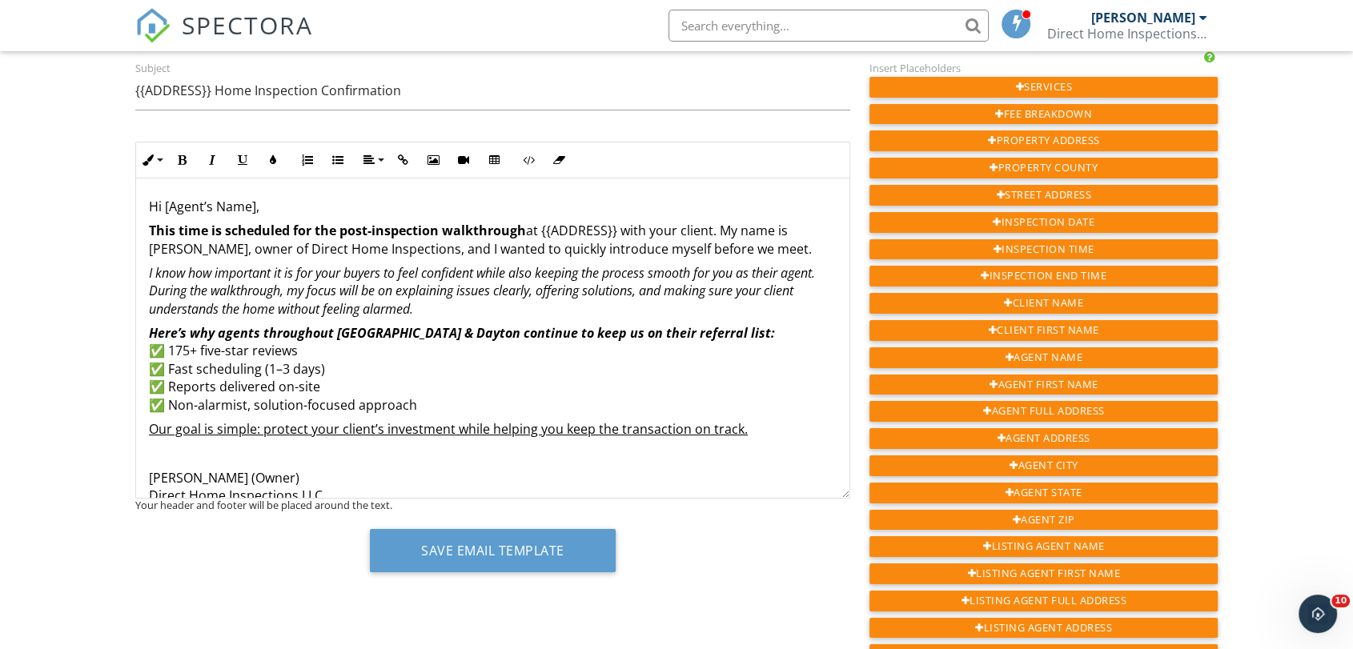
click at [307, 351] on p "Here’s why agents throughout Cincinnati & Dayton continue to keep us on their r…" at bounding box center [493, 369] width 688 height 90
drag, startPoint x: 306, startPoint y: 348, endPoint x: 172, endPoint y: 345, distance: 133.7
click at [172, 345] on p "Here’s why agents throughout Cincinnati & Dayton continue to keep us on their r…" at bounding box center [493, 369] width 688 height 90
click at [199, 347] on p "Here’s why agents throughout Cincinnati & Dayton continue to keep us on their r…" at bounding box center [493, 369] width 688 height 90
click at [263, 352] on p "Here’s why agents throughout Cincinnati & Dayton continue to keep us on their r…" at bounding box center [493, 369] width 688 height 90
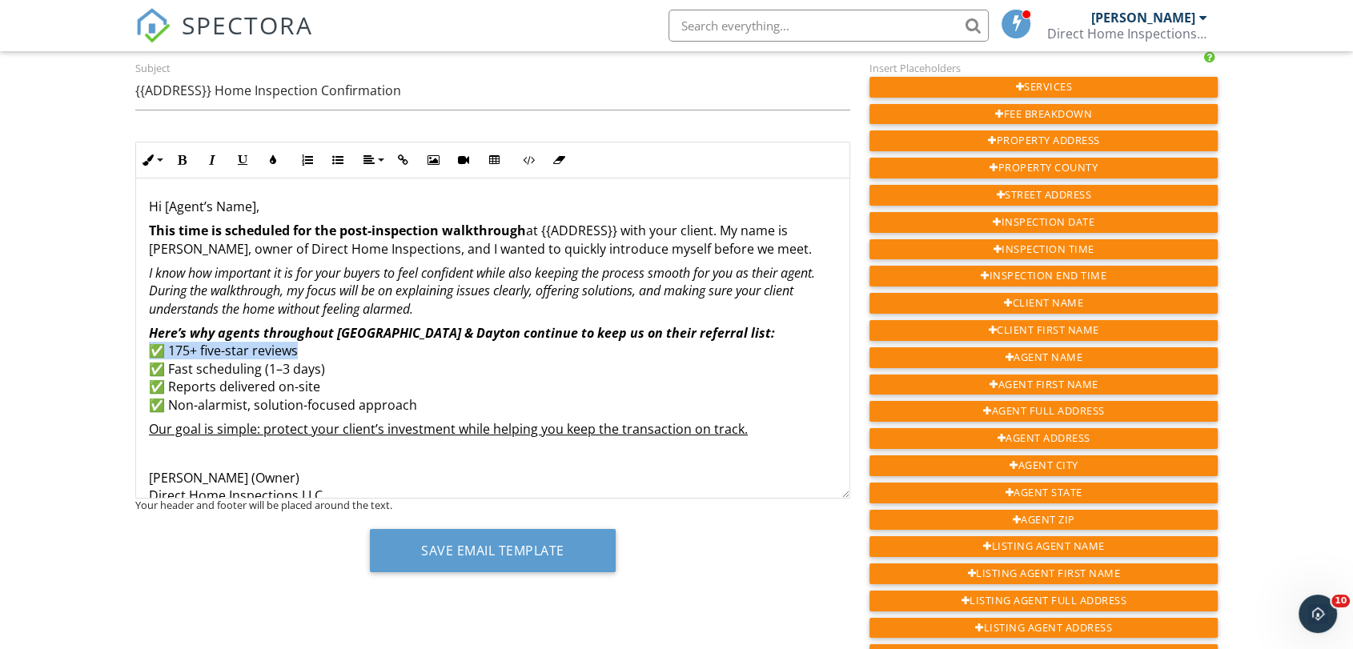
drag, startPoint x: 307, startPoint y: 352, endPoint x: 150, endPoint y: 347, distance: 157.8
click at [150, 347] on p "Here’s why agents throughout Cincinnati & Dayton continue to keep us on their r…" at bounding box center [493, 369] width 688 height 90
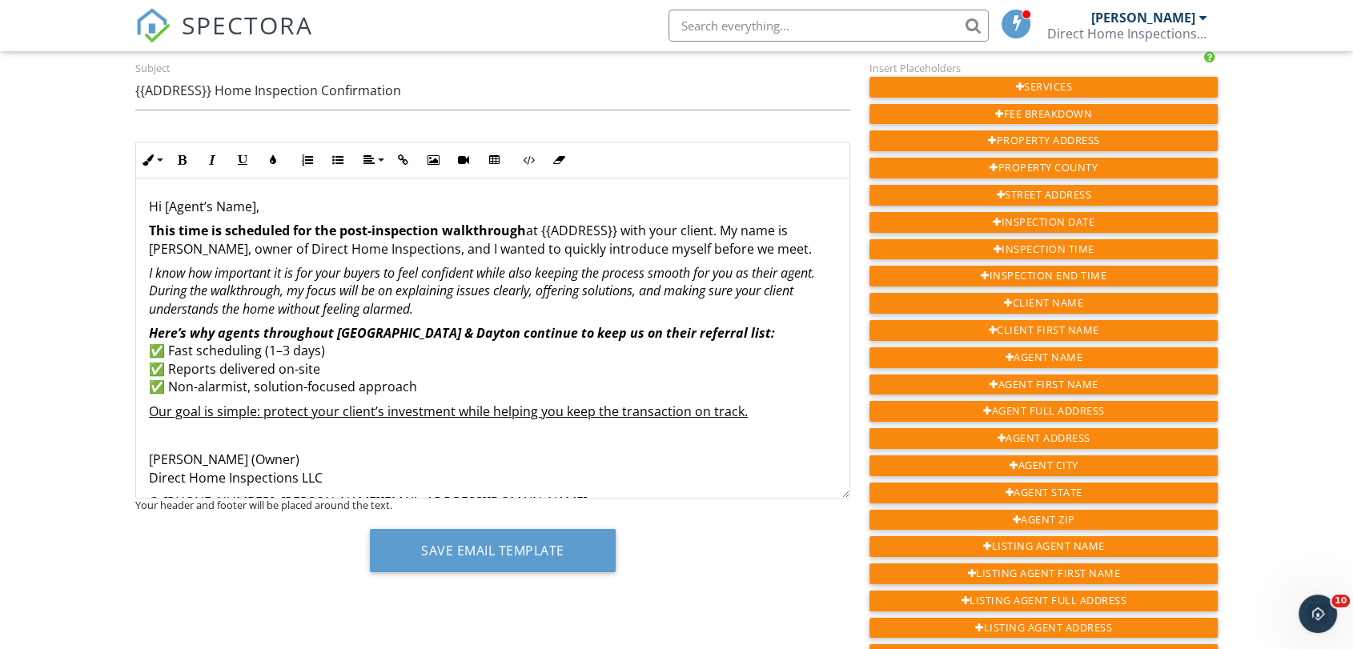
click at [335, 370] on p "Here’s why agents throughout Cincinnati & Dayton continue to keep us on their r…" at bounding box center [493, 360] width 688 height 72
click at [416, 391] on p "Here’s why agents throughout Cincinnati & Dayton continue to keep us on their r…" at bounding box center [493, 360] width 688 height 72
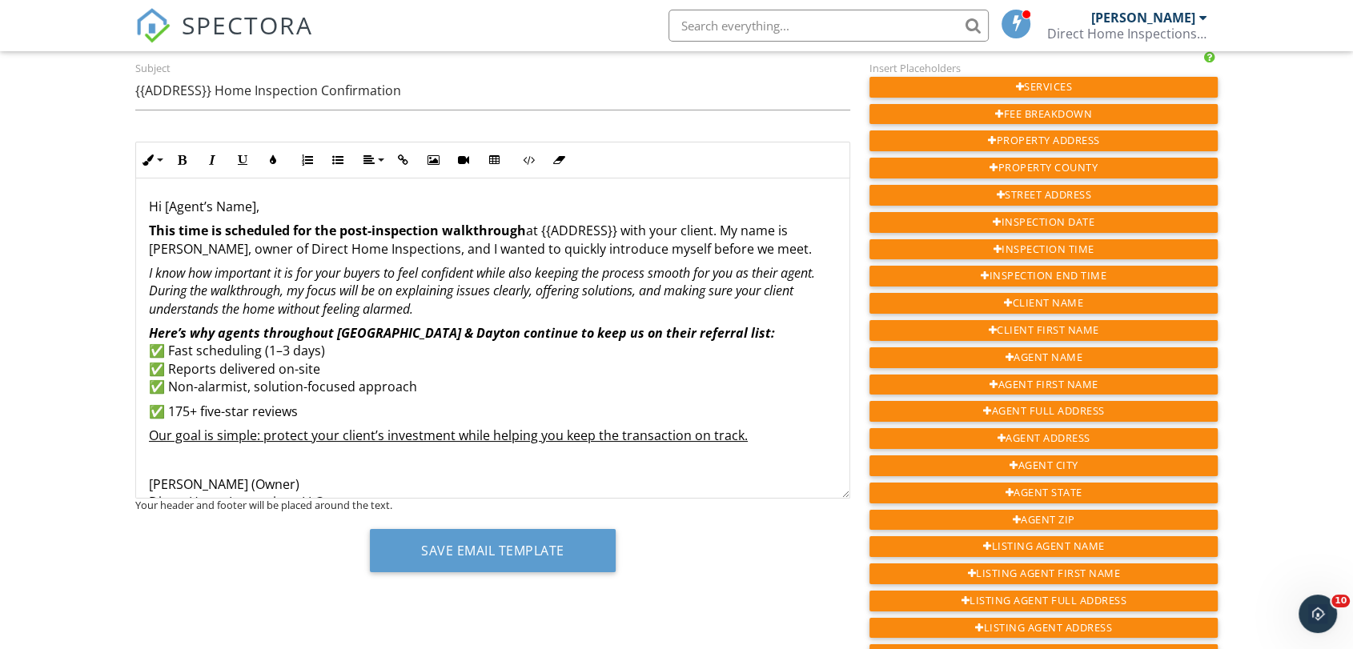
click at [140, 406] on div "Hi [Agent’s Name], This time is scheduled for the post-inspection walkthrough a…" at bounding box center [492, 420] width 713 height 482
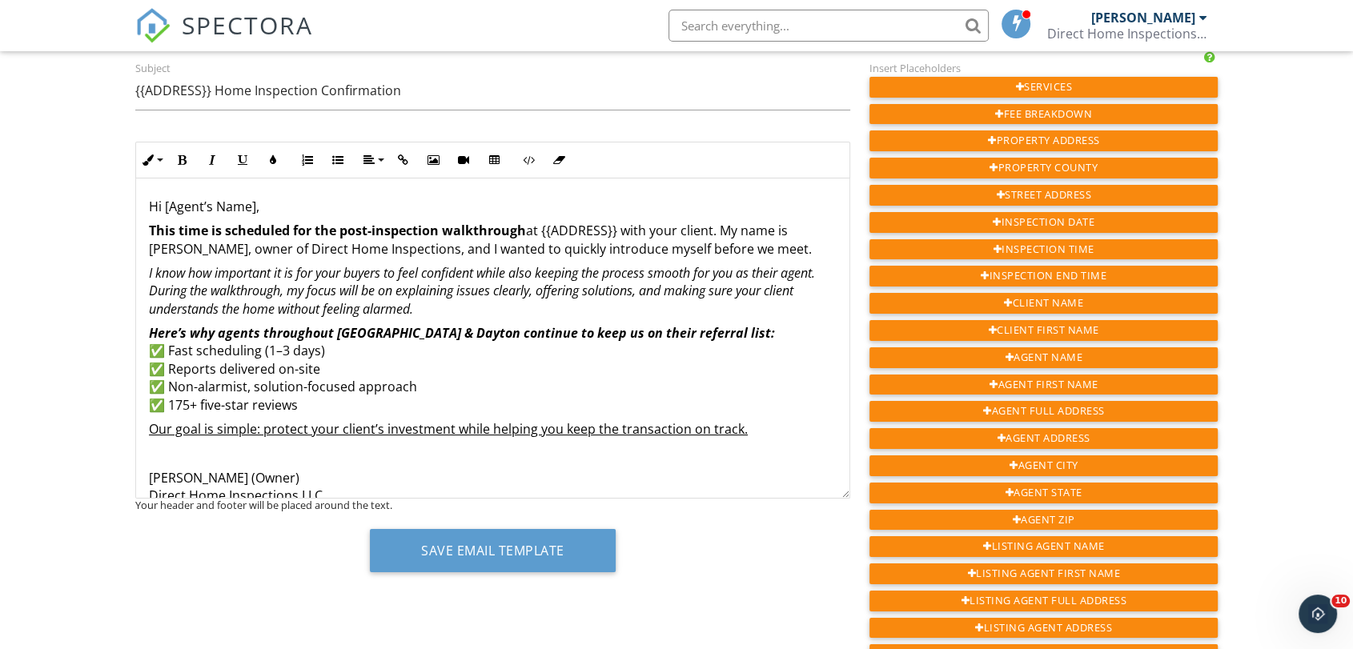
click at [107, 361] on div "Dashboard Inspections Templates Contacts Metrics Automations Settings Support C…" at bounding box center [676, 596] width 1353 height 1318
click at [70, 239] on div "Dashboard Inspections Templates Contacts Metrics Automations Settings Support C…" at bounding box center [676, 596] width 1353 height 1318
click at [619, 233] on p "This time is scheduled for the post-inspection walkthrough at {{ADDRESS}} with …" at bounding box center [493, 240] width 688 height 36
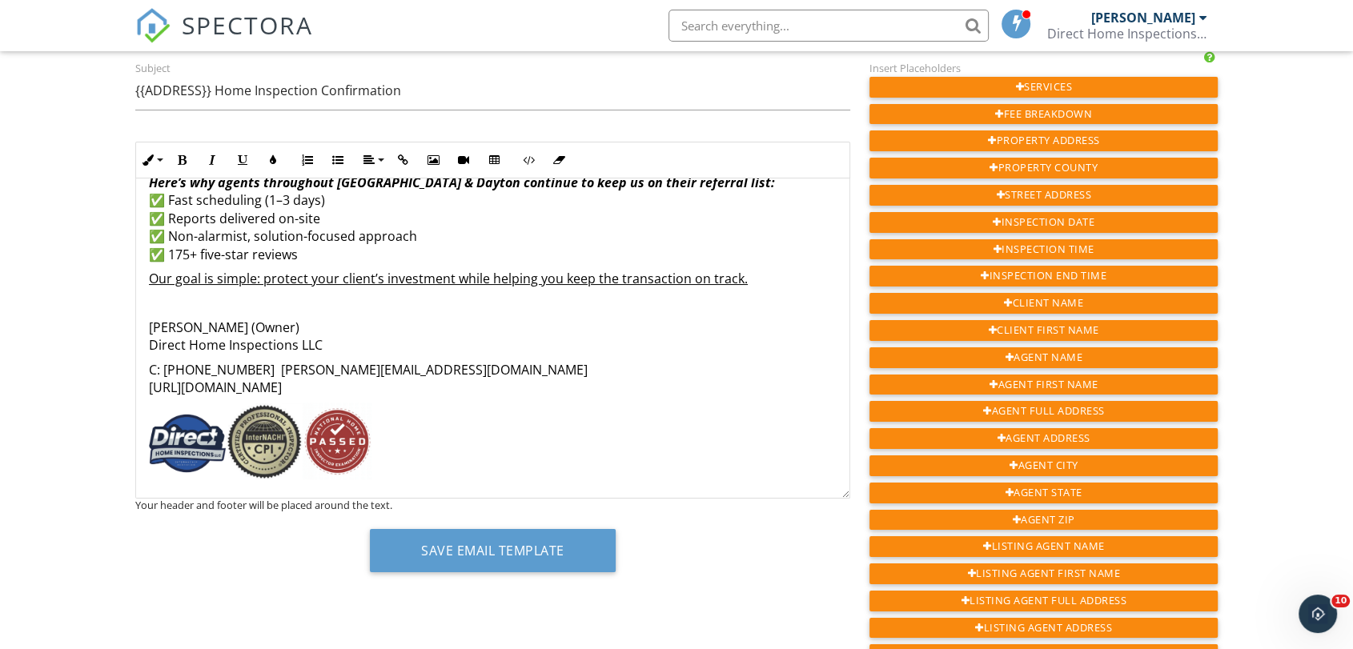
scroll to position [155, 0]
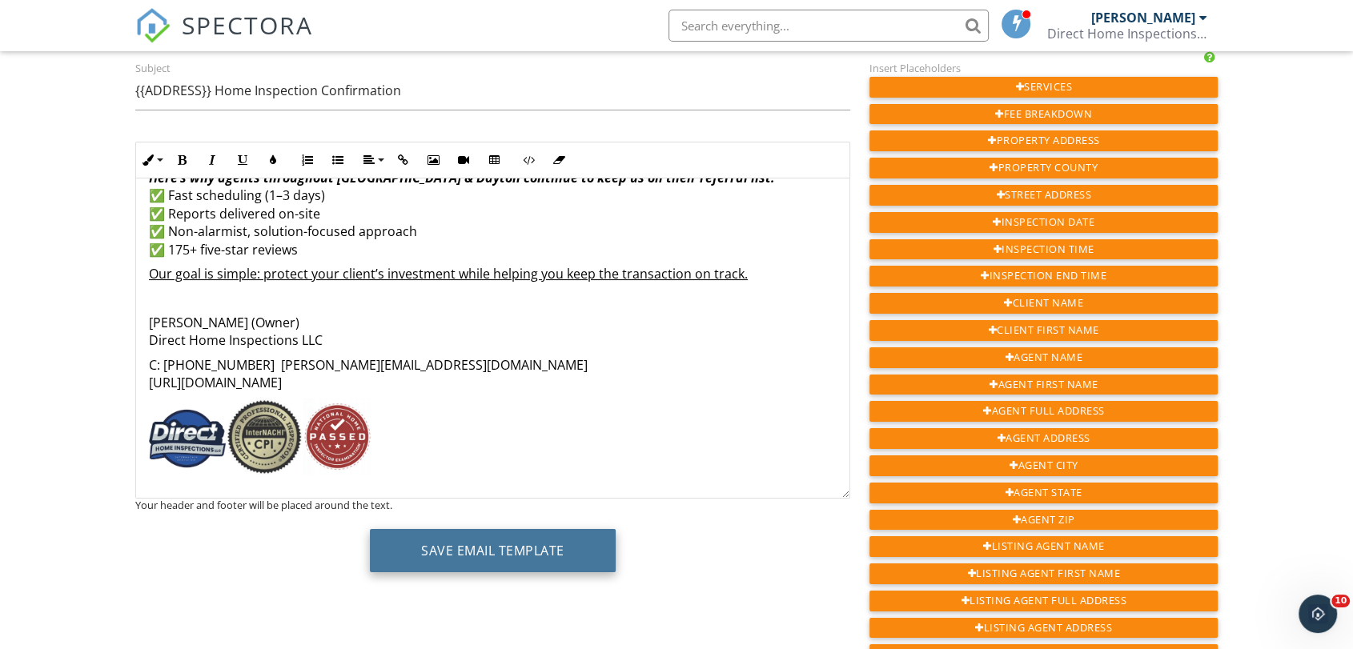
click at [460, 548] on button "Save Email Template" at bounding box center [493, 550] width 246 height 43
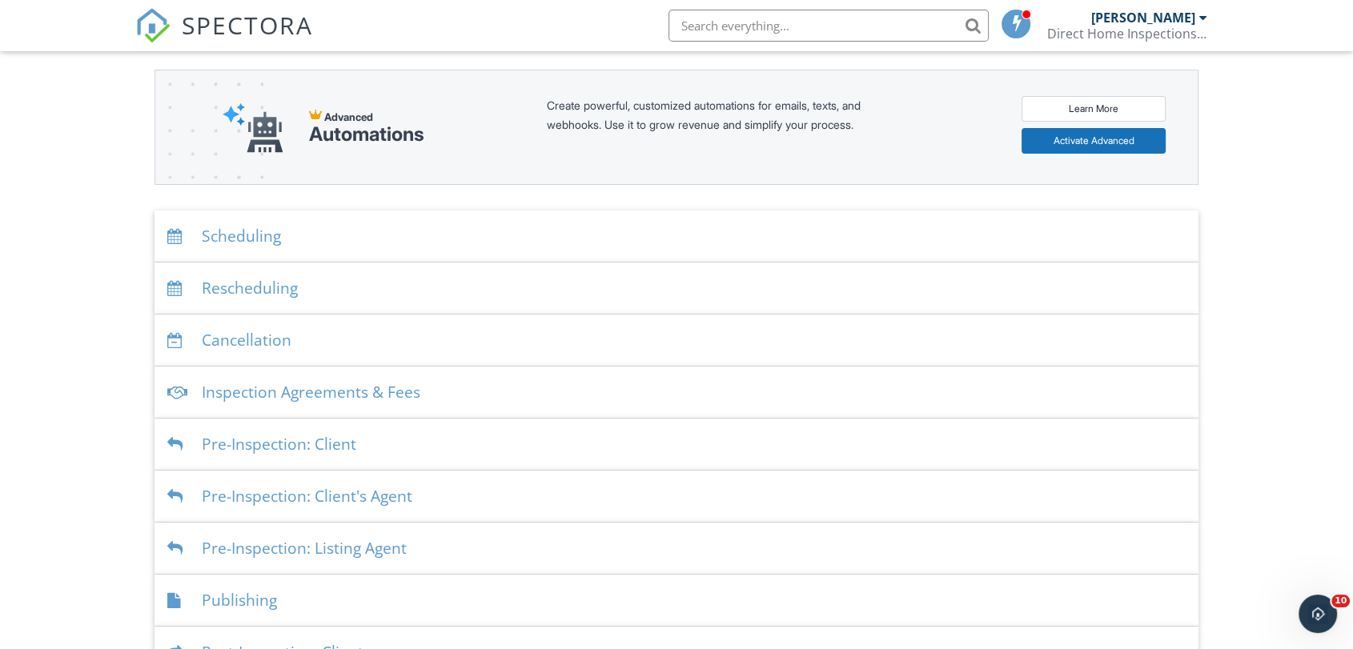
scroll to position [178, 0]
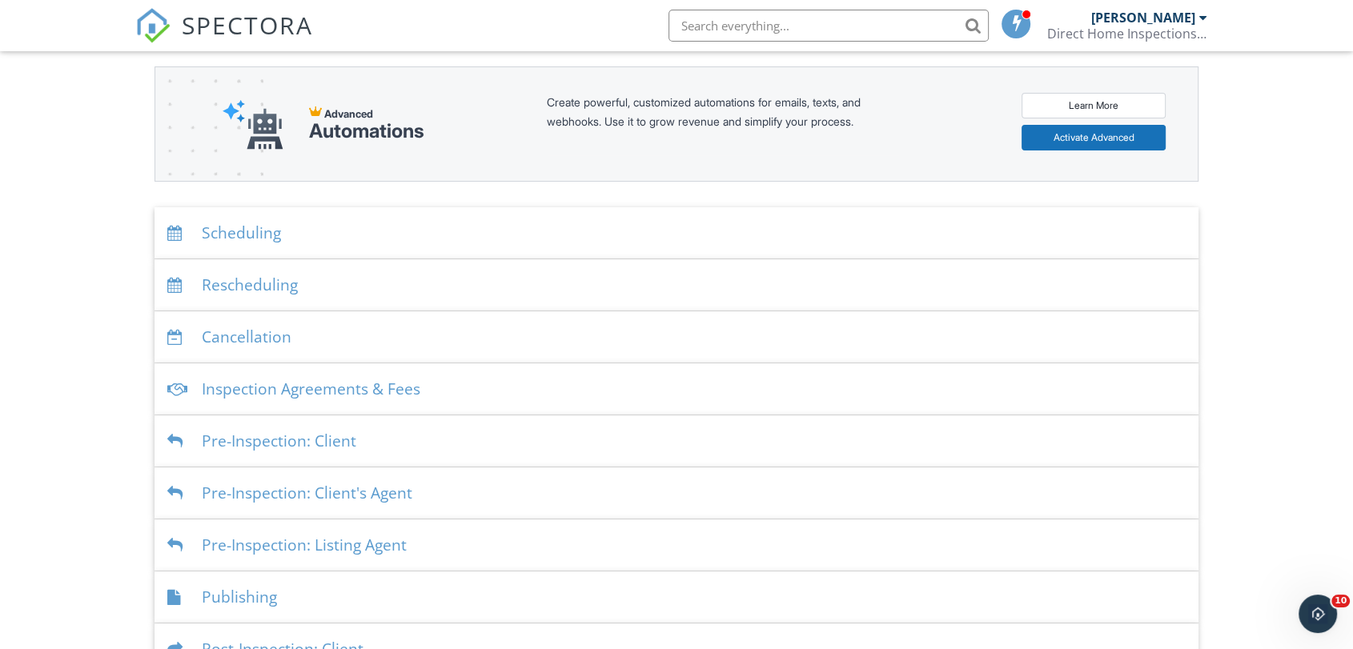
click at [297, 215] on div "Scheduling" at bounding box center [676, 233] width 1044 height 52
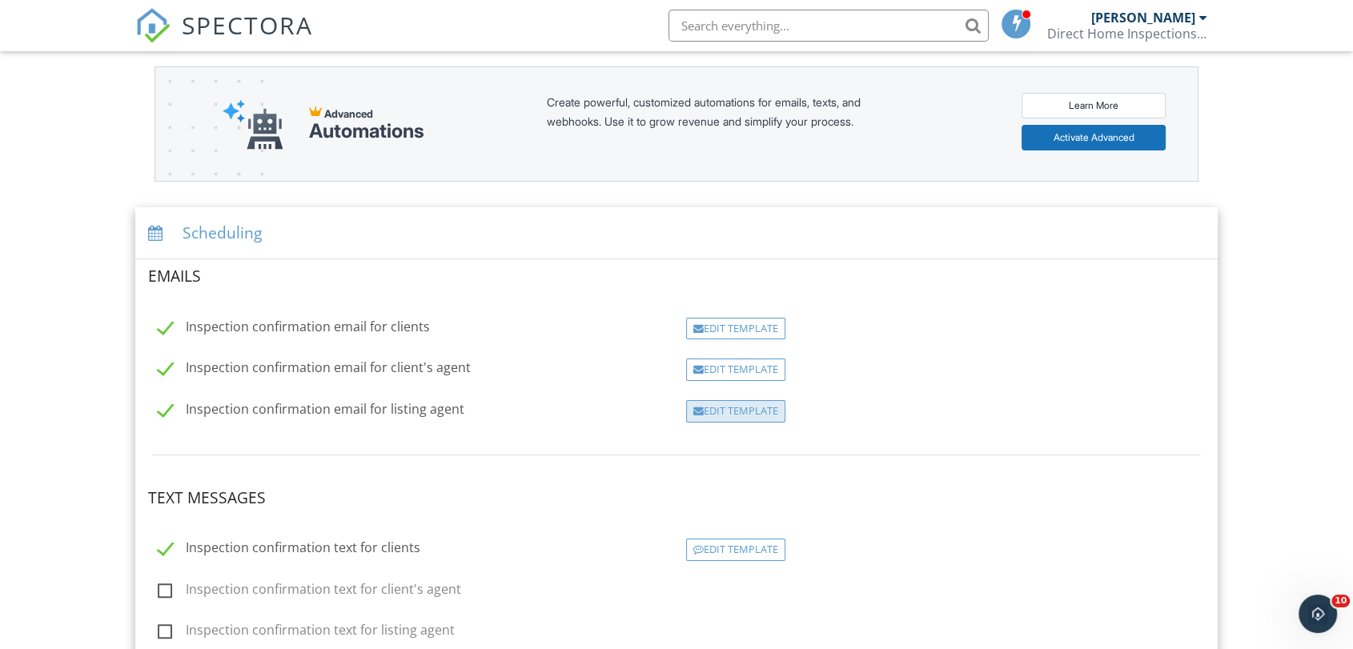
click at [734, 417] on div "Edit Template" at bounding box center [735, 411] width 99 height 22
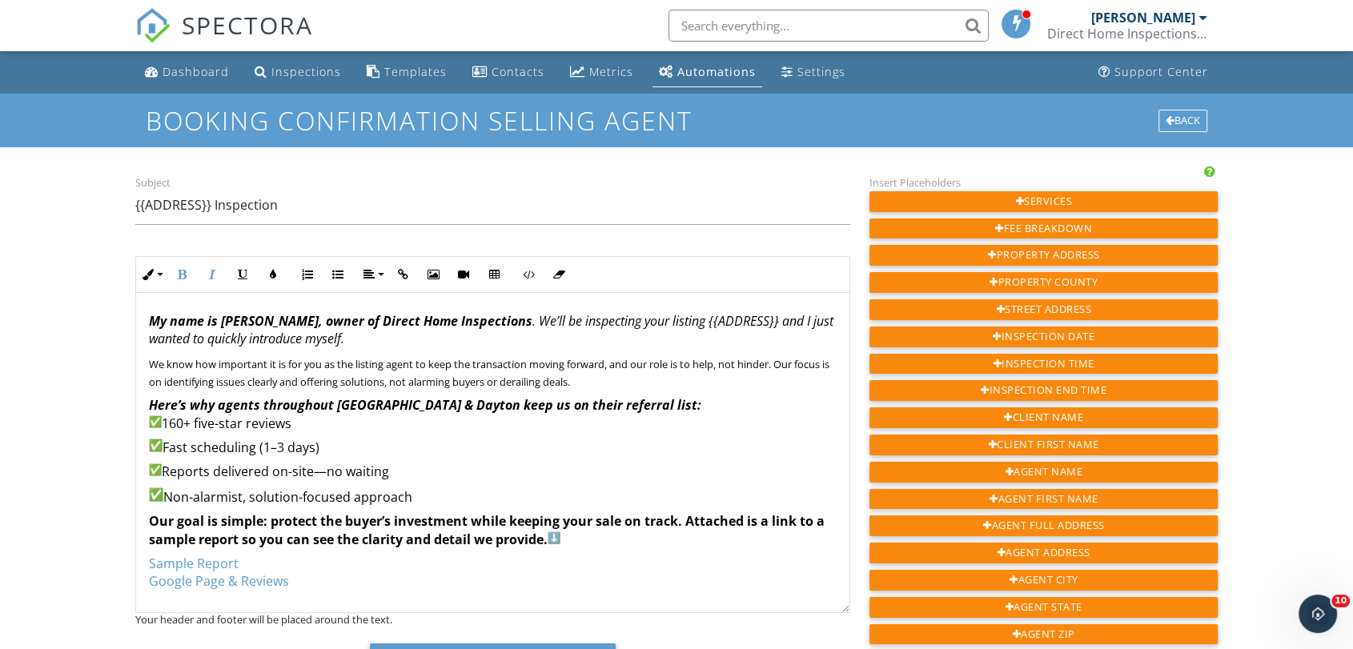
click at [149, 404] on em "Here’s why agents throughout Cincinnati & Dayton keep us on their referral list:" at bounding box center [425, 405] width 552 height 18
click at [178, 419] on p "Here’s why agents throughout Cincinnati & Dayton keep us on their referral list…" at bounding box center [493, 414] width 688 height 36
click at [183, 424] on p "Here’s why agents throughout Cincinnati & Dayton keep us on their referral list…" at bounding box center [493, 414] width 688 height 36
click at [149, 404] on em "Here’s why agents throughout Cincinnati & Dayton keep us on their referral list:" at bounding box center [425, 405] width 552 height 18
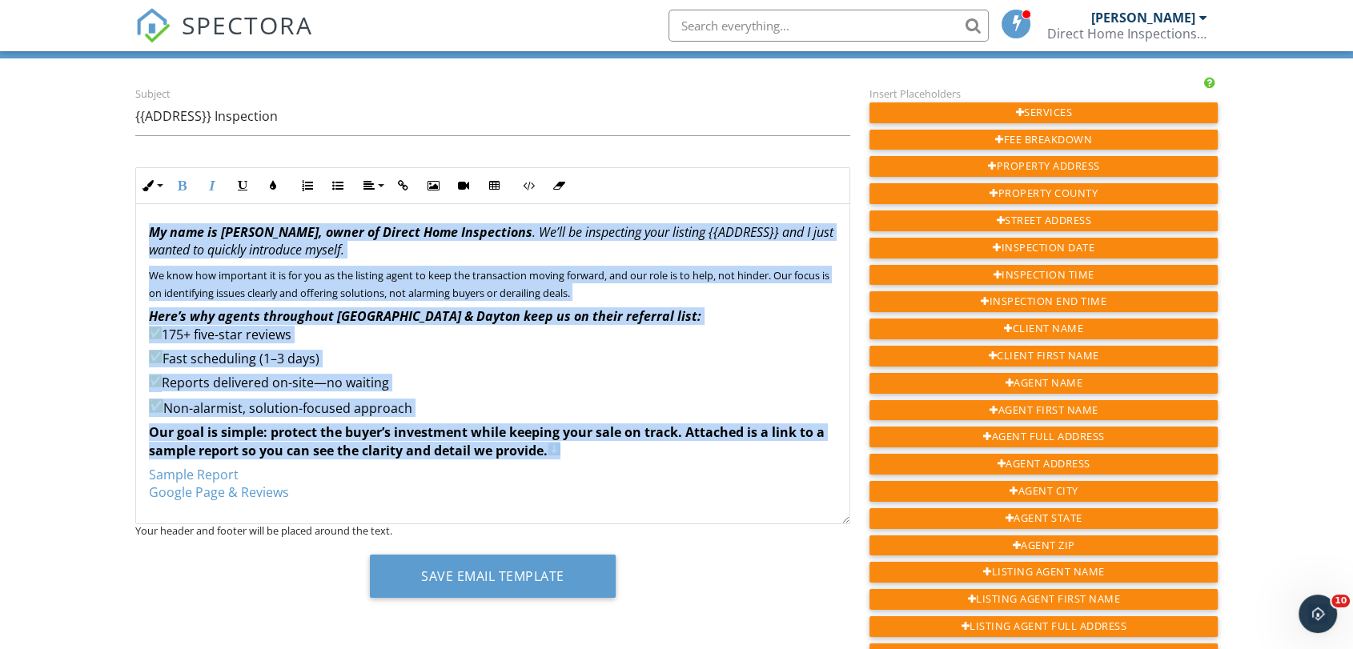
drag, startPoint x: 154, startPoint y: 226, endPoint x: 592, endPoint y: 450, distance: 491.9
click at [592, 450] on div "My name is Mitchell Caskey, owner of Direct Home Inspections . We’ll be inspect…" at bounding box center [492, 473] width 713 height 538
copy div "My name is Mitchell Caskey, owner of Direct Home Inspections . We’ll be inspect…"
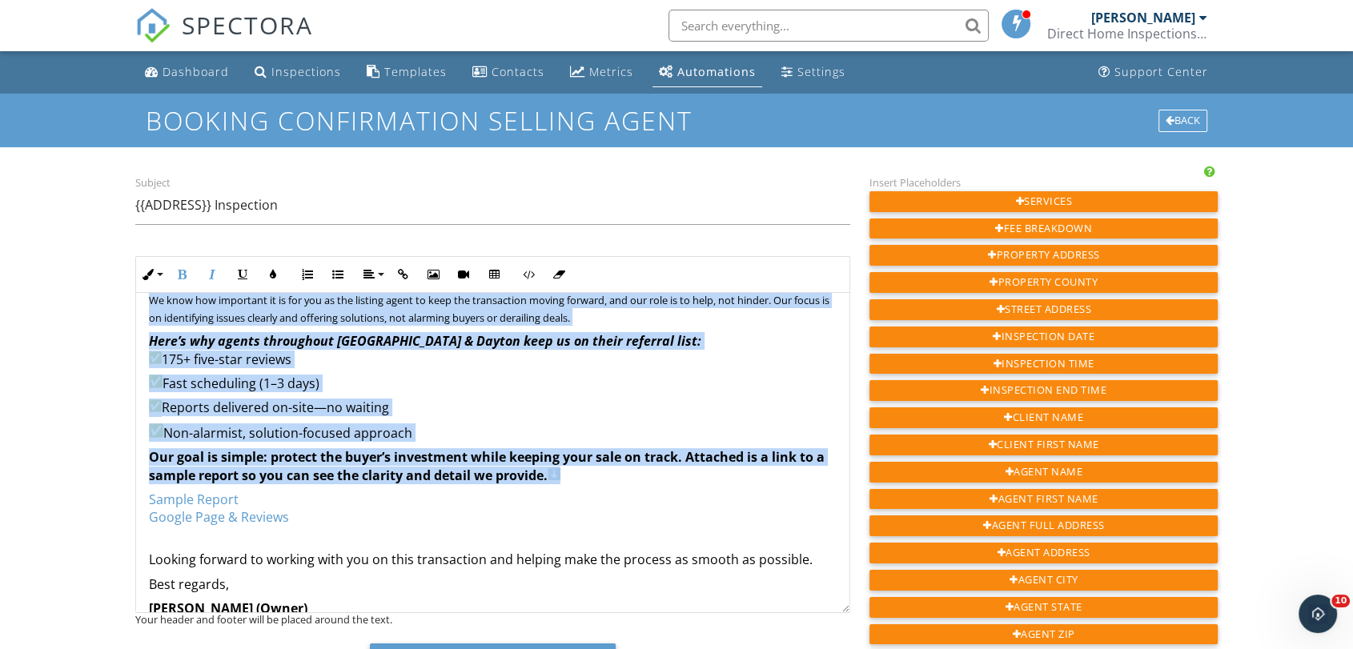
scroll to position [218, 0]
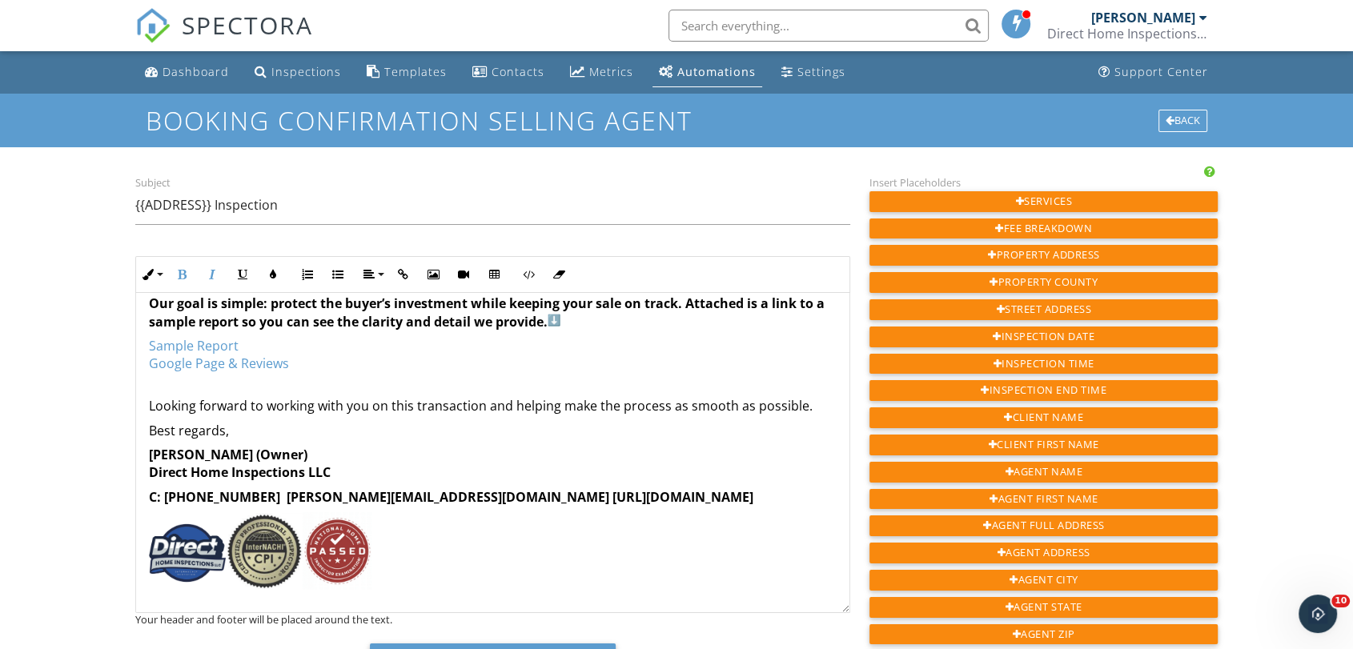
click at [518, 433] on p "Best regards," at bounding box center [493, 431] width 688 height 18
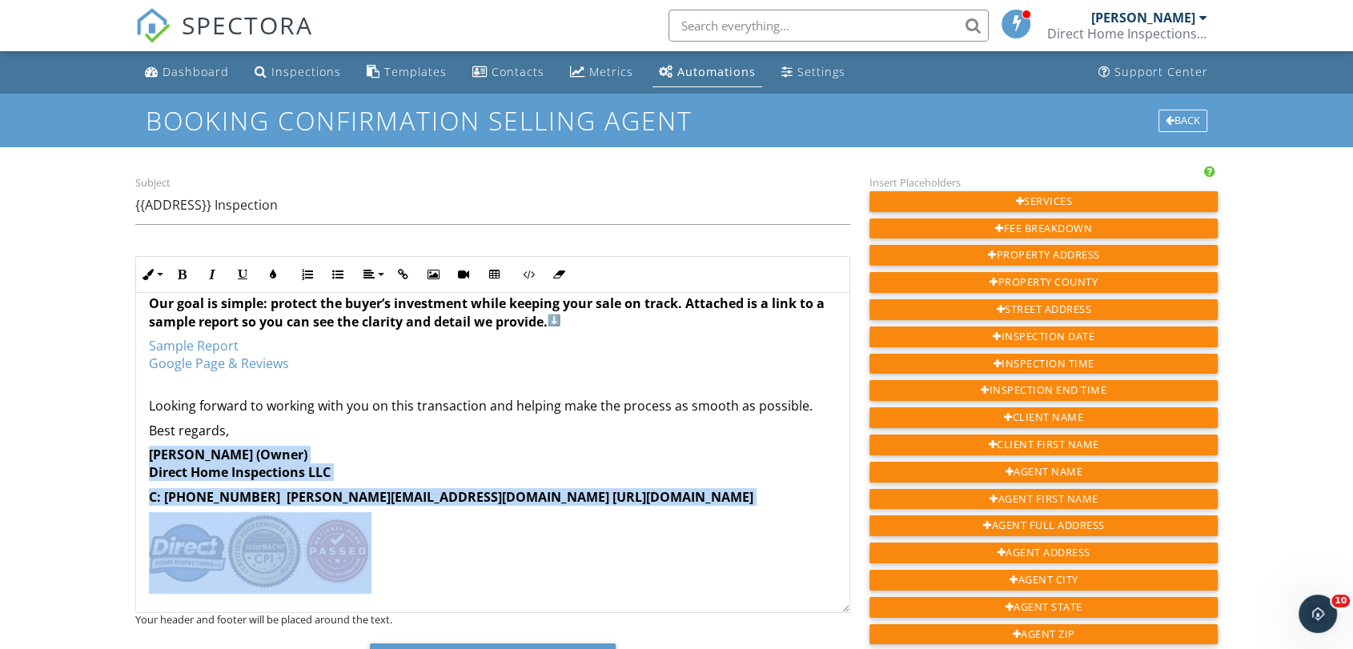
drag, startPoint x: 152, startPoint y: 450, endPoint x: 377, endPoint y: 529, distance: 238.5
click at [377, 529] on div "​ My name is Mitchell Caskey, owner of Direct Home Inspections . We’ll be inspe…" at bounding box center [492, 344] width 713 height 538
copy div "Mitchell Caskey (Owner) Direct Home Inspections LLC C: 513-505-8807 Mitch@dhici…"
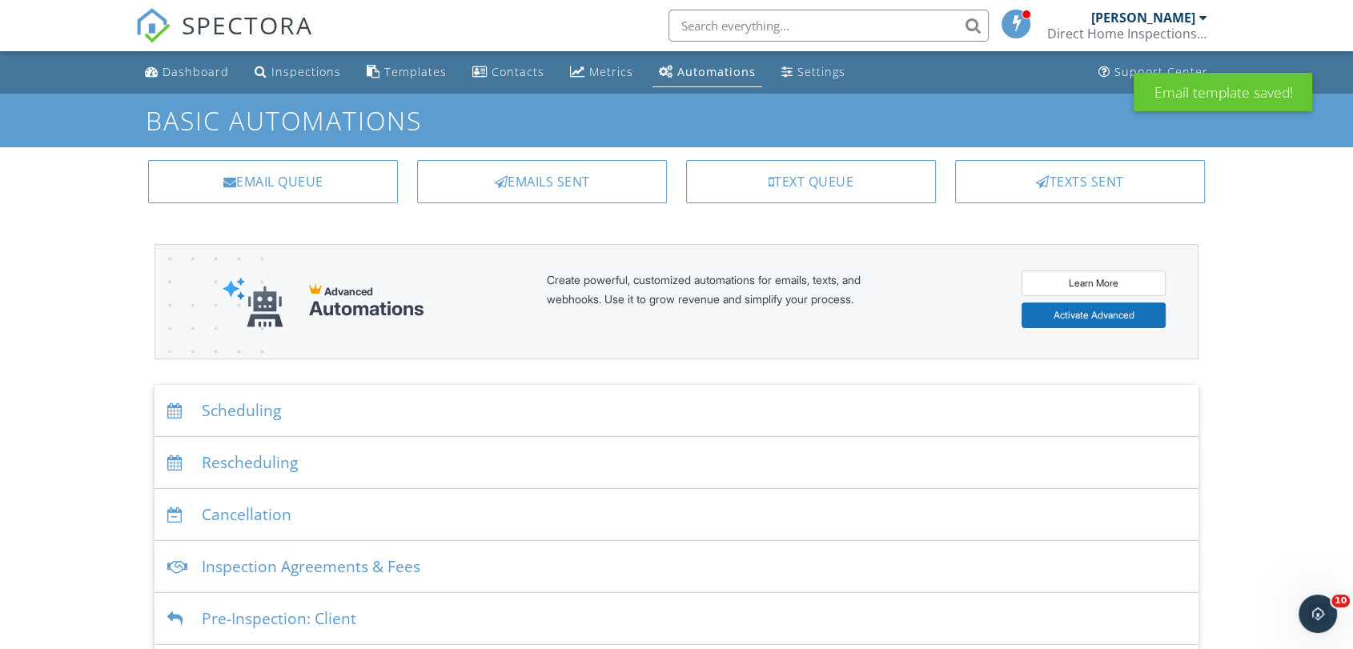
click at [297, 399] on div "Scheduling" at bounding box center [676, 411] width 1044 height 52
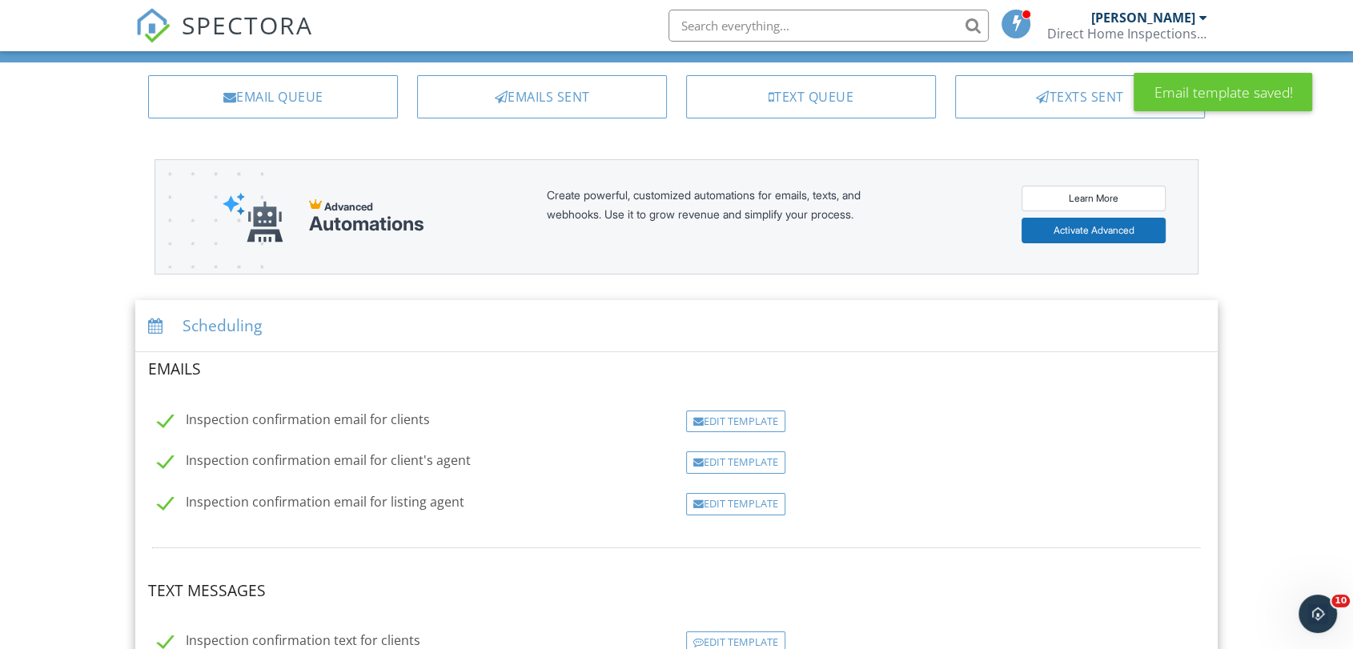
scroll to position [89, 0]
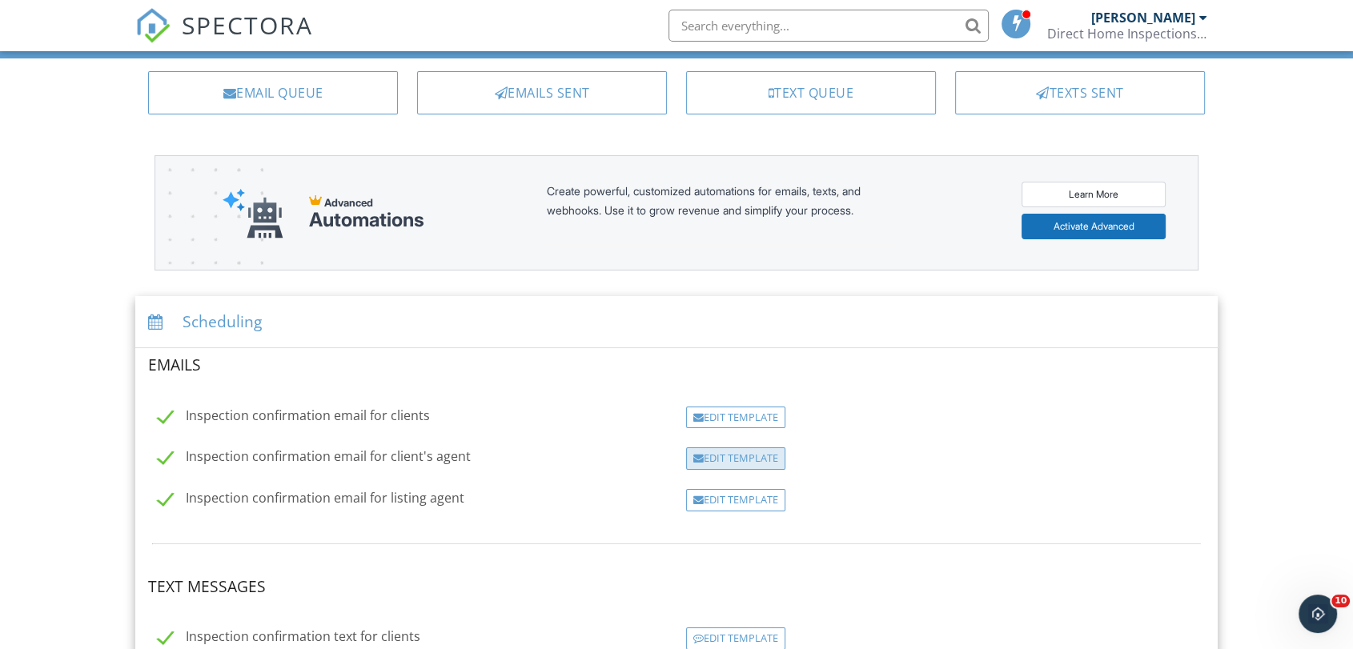
click at [745, 456] on div "Edit Template" at bounding box center [735, 458] width 99 height 22
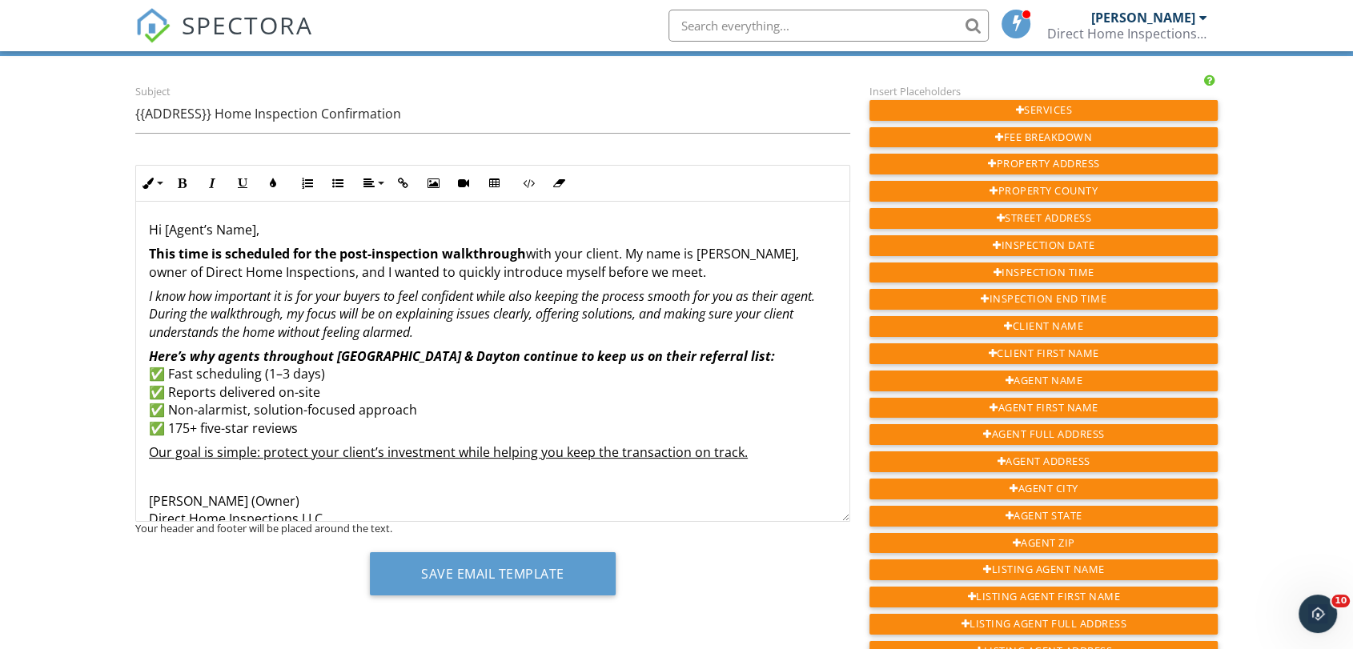
scroll to position [89, 0]
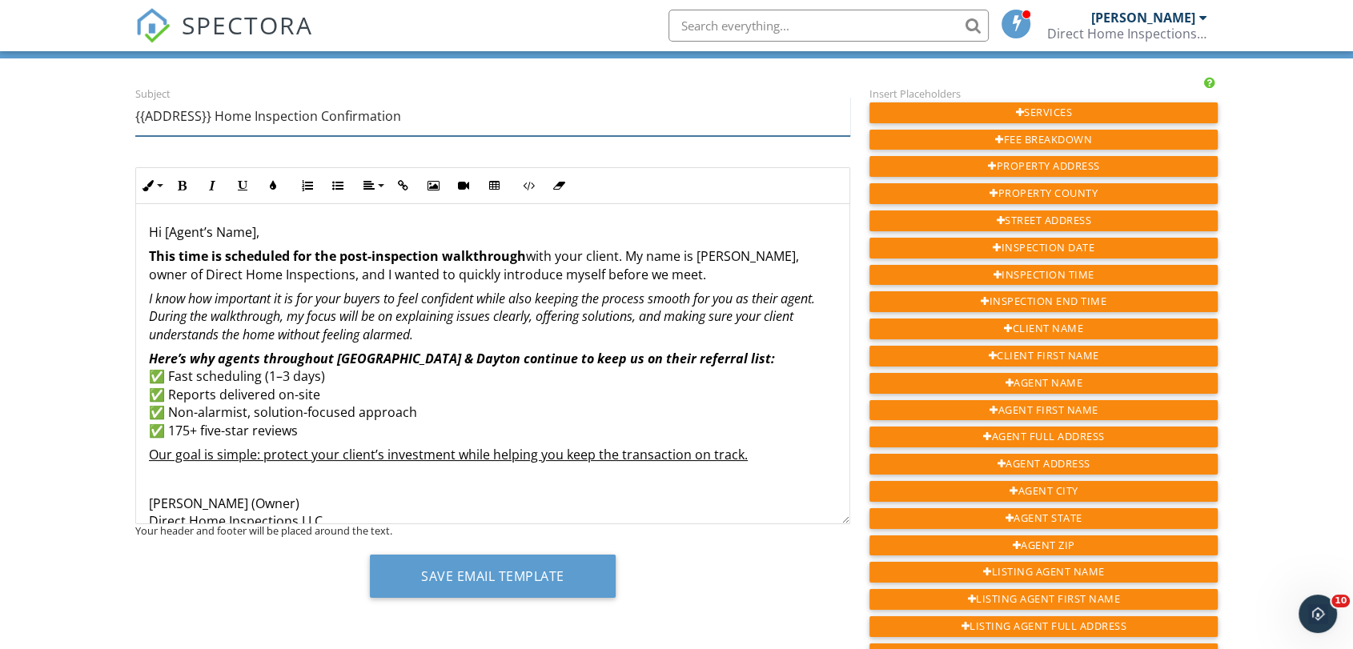
click at [215, 119] on input "{{ADDRESS}} Home Inspection Confirmation" at bounding box center [492, 116] width 715 height 39
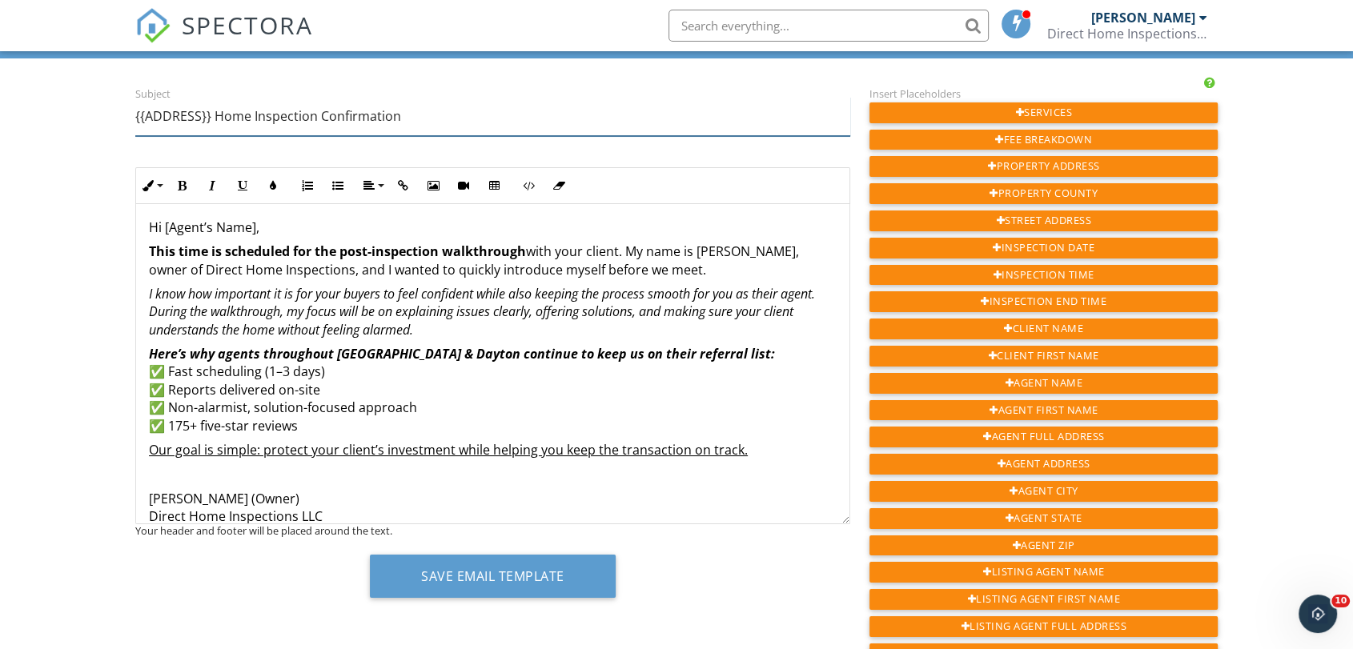
scroll to position [0, 0]
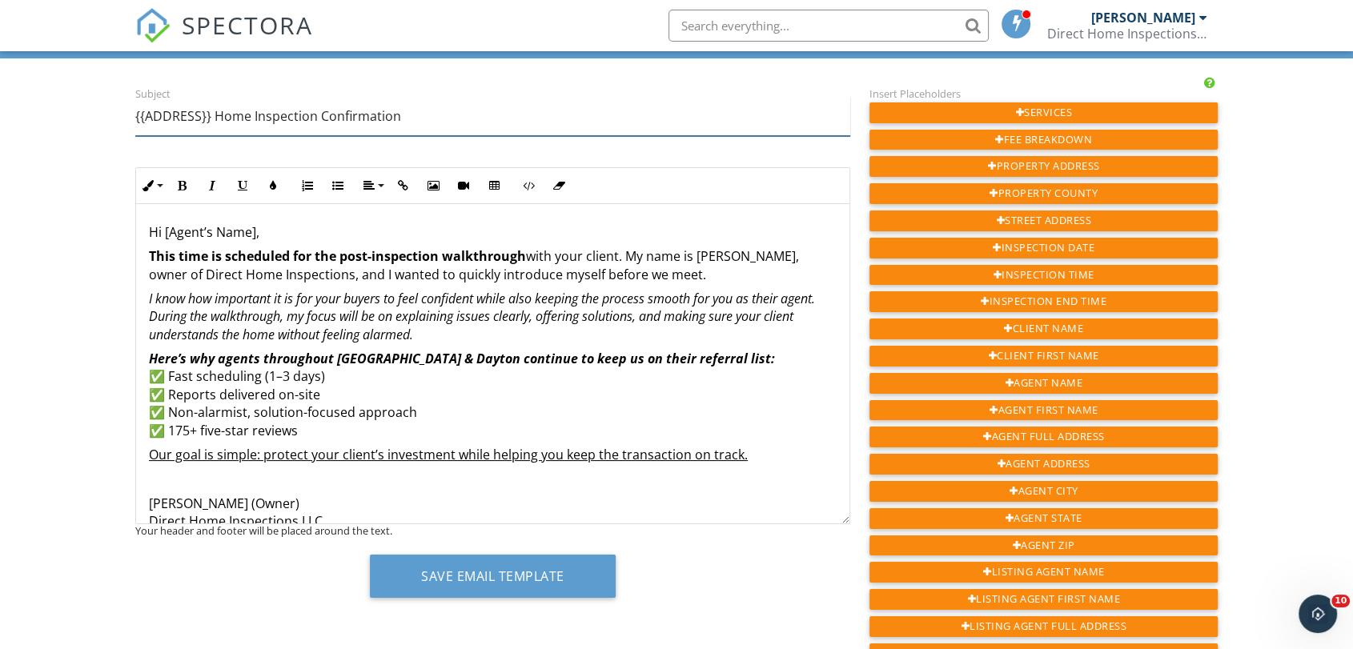
drag, startPoint x: 213, startPoint y: 114, endPoint x: 93, endPoint y: 118, distance: 120.1
click at [93, 118] on div "Dashboard Inspections Templates Contacts Metrics Automations Settings Support C…" at bounding box center [676, 621] width 1353 height 1318
click at [384, 112] on input "Home Inspection Confirmation" at bounding box center [492, 116] width 715 height 39
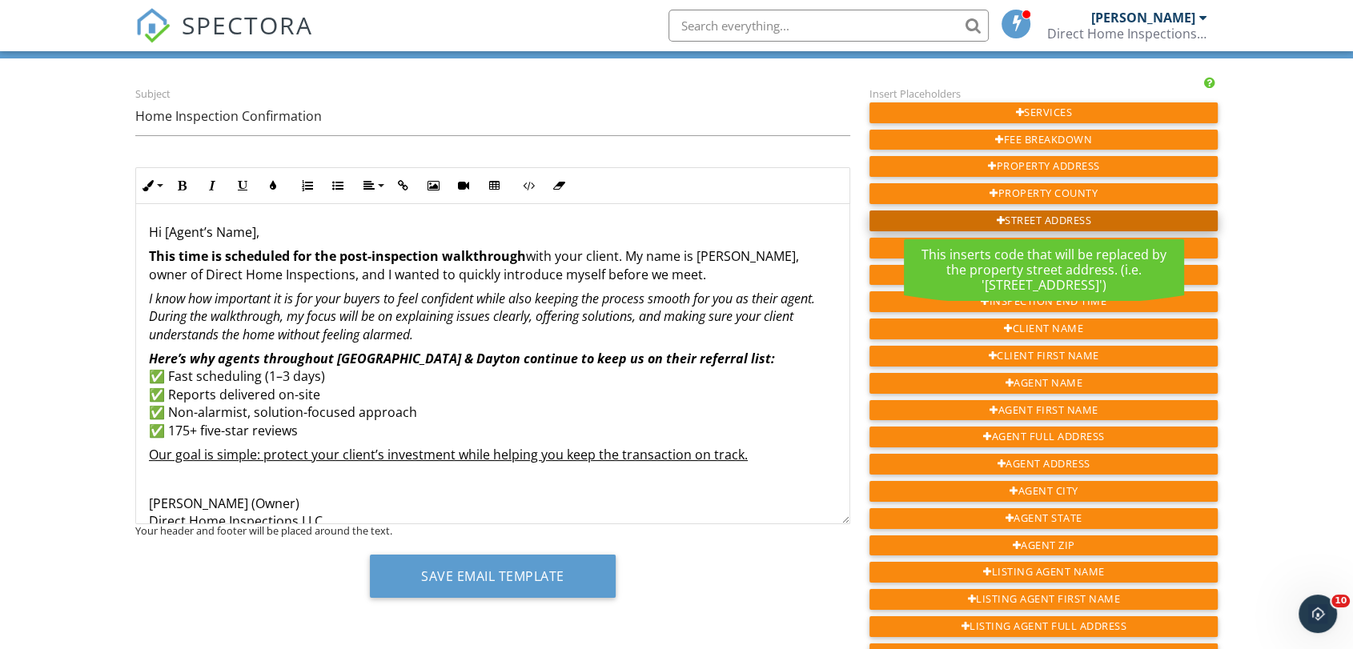
click at [1083, 220] on div "Street Address" at bounding box center [1043, 221] width 348 height 21
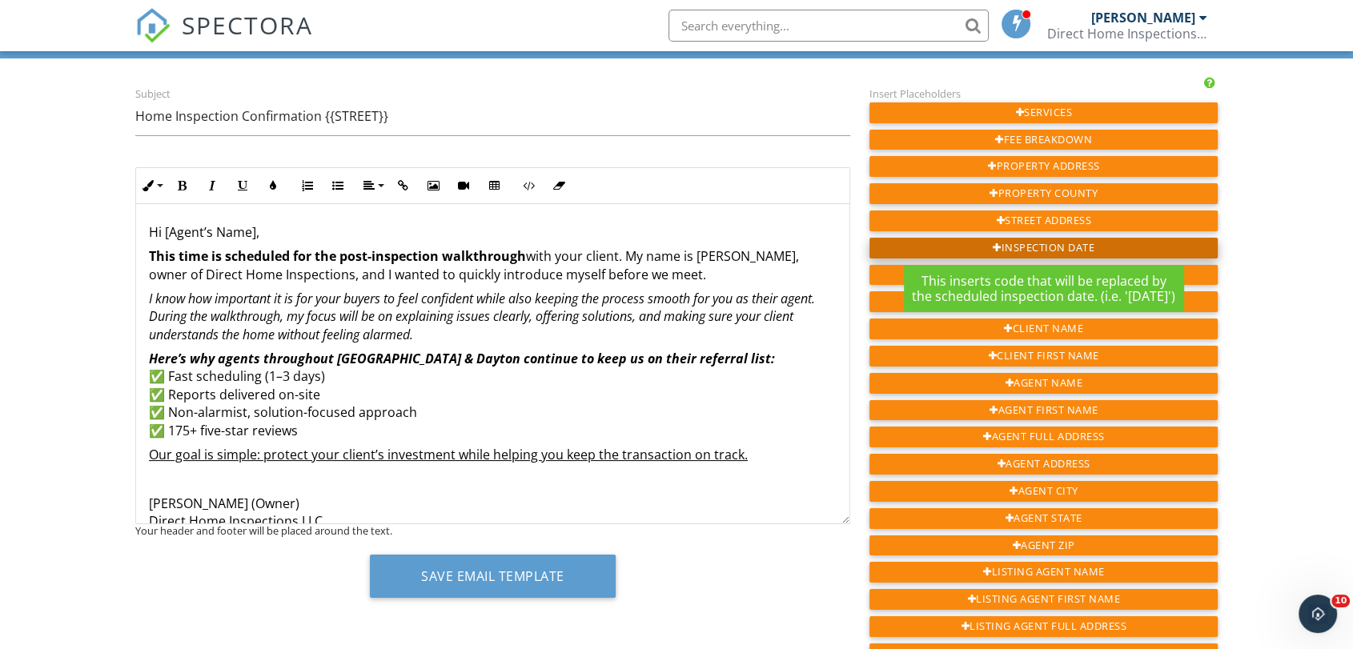
click at [1091, 252] on div "Inspection Date" at bounding box center [1043, 248] width 348 height 21
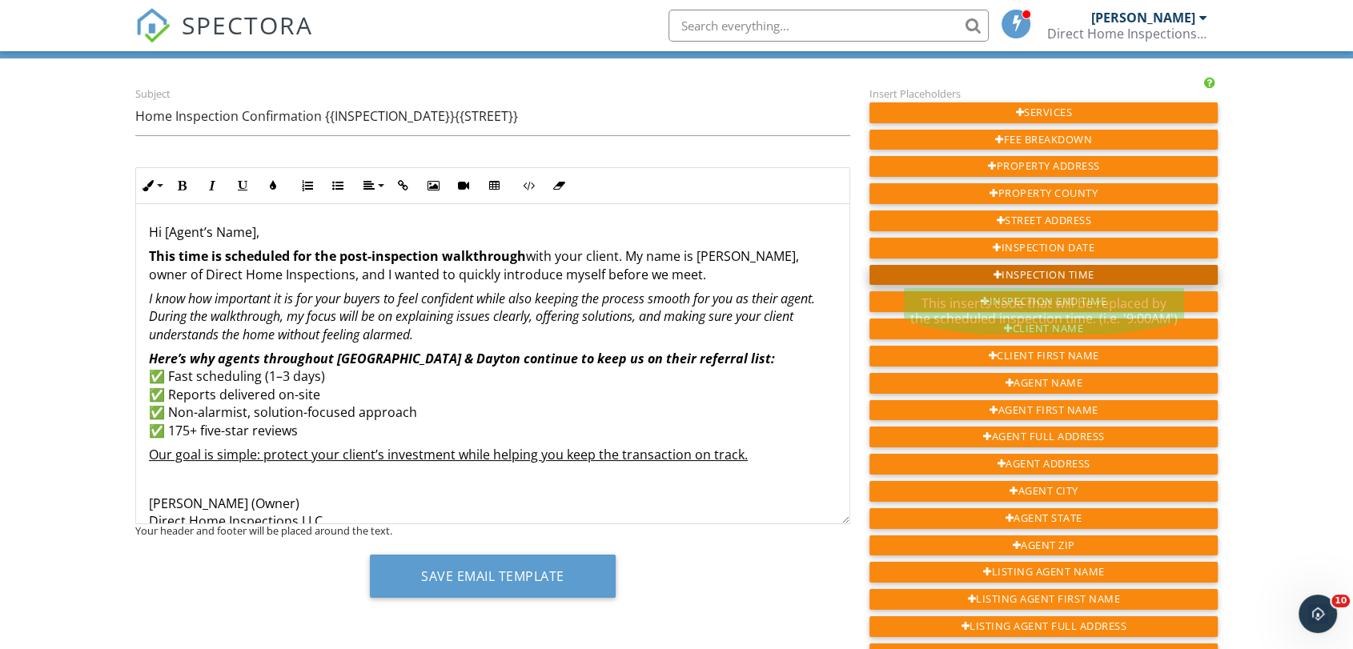
click at [1097, 268] on div "Inspection Time" at bounding box center [1043, 275] width 348 height 21
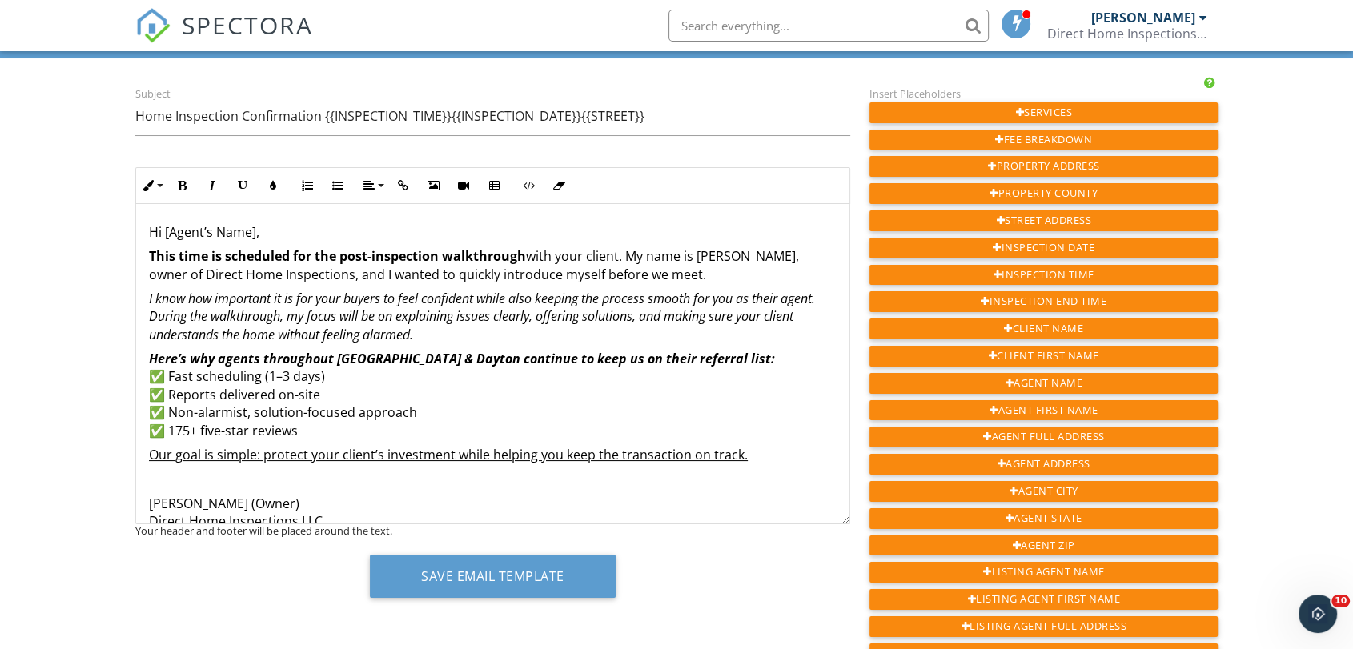
click at [73, 202] on div "Dashboard Inspections Templates Contacts Metrics Automations Settings Support C…" at bounding box center [676, 621] width 1353 height 1318
drag, startPoint x: 580, startPoint y: 120, endPoint x: 327, endPoint y: 124, distance: 253.0
click at [327, 124] on input "Home Inspection Confirmation {{INSPECTION_TIME}}{{INSPECTION_DATE}}{{STREET}}" at bounding box center [492, 116] width 715 height 39
click at [666, 117] on input "Home Inspection Confirmation {{INSPECTION_TIME}}{{INSPECTION_DATE}}{{STREET}}" at bounding box center [492, 116] width 715 height 39
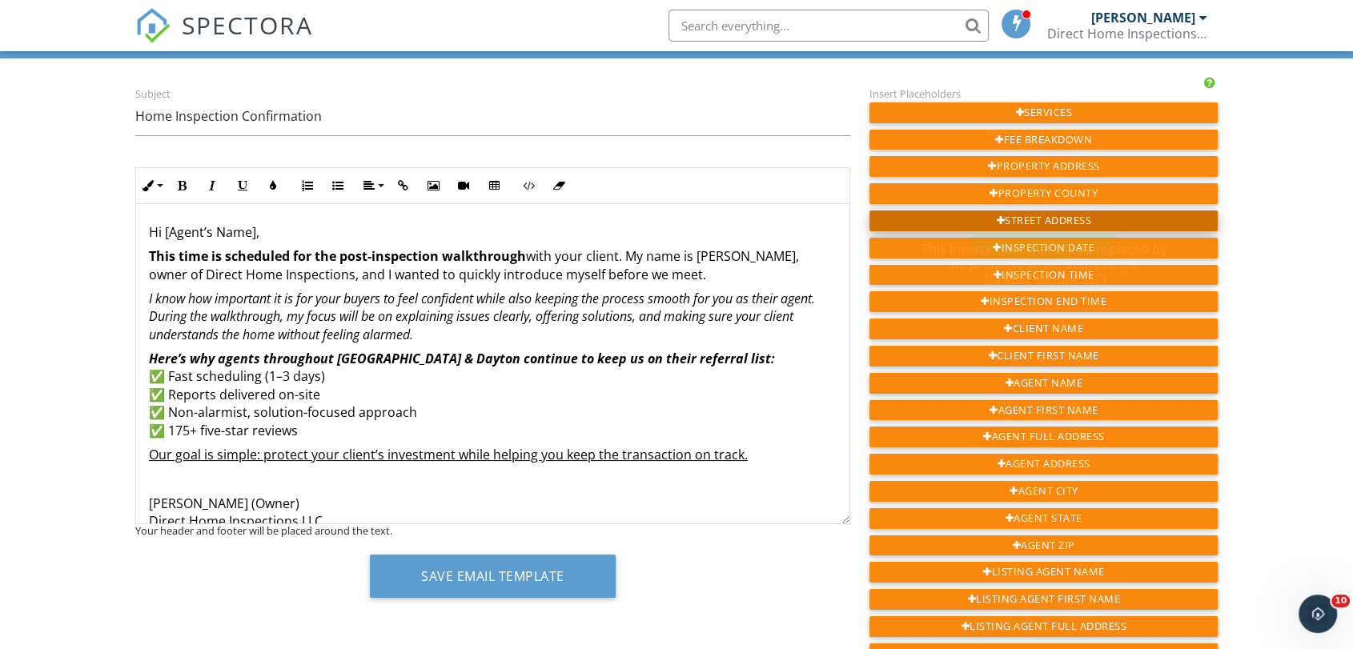
click at [1023, 221] on div "Street Address" at bounding box center [1043, 221] width 348 height 21
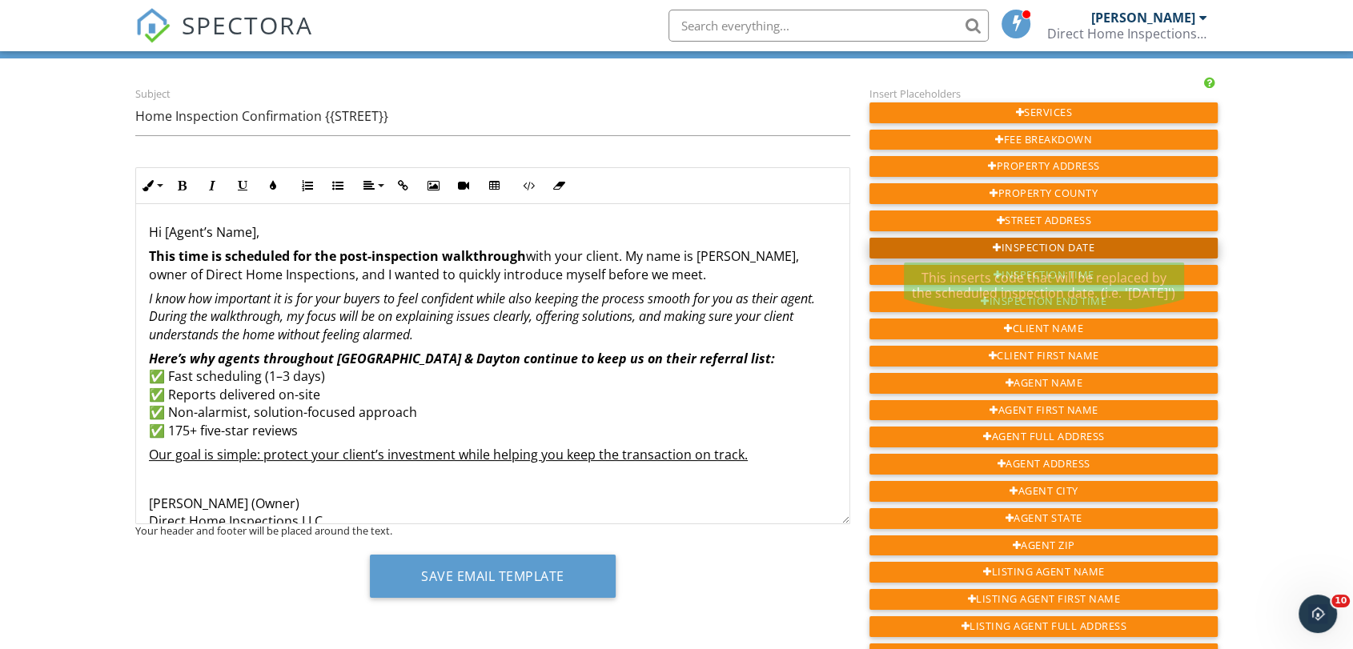
click at [1110, 243] on div "Inspection Date" at bounding box center [1043, 248] width 348 height 21
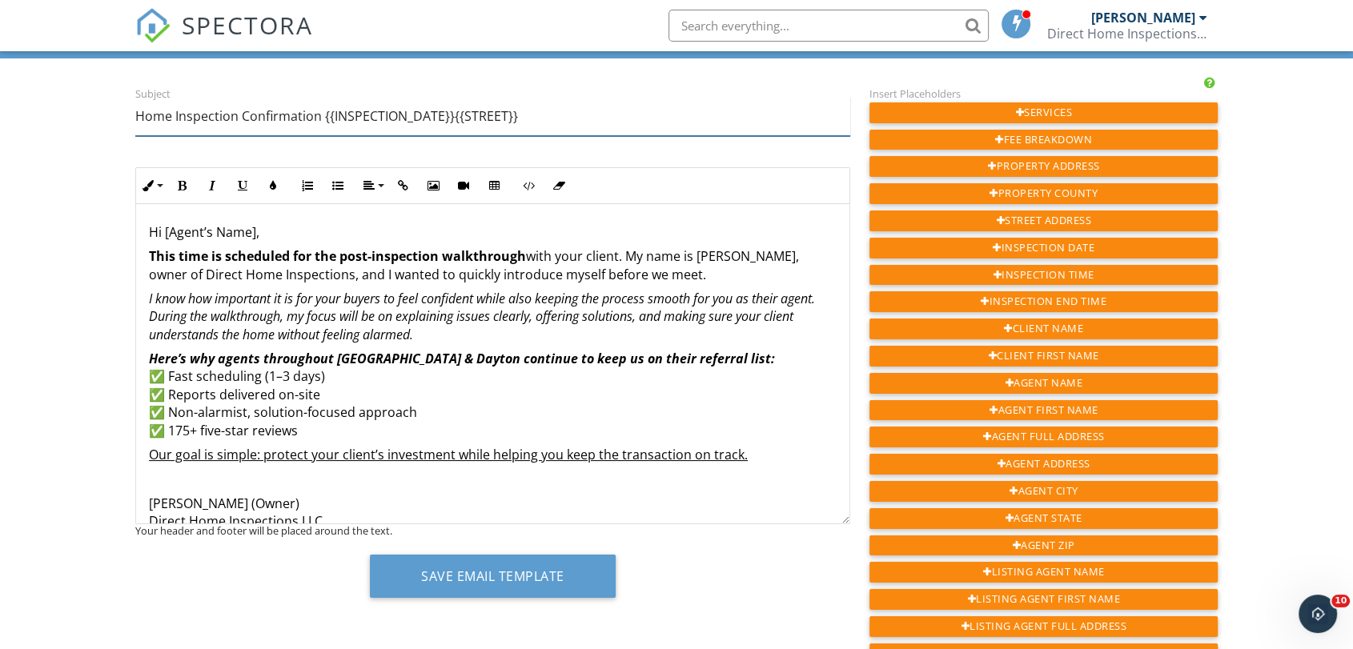
click at [613, 126] on input "Home Inspection Confirmation {{INSPECTION_DATE}}{{STREET}}" at bounding box center [492, 116] width 715 height 39
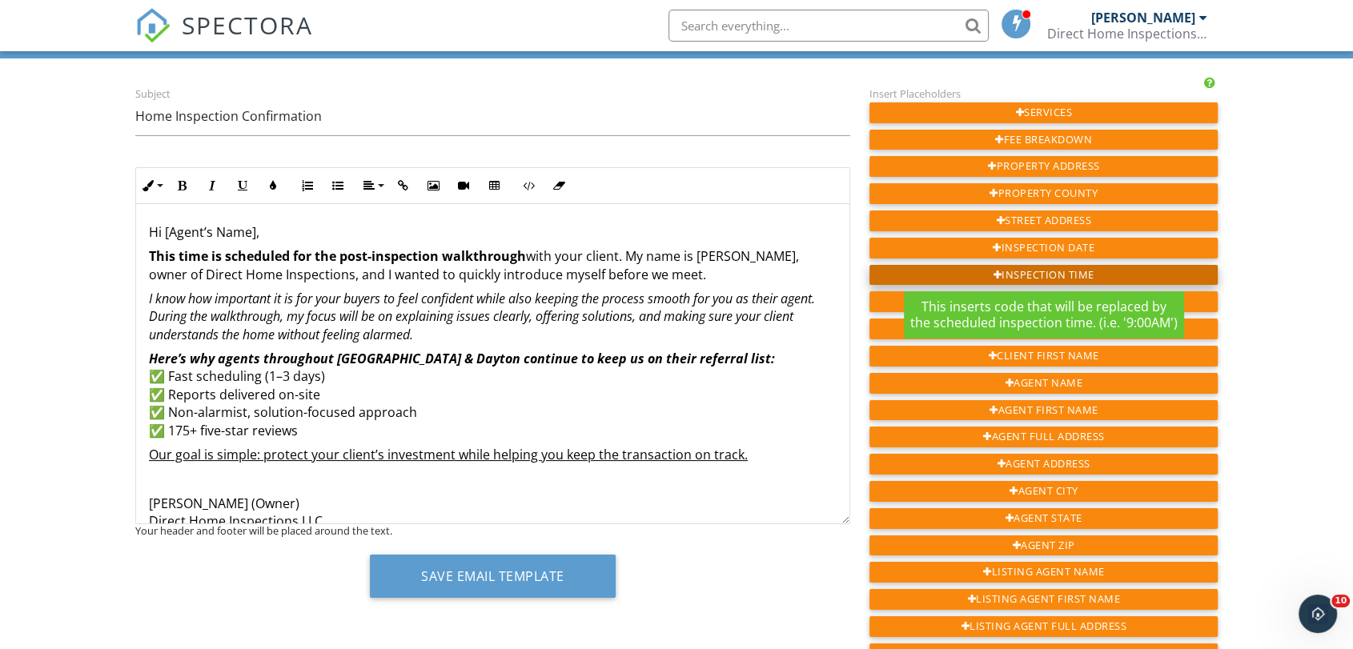
click at [1061, 273] on div "Inspection Time" at bounding box center [1043, 275] width 348 height 21
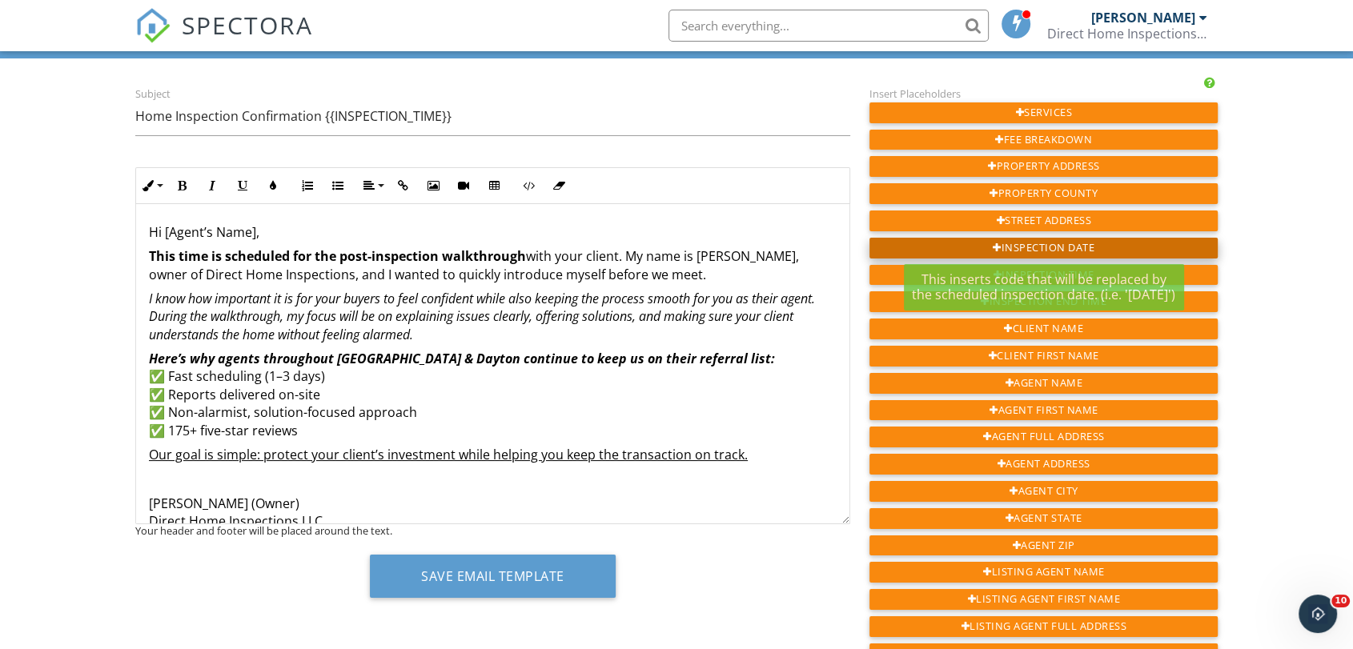
click at [1054, 248] on div "Inspection Date" at bounding box center [1043, 248] width 348 height 21
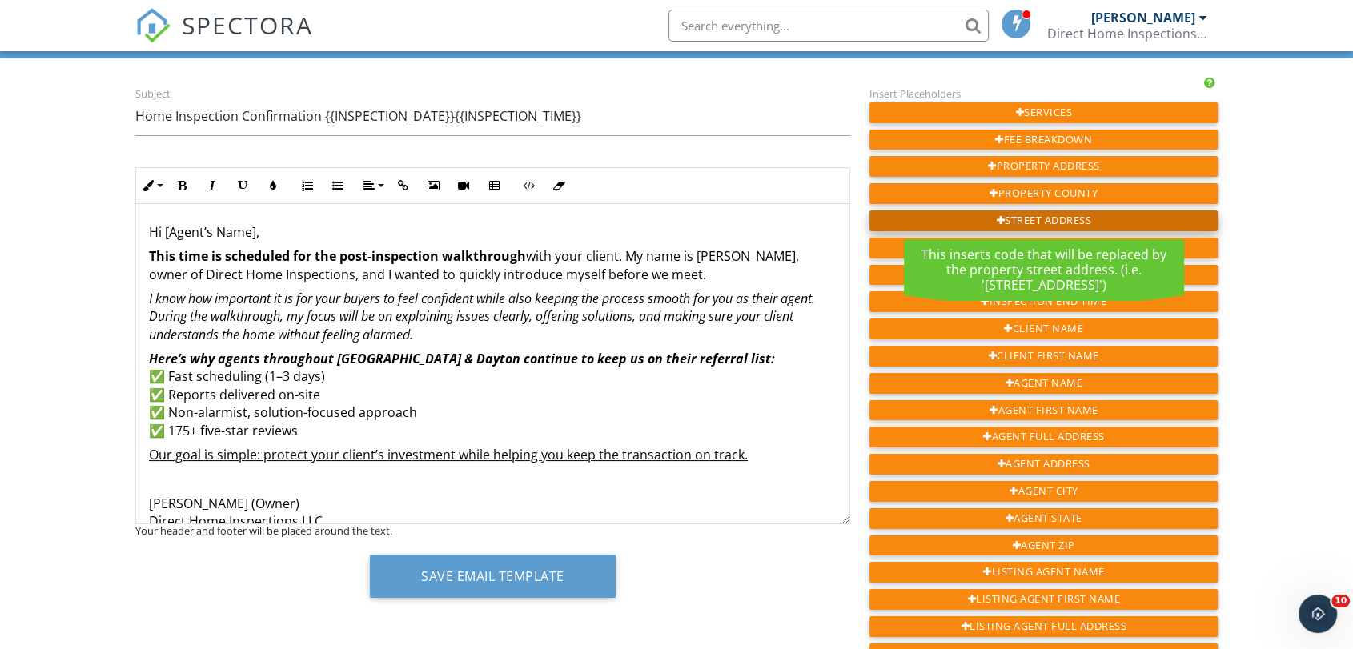
click at [1044, 218] on div "Street Address" at bounding box center [1043, 221] width 348 height 21
type input "Home Inspection Confirmation {{STREET}}{{INSPECTION_DATE}}{{INSPECTION_TIME}}"
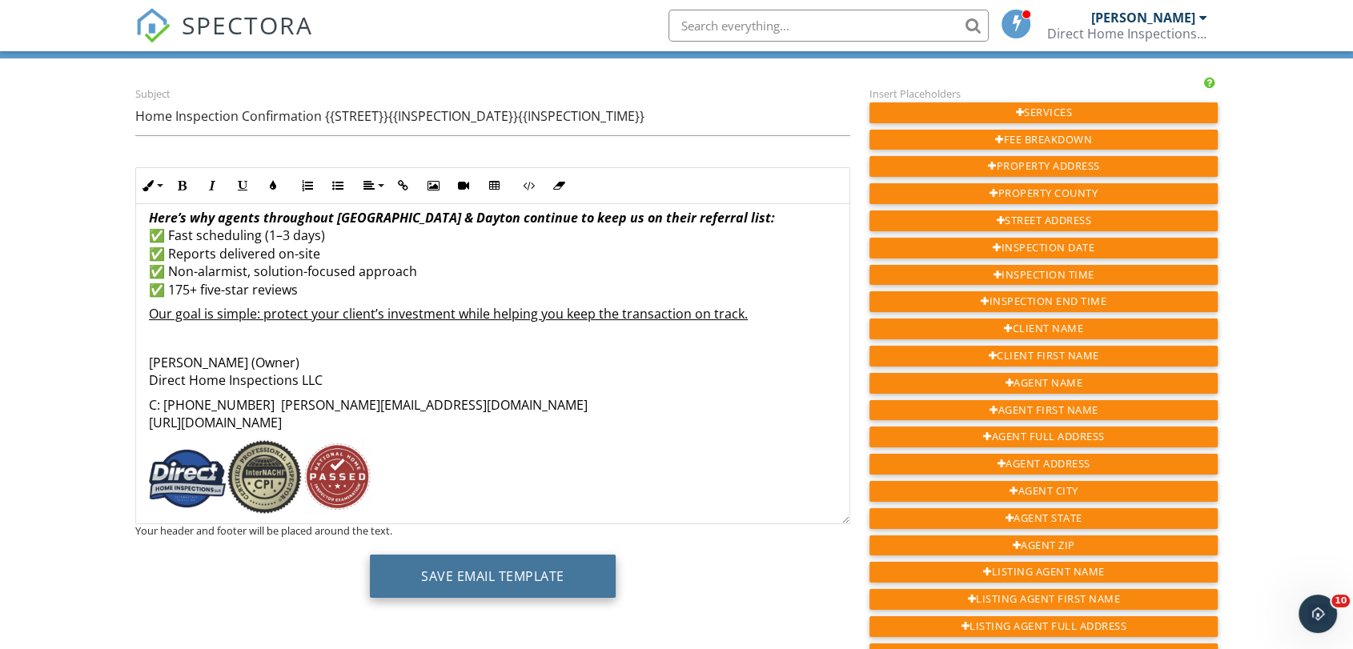
scroll to position [155, 0]
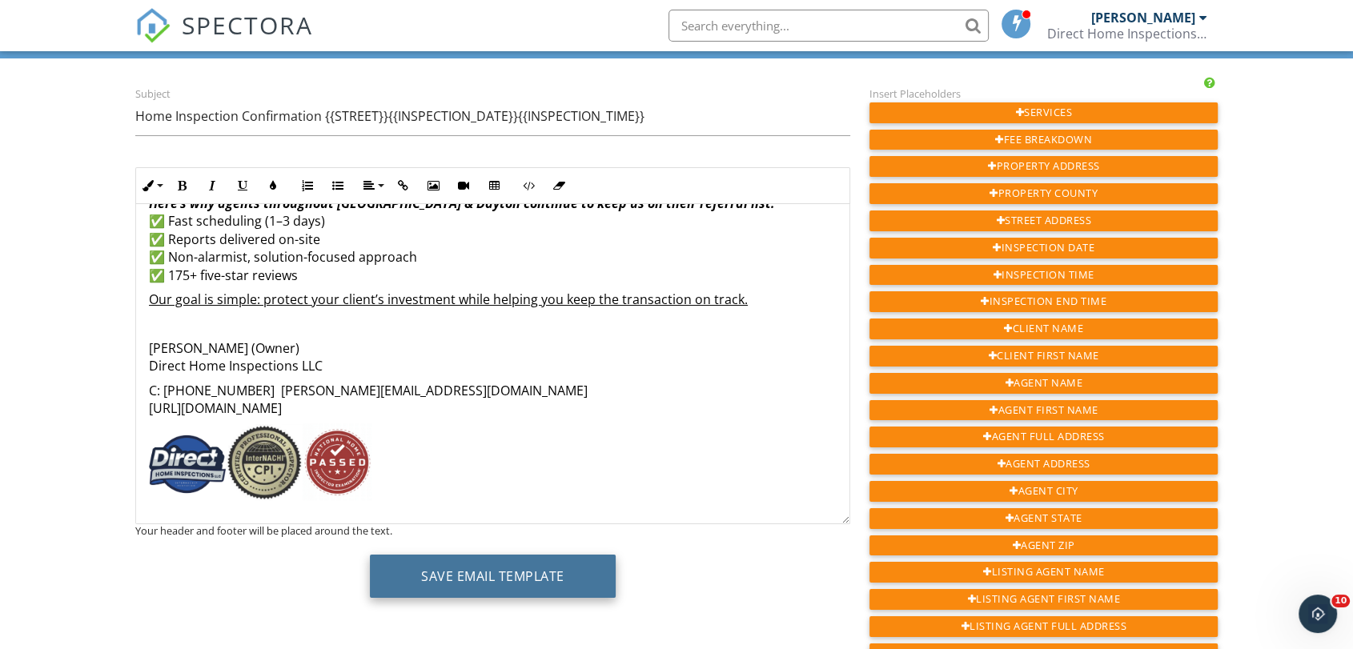
click at [470, 576] on button "Save Email Template" at bounding box center [493, 576] width 246 height 43
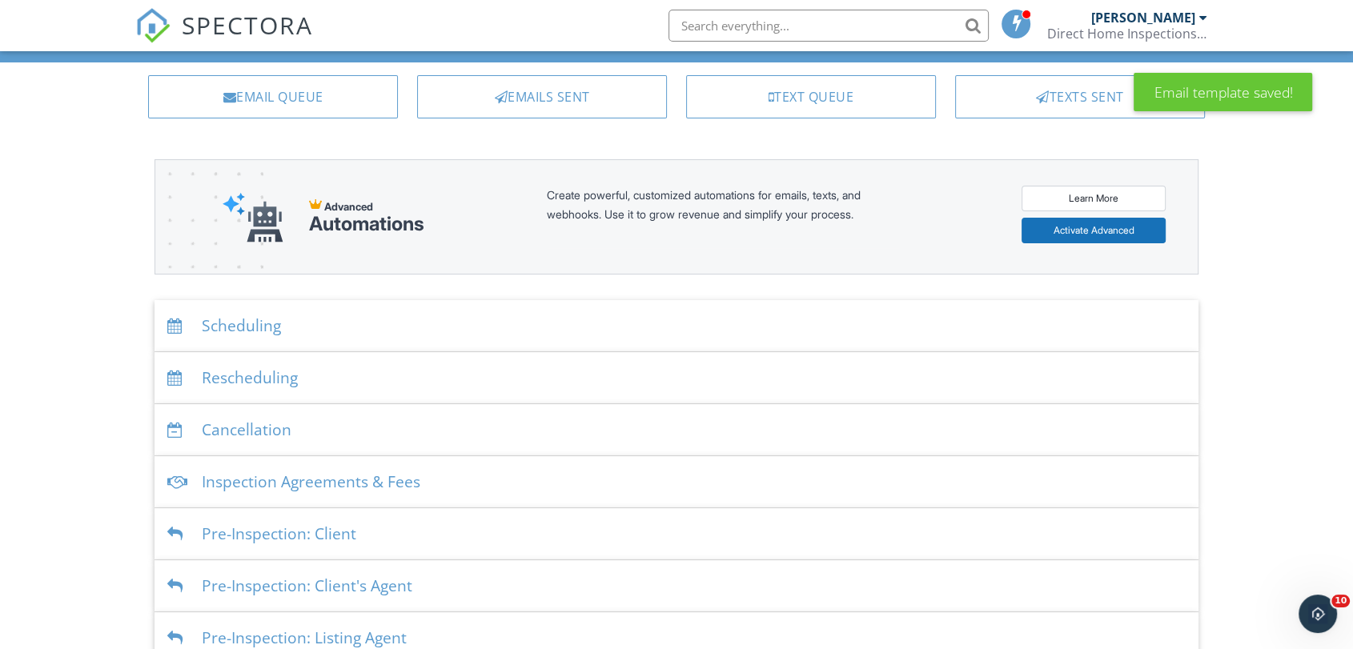
scroll to position [89, 0]
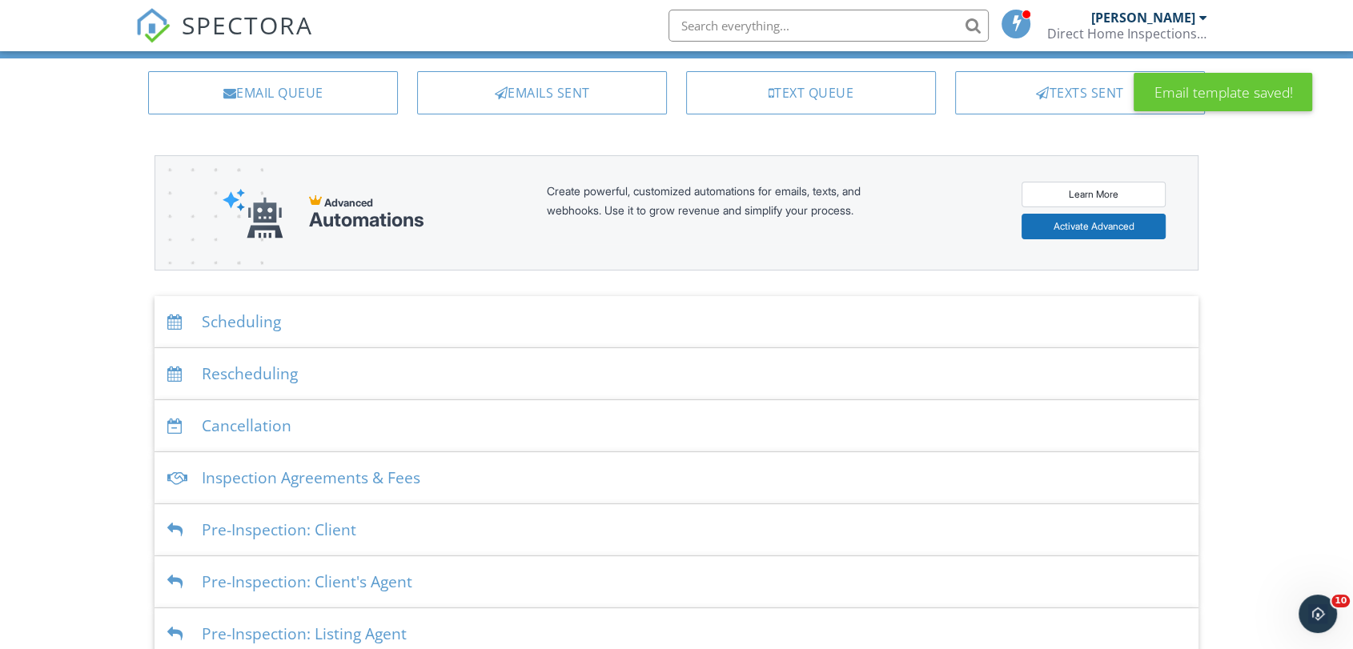
click at [266, 311] on div "Scheduling" at bounding box center [676, 322] width 1044 height 52
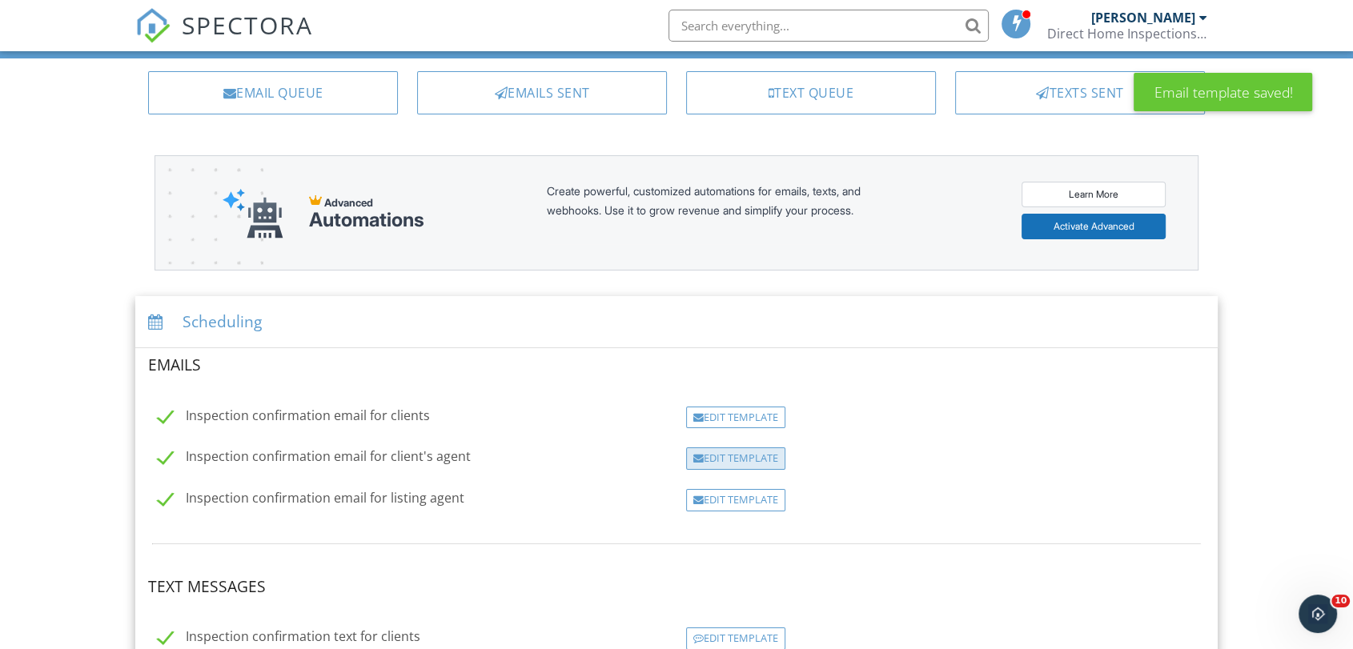
click at [720, 451] on div "Edit Template" at bounding box center [735, 458] width 99 height 22
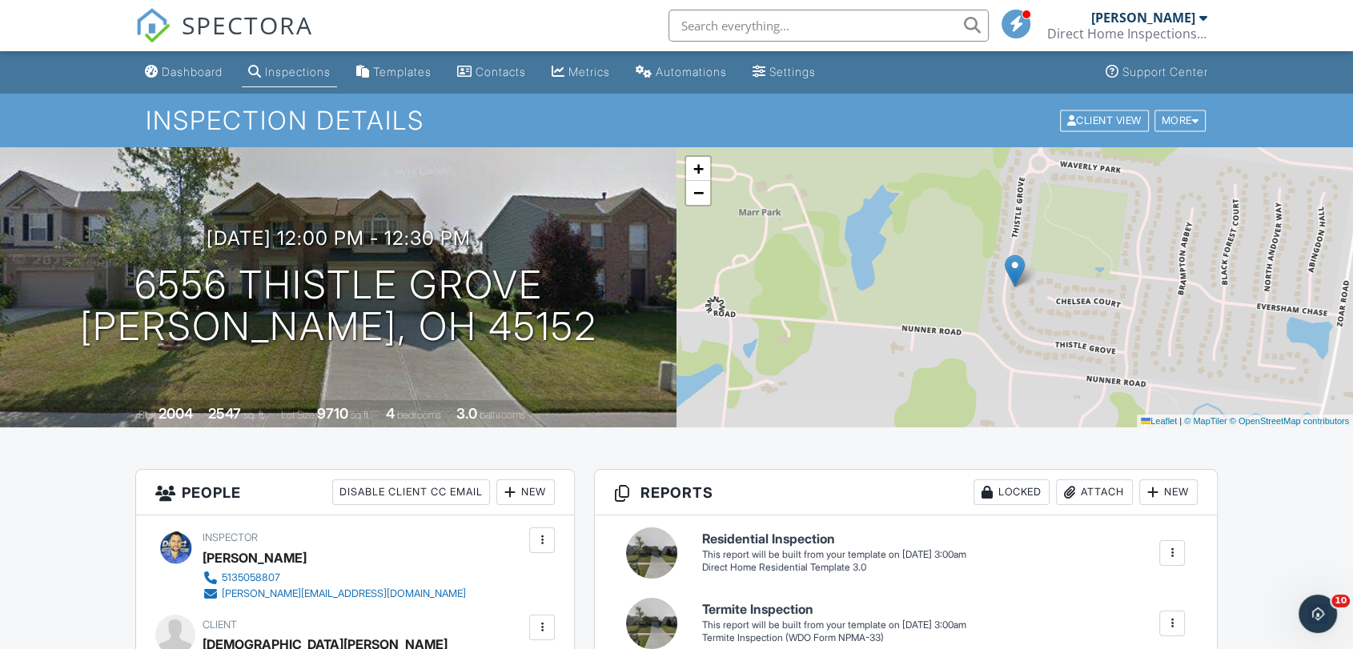
click at [307, 85] on link "Inspections" at bounding box center [289, 73] width 95 height 30
click at [308, 80] on link "Inspections" at bounding box center [289, 73] width 95 height 30
